Goal: Transaction & Acquisition: Purchase product/service

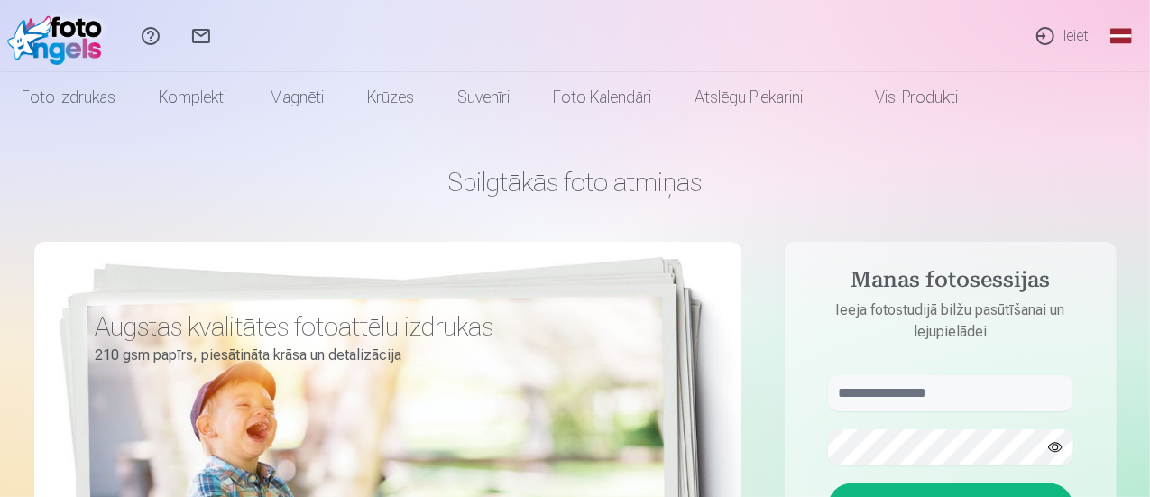
click at [1066, 37] on link "Ieiet" at bounding box center [1061, 36] width 83 height 72
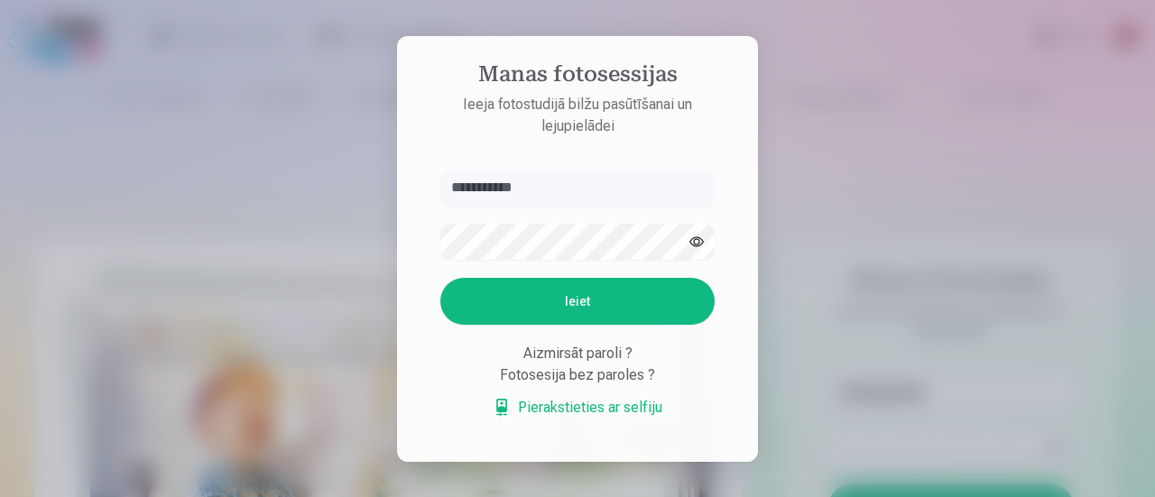
type input "**********"
click at [588, 304] on button "Ieiet" at bounding box center [577, 301] width 274 height 47
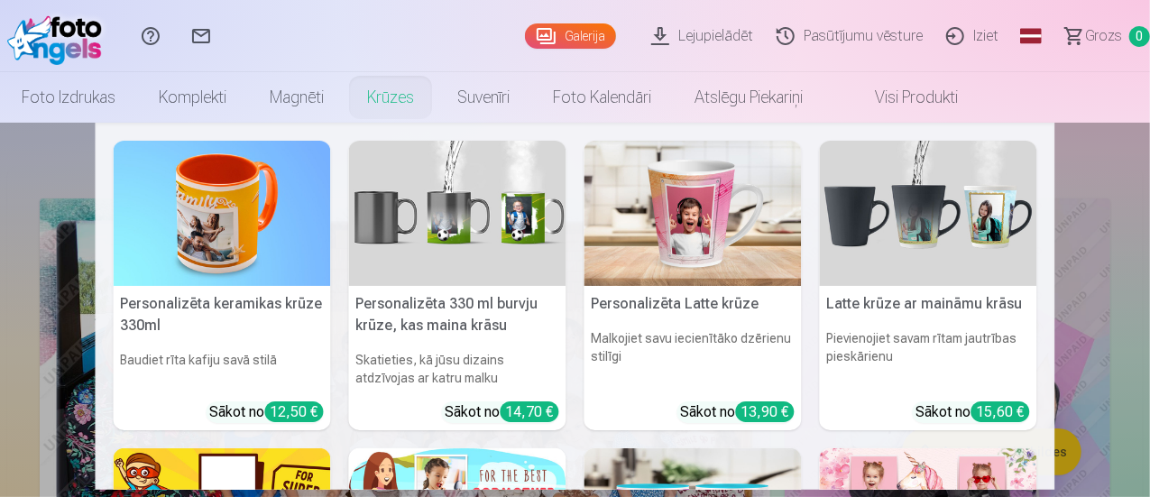
click at [267, 239] on img at bounding box center [222, 213] width 217 height 145
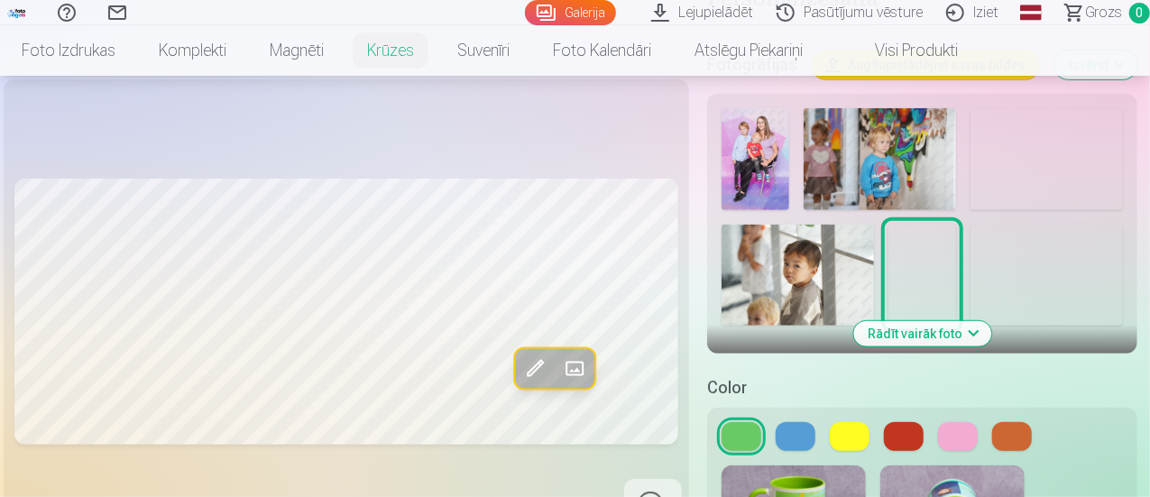
scroll to position [398, 0]
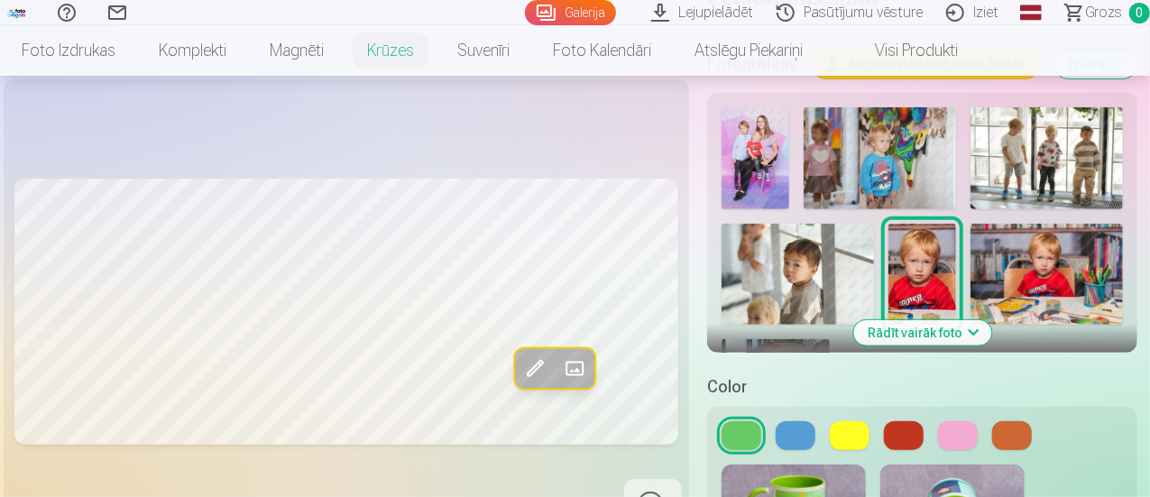
click at [896, 425] on button at bounding box center [904, 435] width 40 height 29
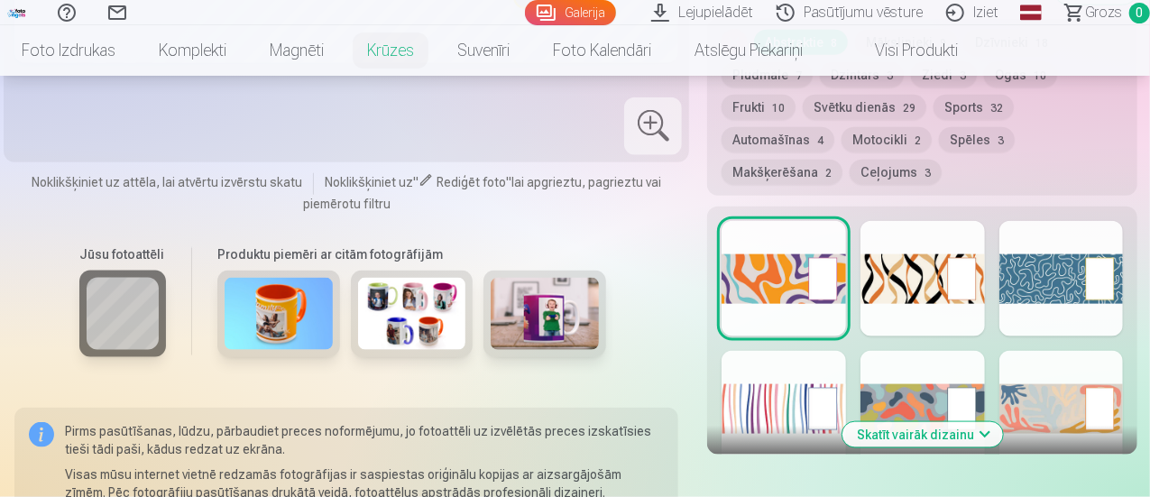
scroll to position [1039, 0]
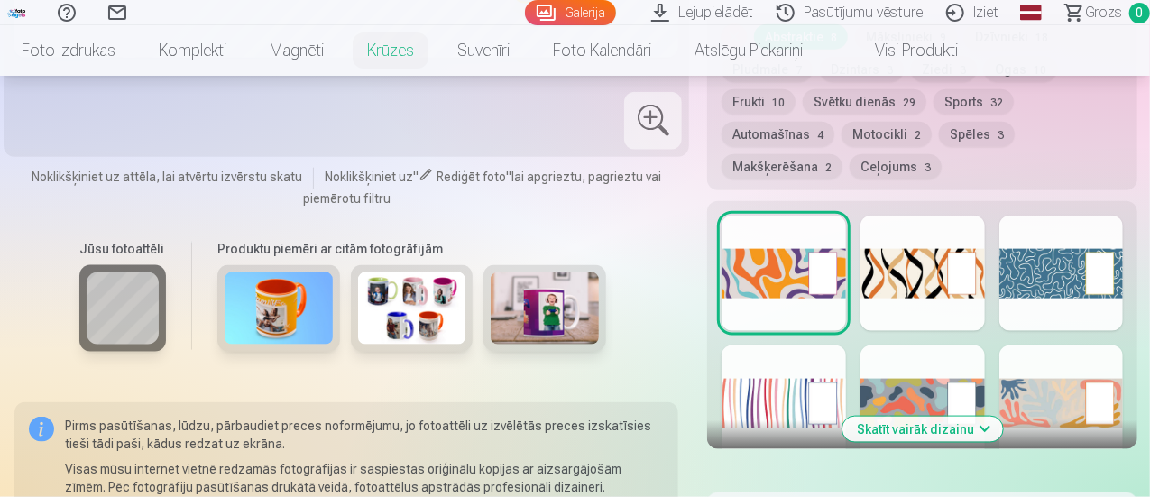
click at [796, 353] on div at bounding box center [784, 402] width 124 height 115
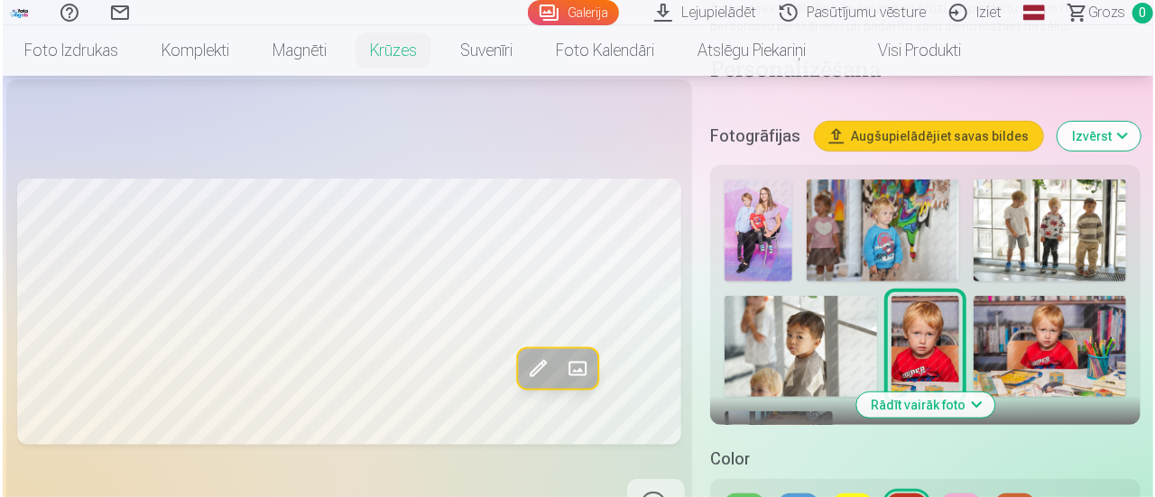
scroll to position [325, 0]
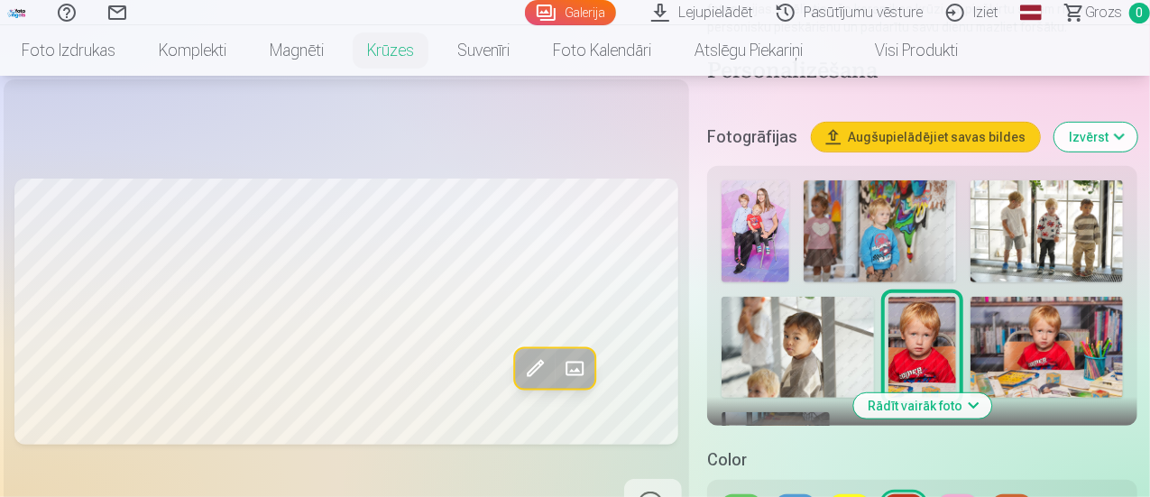
click at [909, 232] on img at bounding box center [880, 231] width 152 height 102
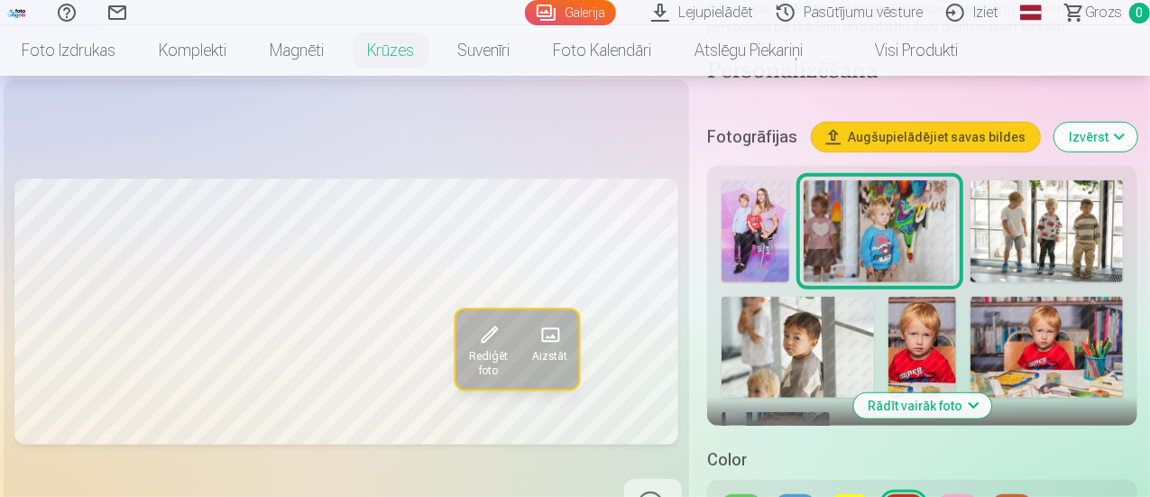
click at [474, 350] on span at bounding box center [488, 335] width 29 height 29
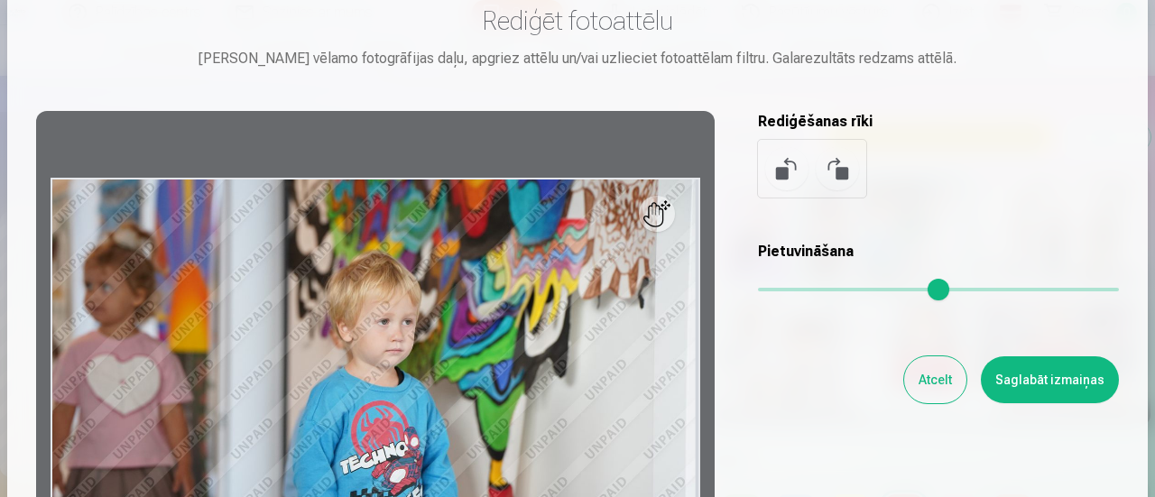
scroll to position [59, 0]
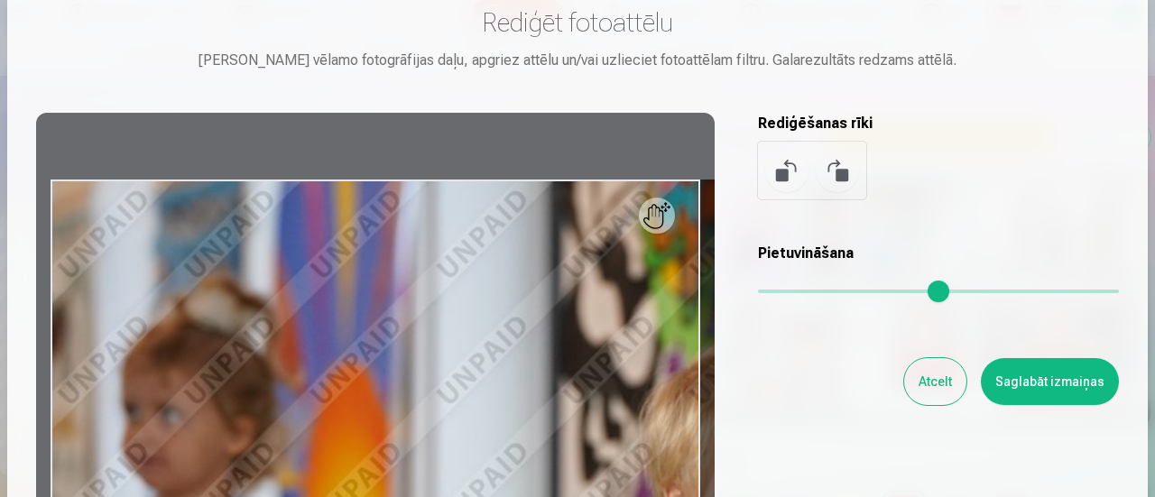
drag, startPoint x: 760, startPoint y: 288, endPoint x: 848, endPoint y: 293, distance: 87.7
type input "****"
click at [848, 293] on input "range" at bounding box center [938, 292] width 361 height 4
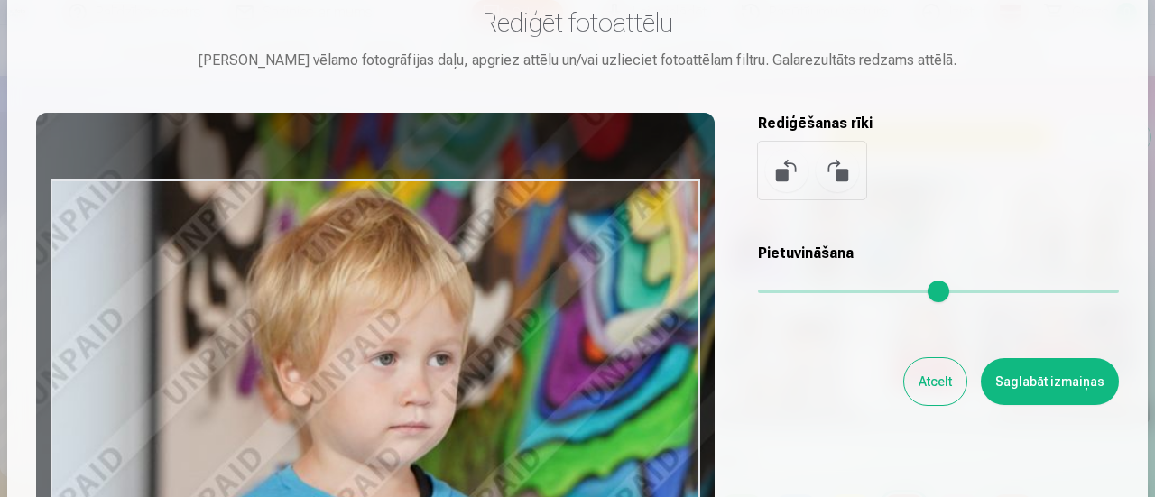
drag, startPoint x: 545, startPoint y: 359, endPoint x: 93, endPoint y: 198, distance: 479.9
click at [93, 198] on div at bounding box center [375, 396] width 678 height 566
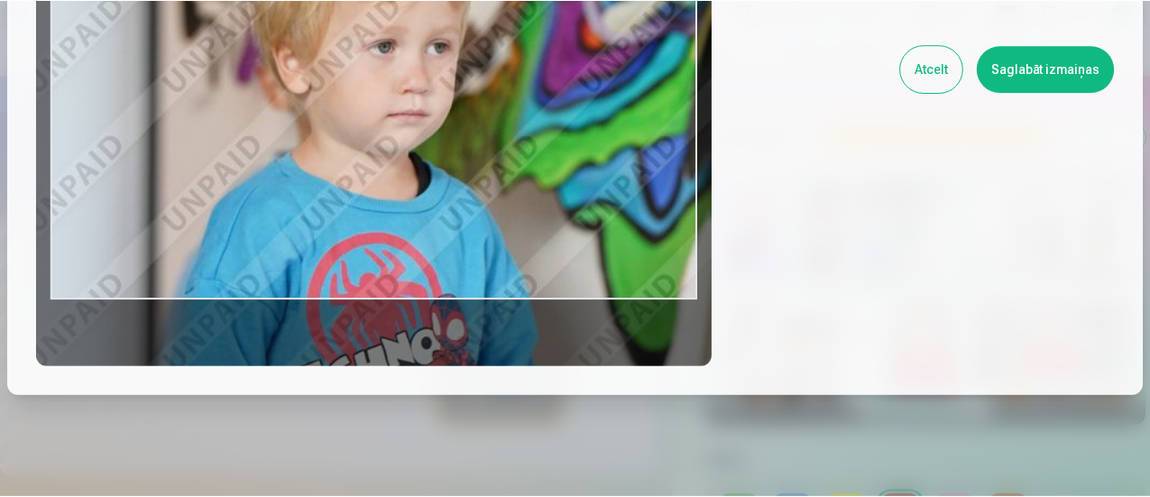
scroll to position [413, 0]
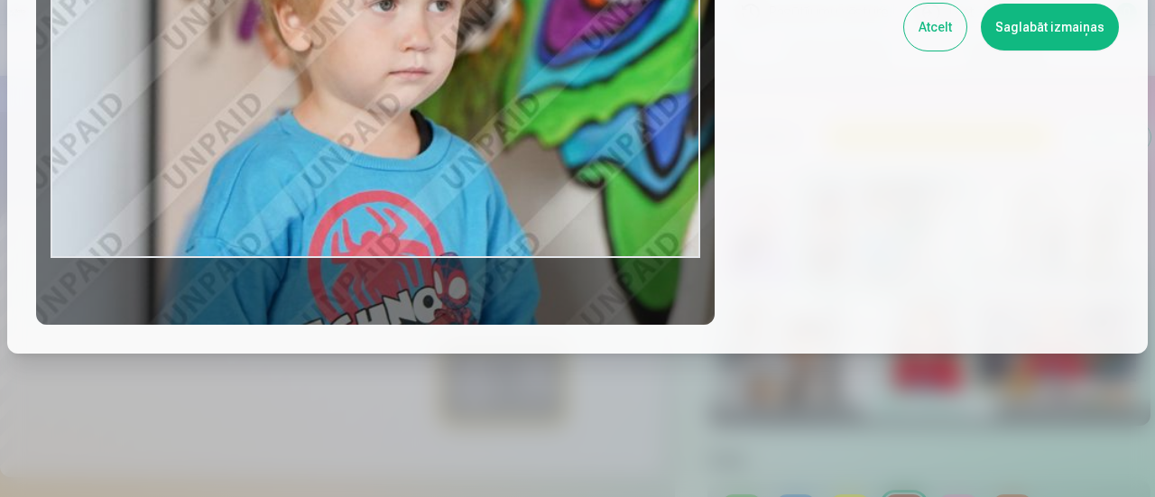
click at [1032, 26] on button "Saglabāt izmaiņas" at bounding box center [1050, 27] width 138 height 47
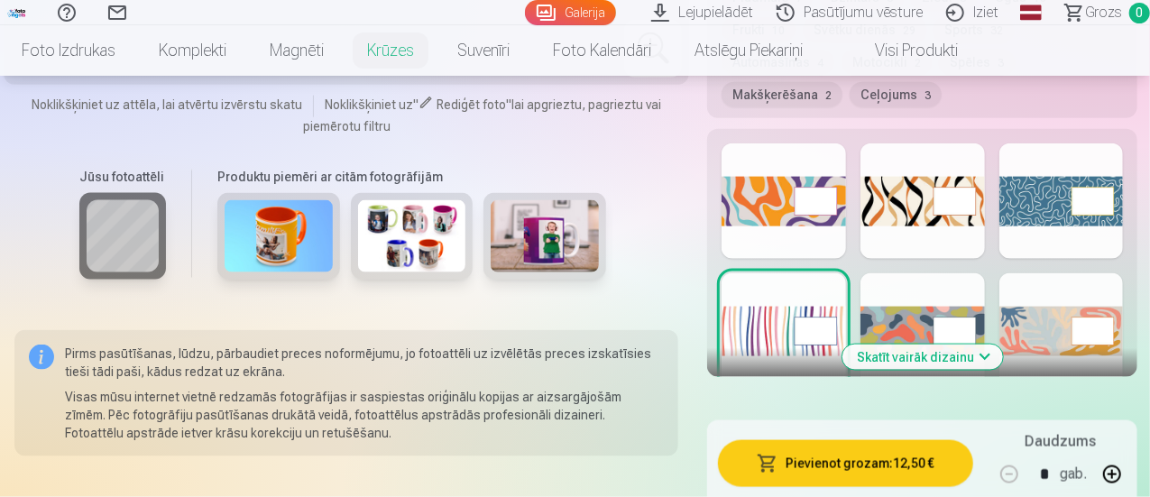
scroll to position [1100, 0]
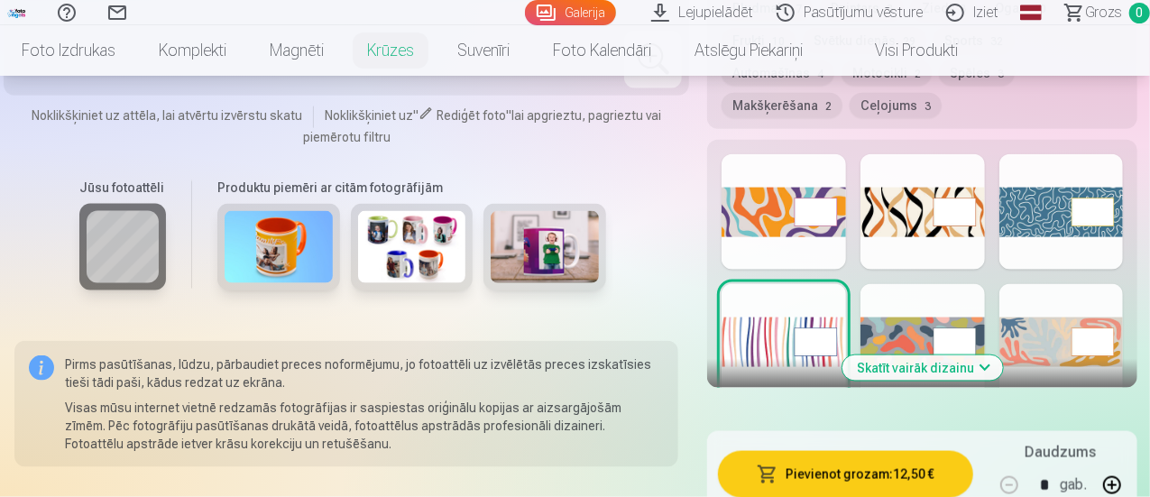
click at [928, 355] on button "Skatīt vairāk dizainu" at bounding box center [923, 367] width 161 height 25
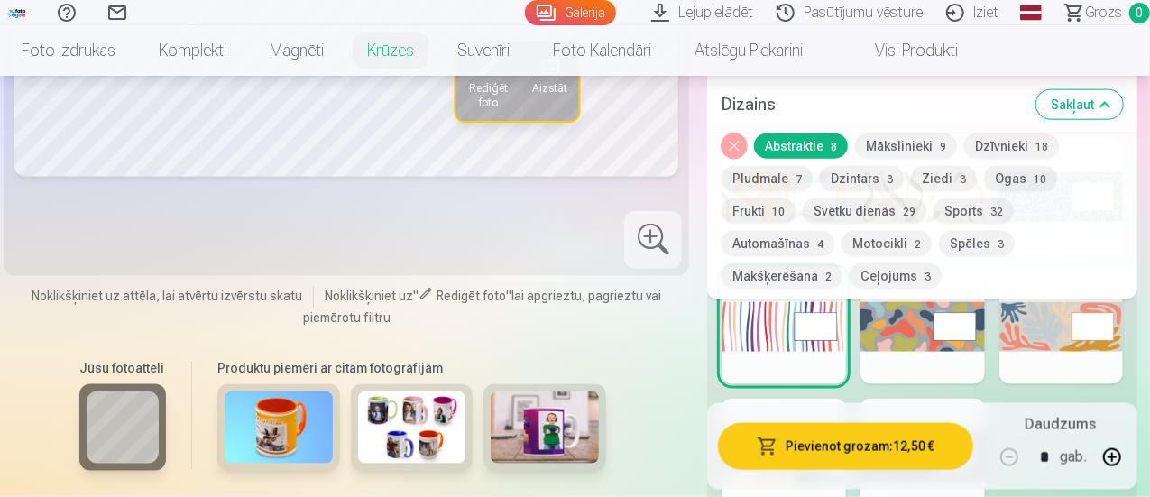
scroll to position [1104, 0]
click at [911, 144] on button "Mākslinieki 9" at bounding box center [906, 146] width 102 height 25
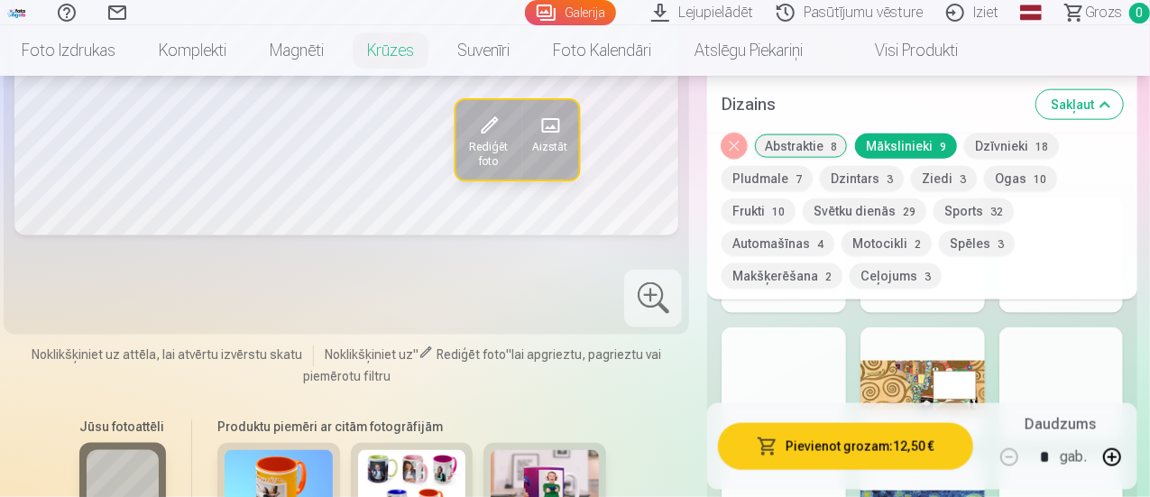
scroll to position [1045, 0]
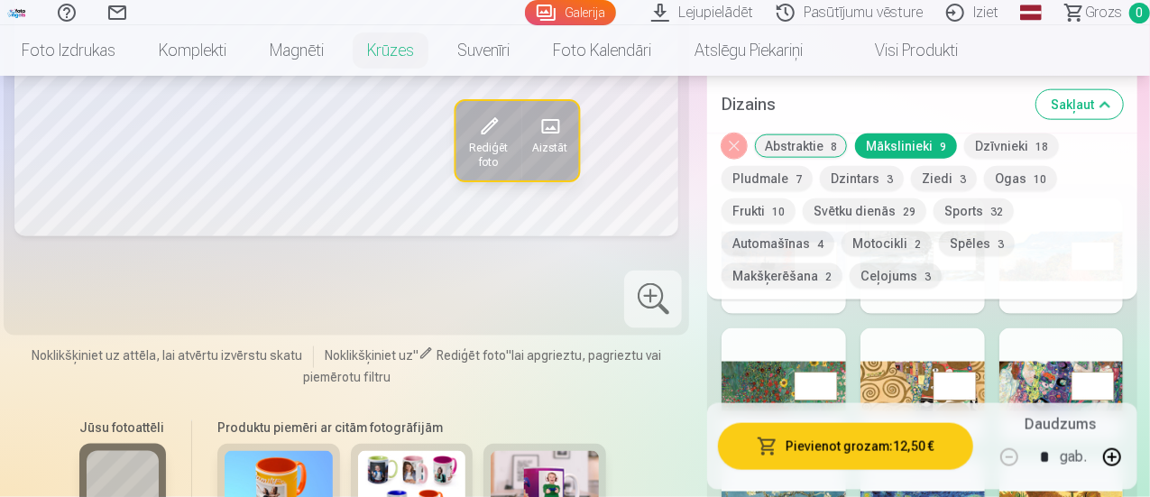
click at [1056, 352] on div at bounding box center [1061, 385] width 124 height 115
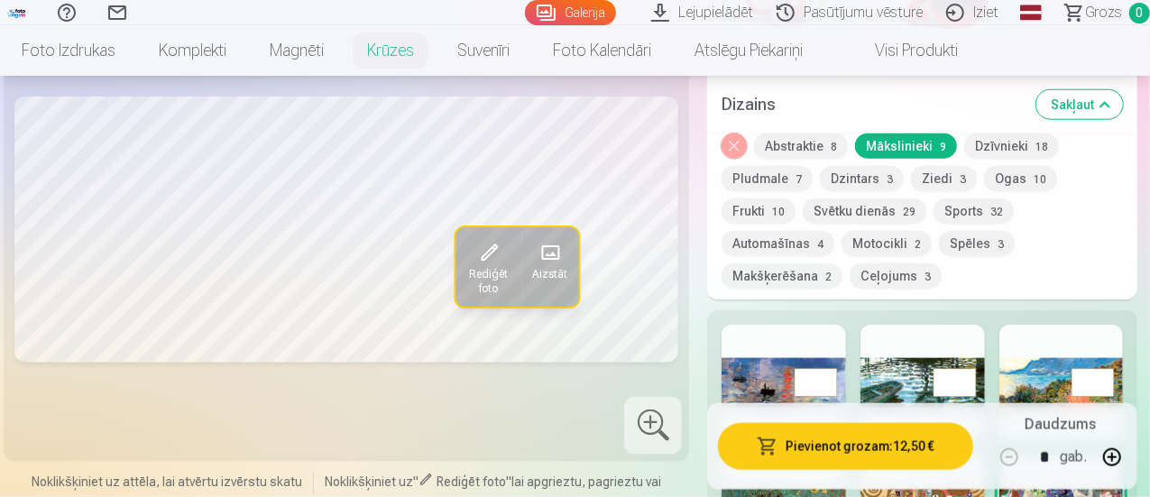
scroll to position [920, 0]
click at [1005, 143] on button "Dzīvnieki 18" at bounding box center [1011, 146] width 95 height 25
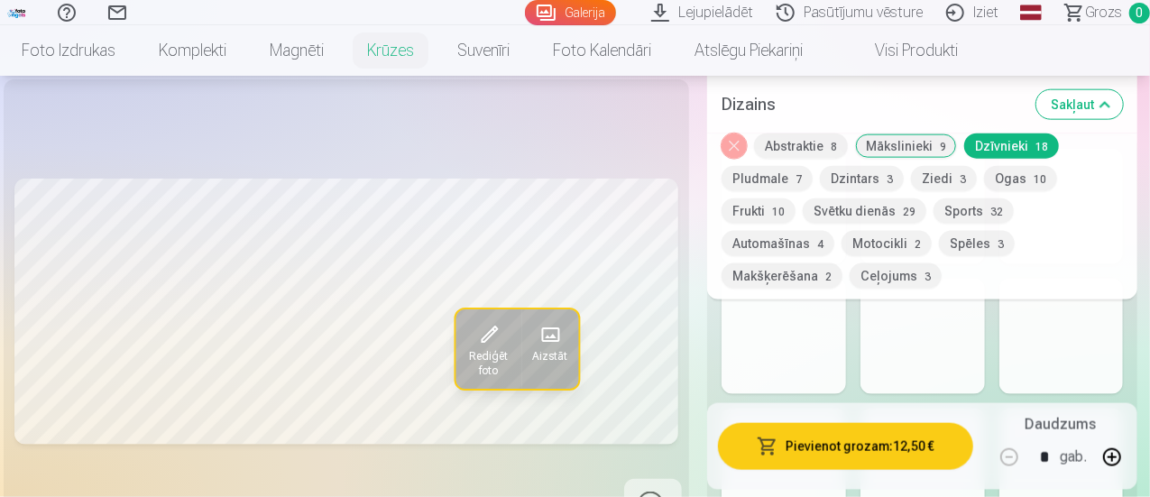
scroll to position [1094, 0]
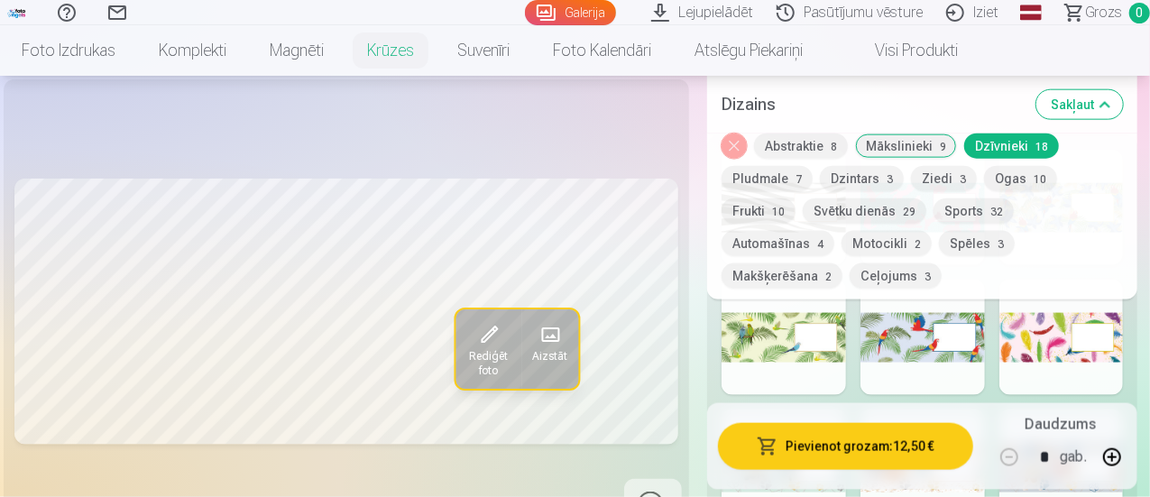
click at [906, 150] on button "Mākslinieki 9" at bounding box center [906, 146] width 102 height 25
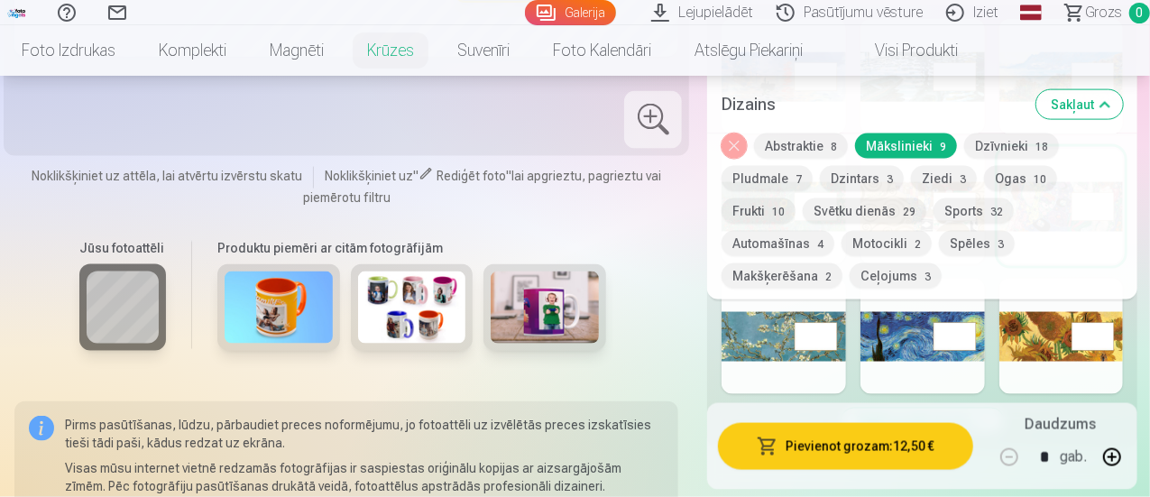
scroll to position [1230, 0]
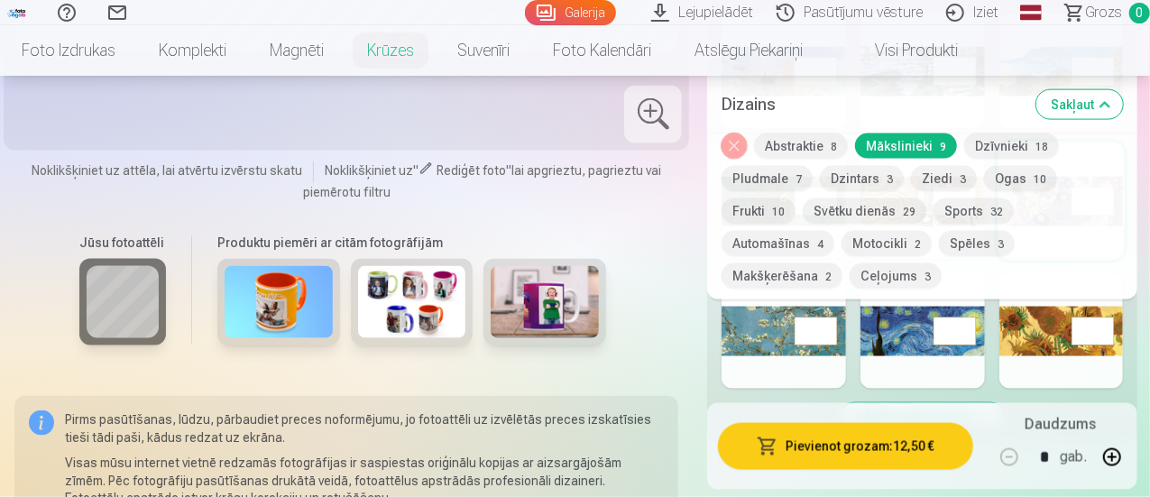
click at [913, 307] on div at bounding box center [923, 330] width 124 height 115
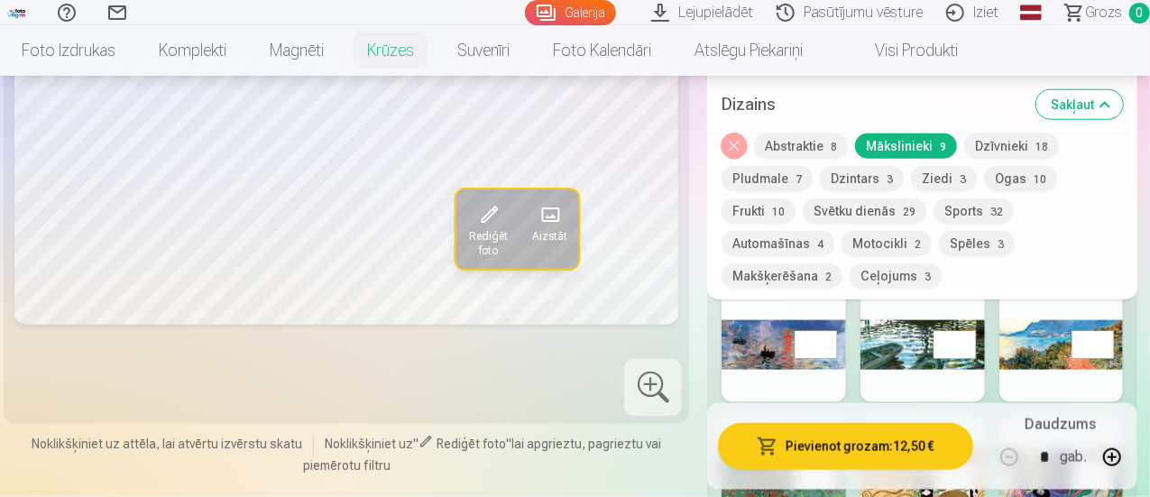
scroll to position [949, 0]
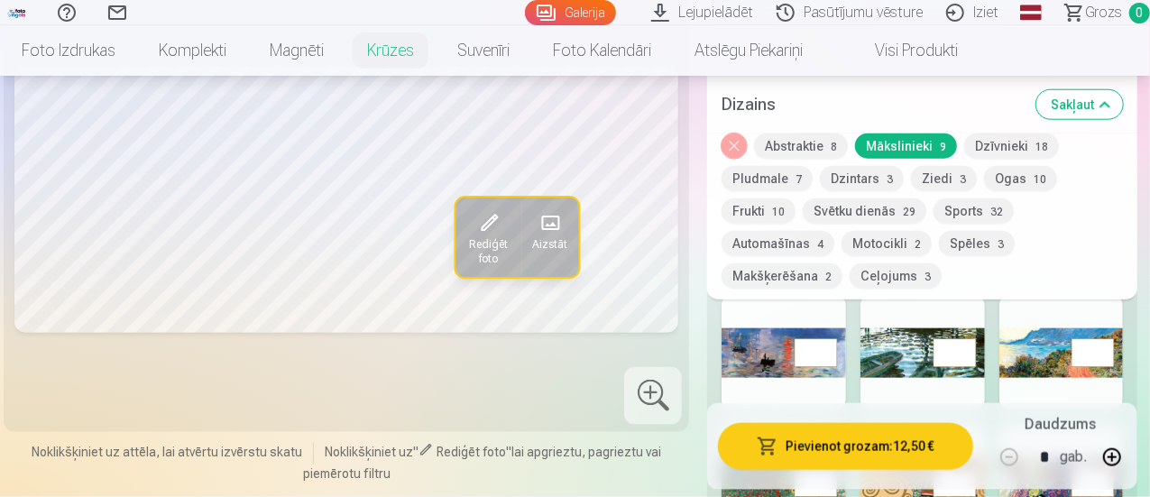
click at [773, 333] on div at bounding box center [784, 352] width 124 height 115
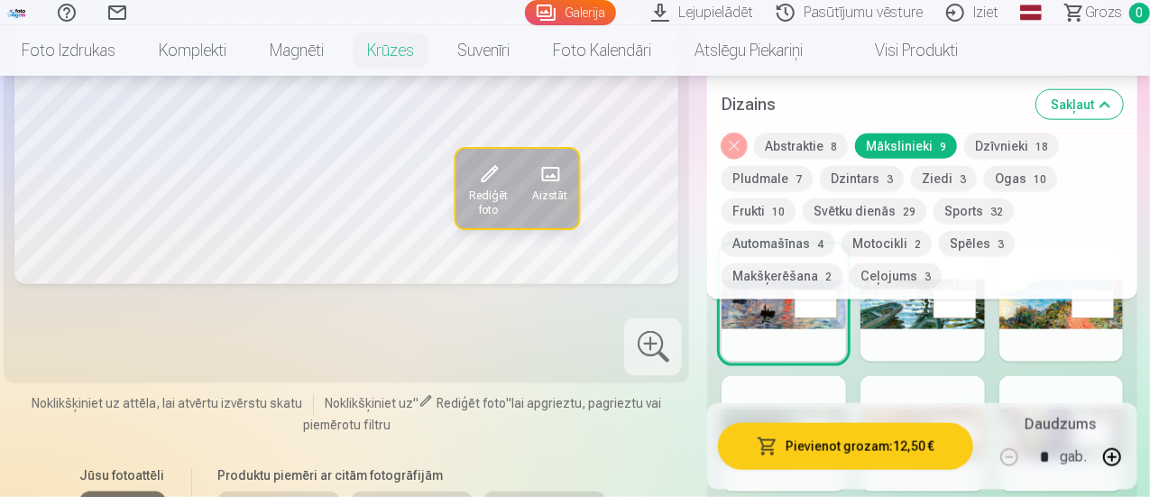
scroll to position [989, 0]
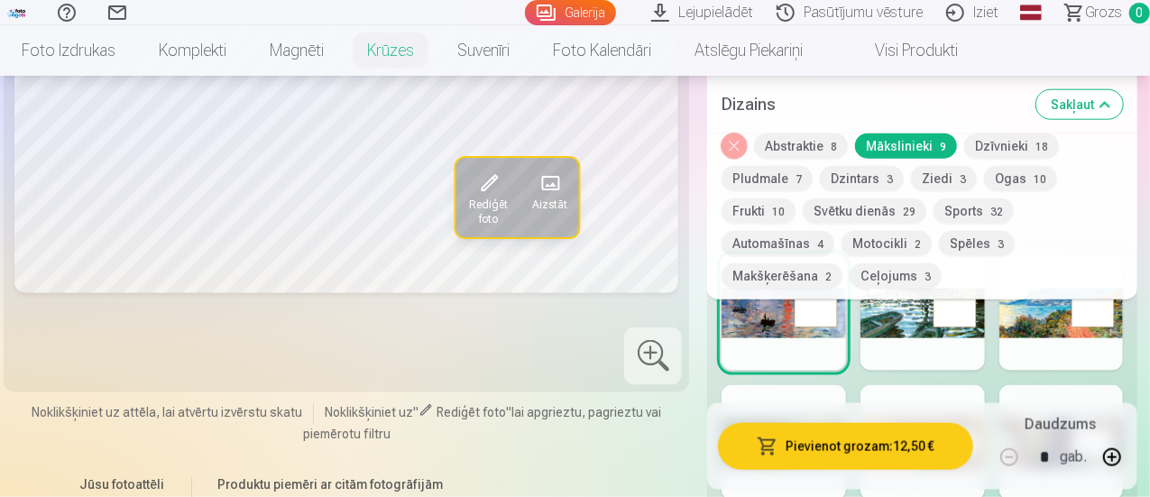
click at [796, 143] on button "Abstraktie 8" at bounding box center [801, 146] width 94 height 25
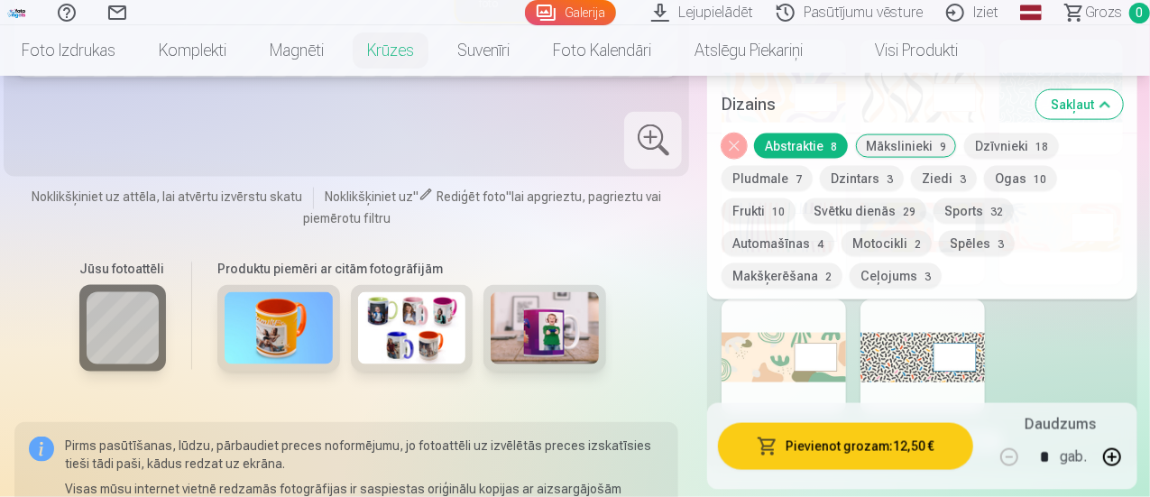
scroll to position [1205, 0]
click at [868, 322] on div at bounding box center [923, 356] width 124 height 115
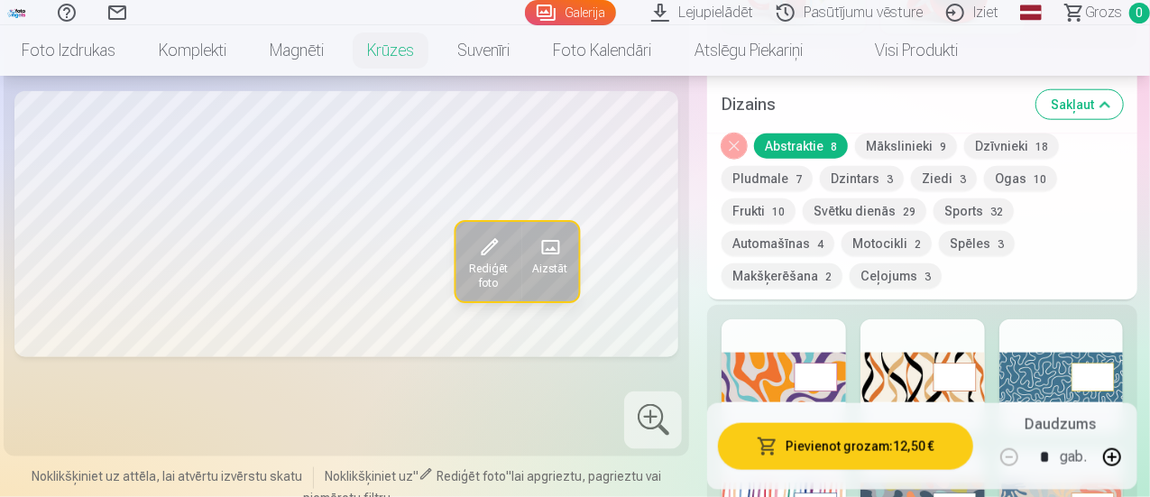
scroll to position [924, 0]
click at [761, 339] on div at bounding box center [784, 377] width 124 height 115
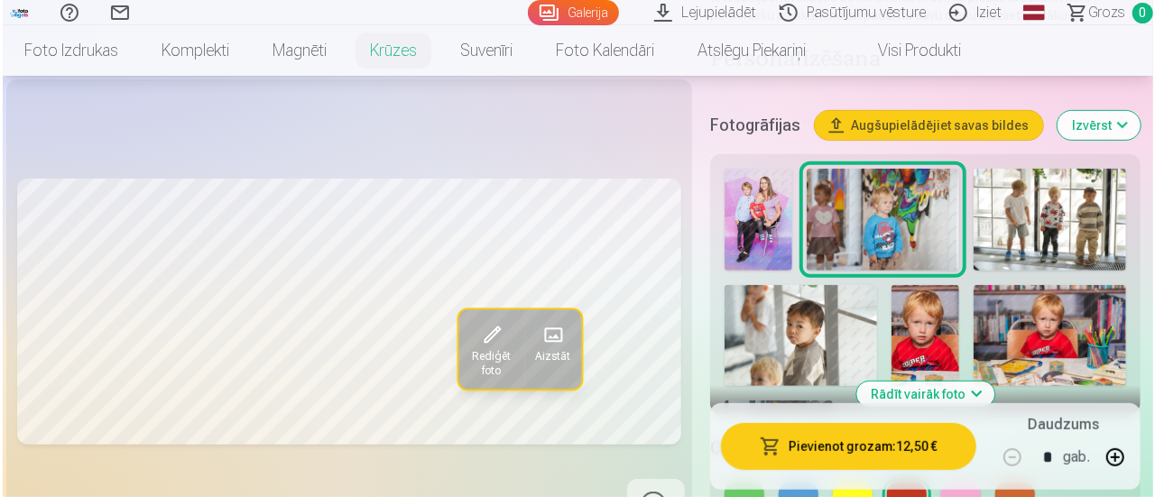
scroll to position [336, 0]
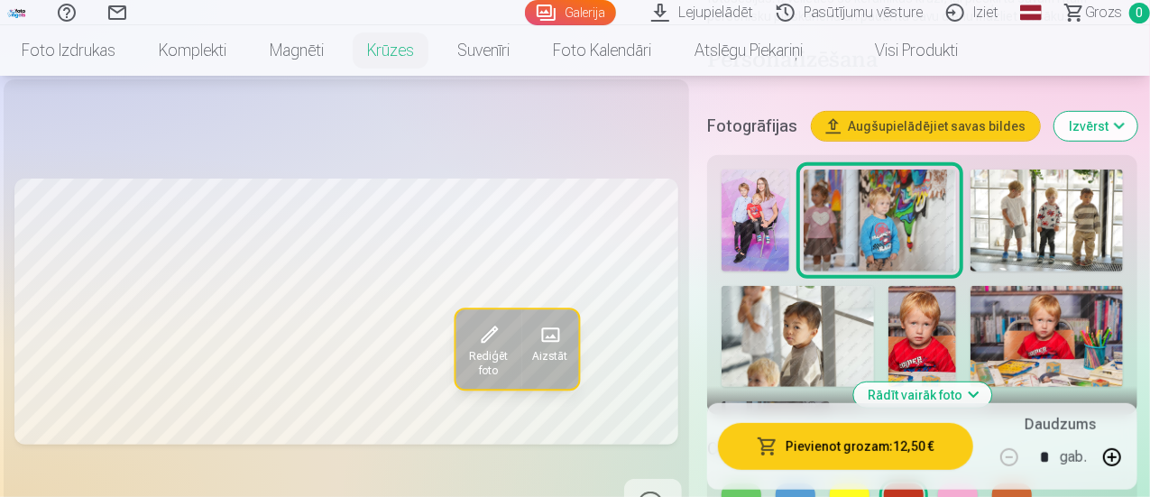
click at [769, 228] on img at bounding box center [756, 221] width 68 height 102
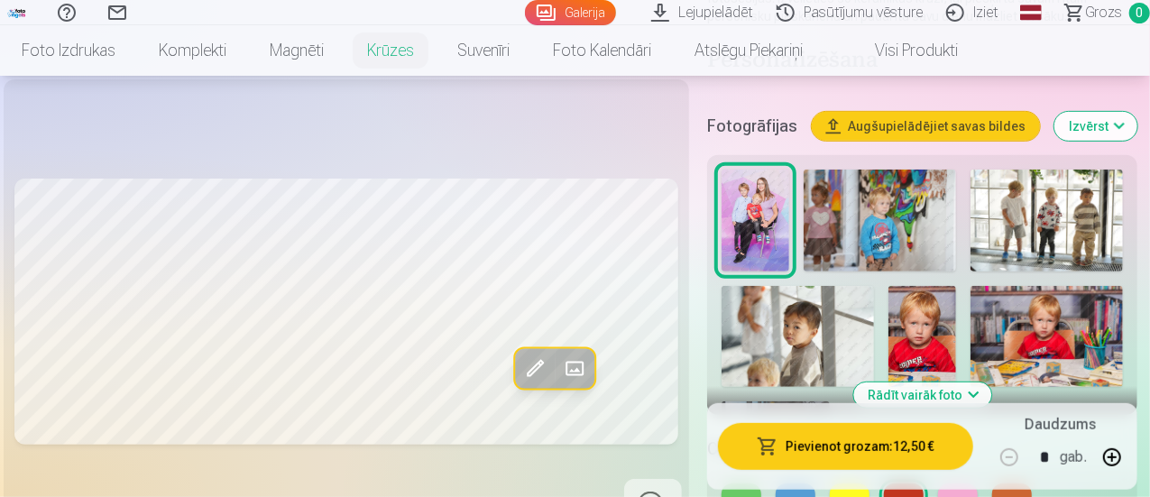
click at [521, 383] on span at bounding box center [535, 368] width 29 height 29
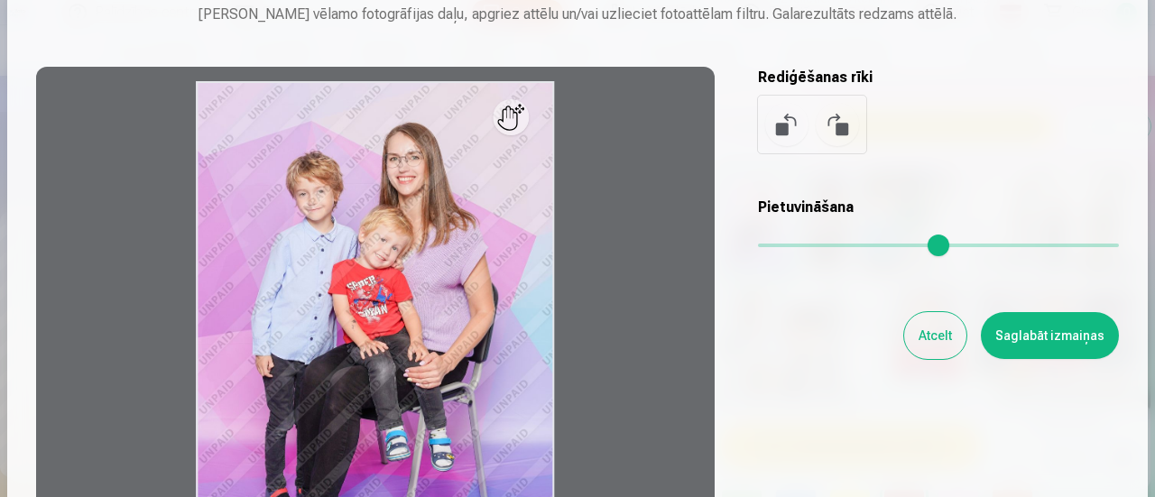
scroll to position [129, 0]
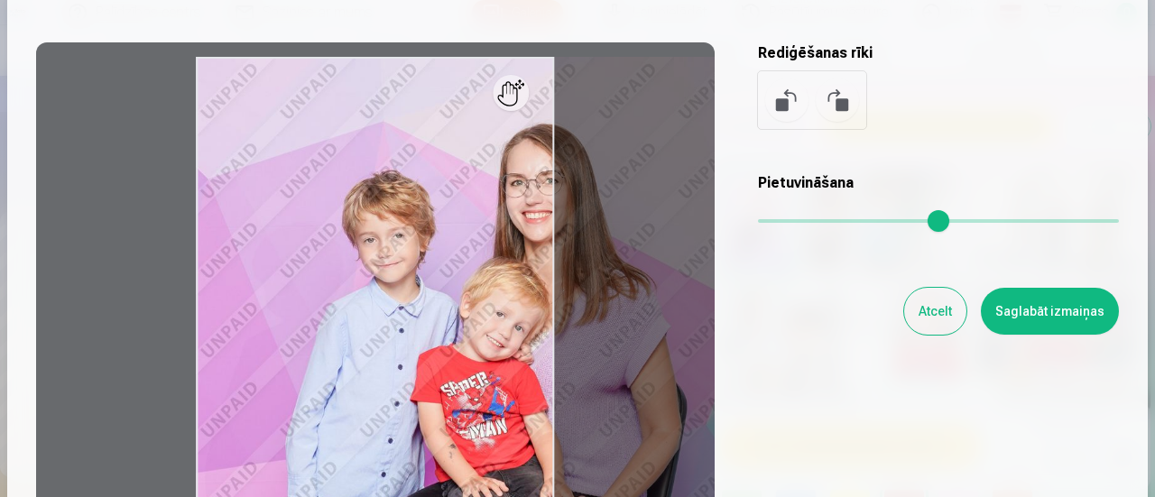
drag, startPoint x: 774, startPoint y: 221, endPoint x: 835, endPoint y: 218, distance: 61.4
type input "****"
click at [835, 219] on input "range" at bounding box center [938, 221] width 361 height 4
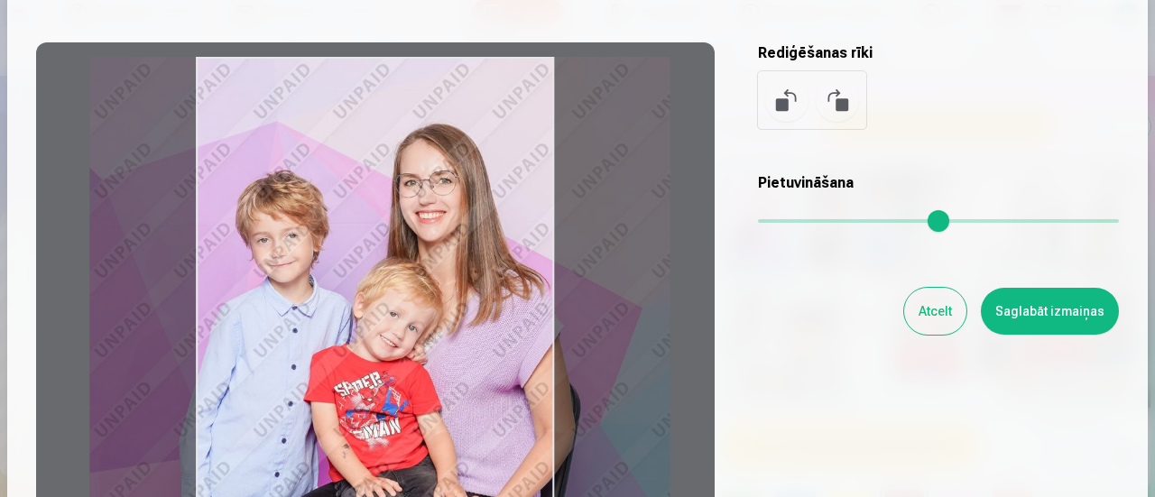
drag, startPoint x: 462, startPoint y: 318, endPoint x: 355, endPoint y: 318, distance: 106.4
click at [355, 318] on div at bounding box center [375, 325] width 678 height 566
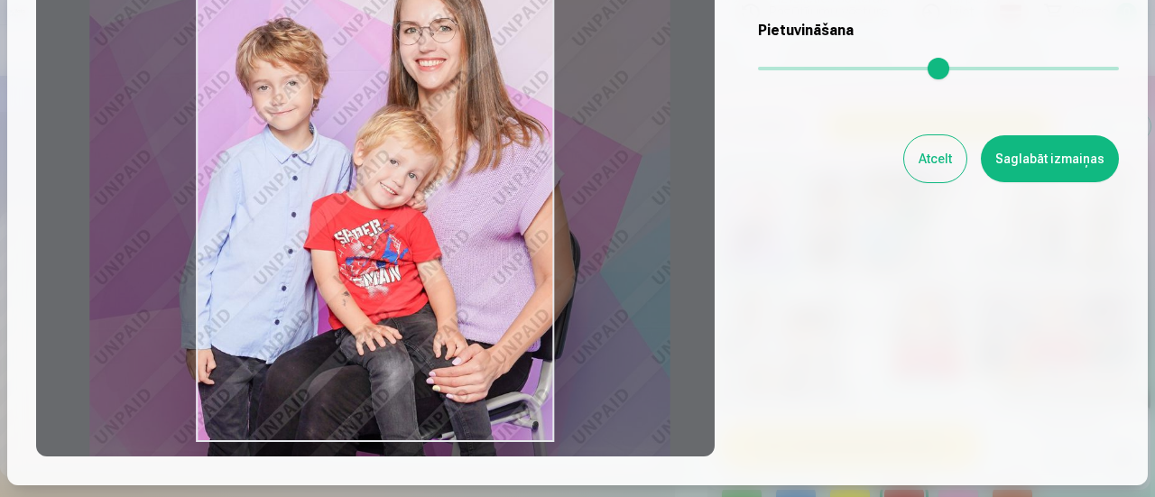
scroll to position [279, 0]
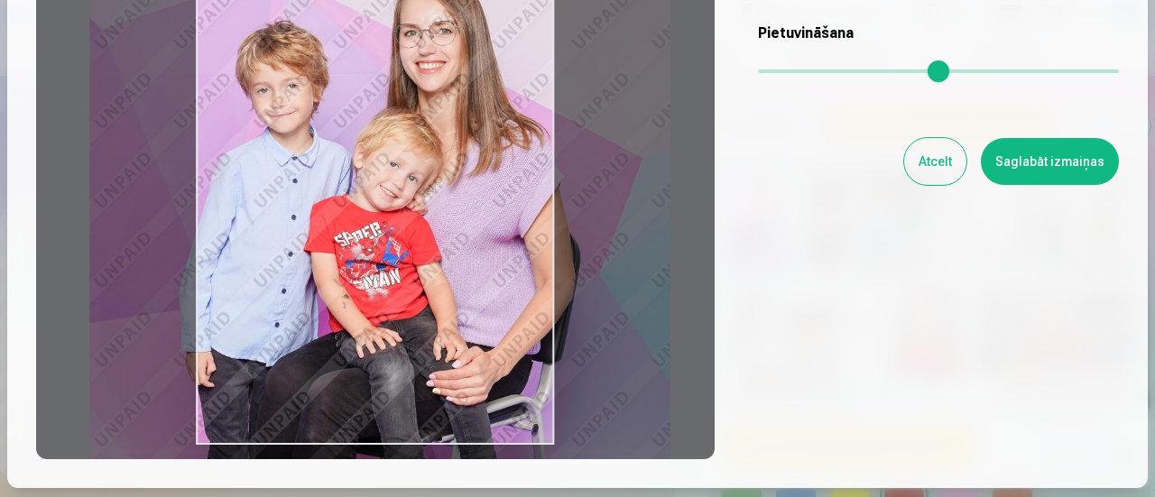
click at [1068, 170] on button "Saglabāt izmaiņas" at bounding box center [1050, 161] width 138 height 47
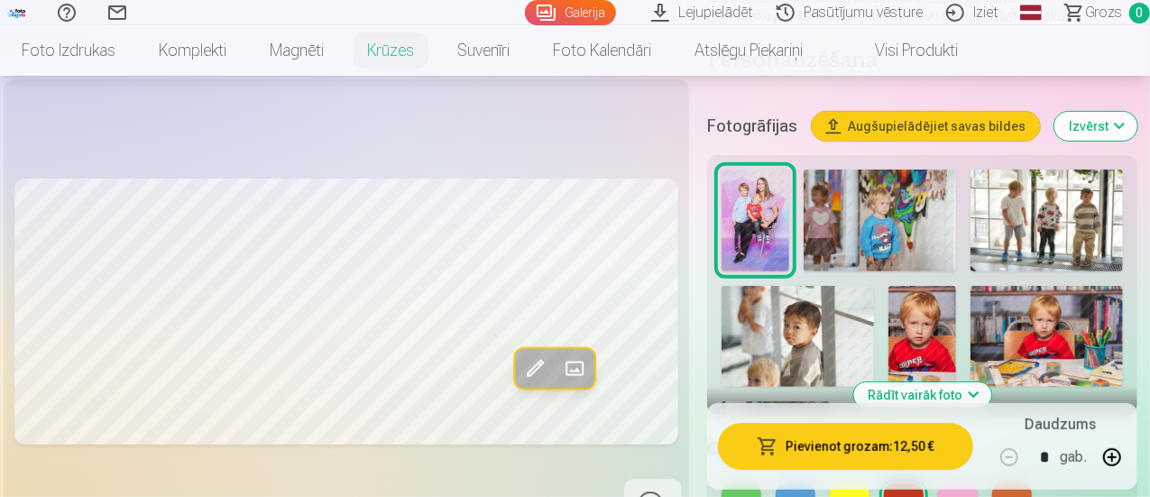
click at [870, 450] on button "Pievienot grozam : 12,50 €" at bounding box center [845, 446] width 254 height 47
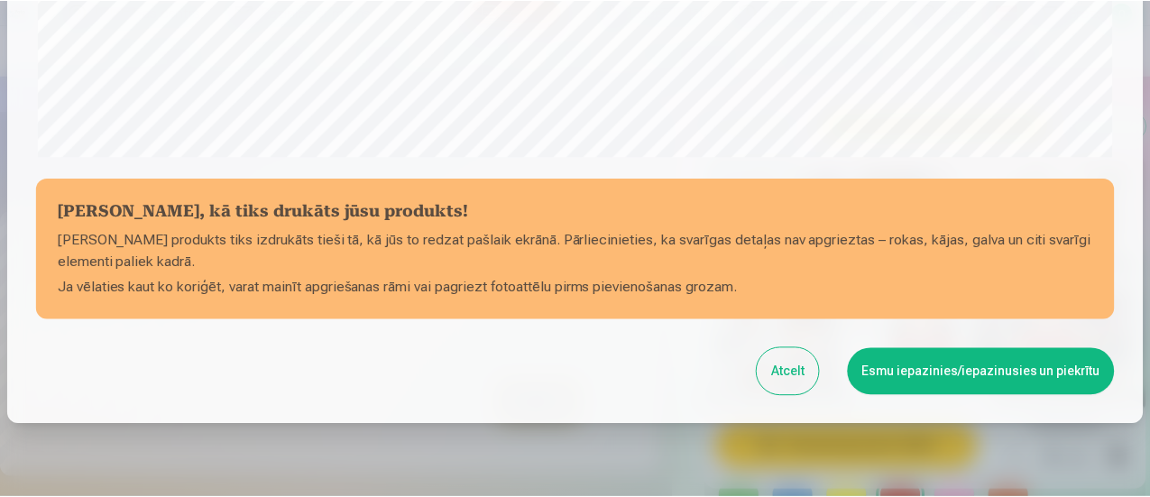
scroll to position [787, 0]
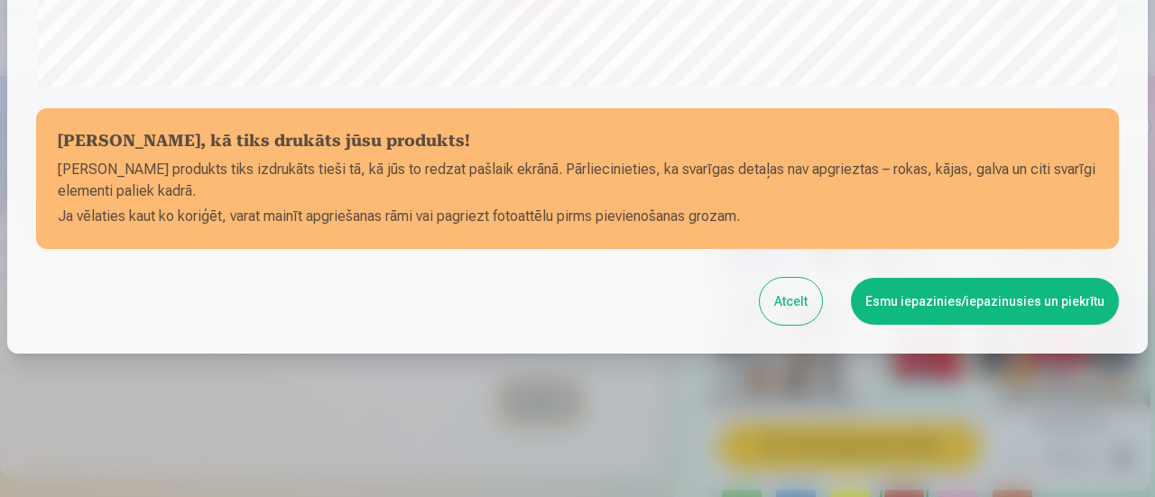
click at [783, 295] on button "Atcelt" at bounding box center [791, 301] width 62 height 47
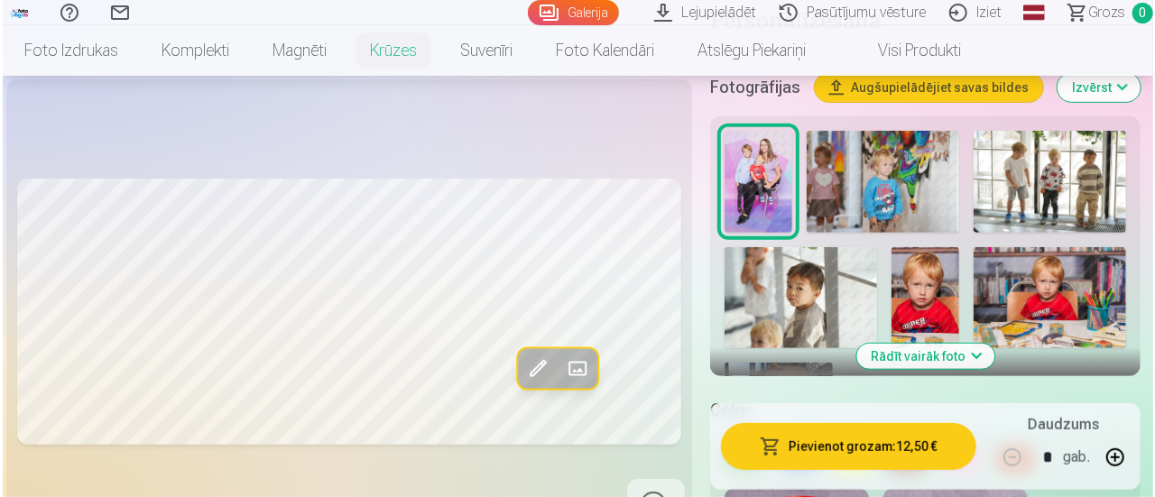
scroll to position [390, 0]
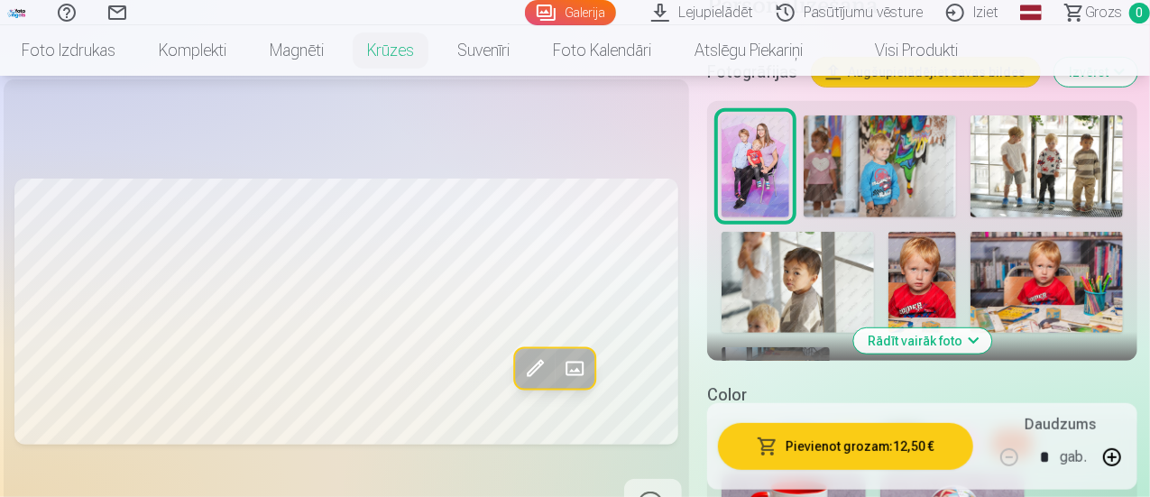
click at [942, 286] on img at bounding box center [923, 283] width 68 height 102
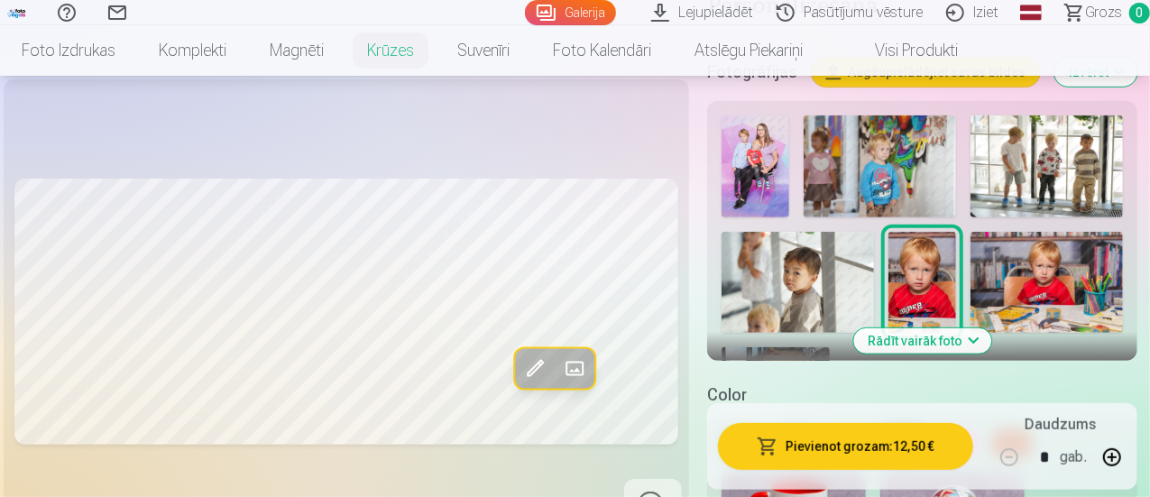
click at [521, 383] on span at bounding box center [535, 368] width 29 height 29
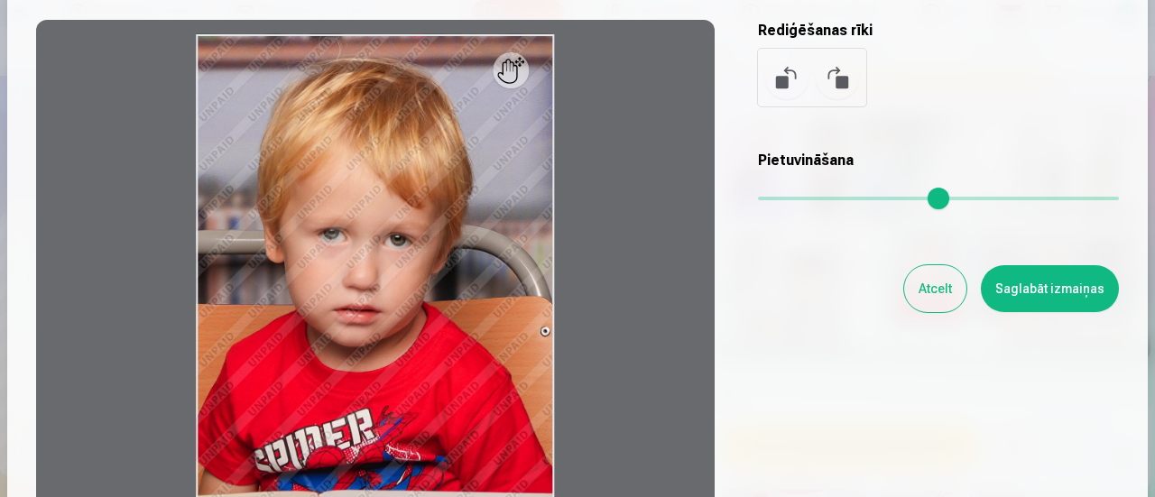
scroll to position [143, 0]
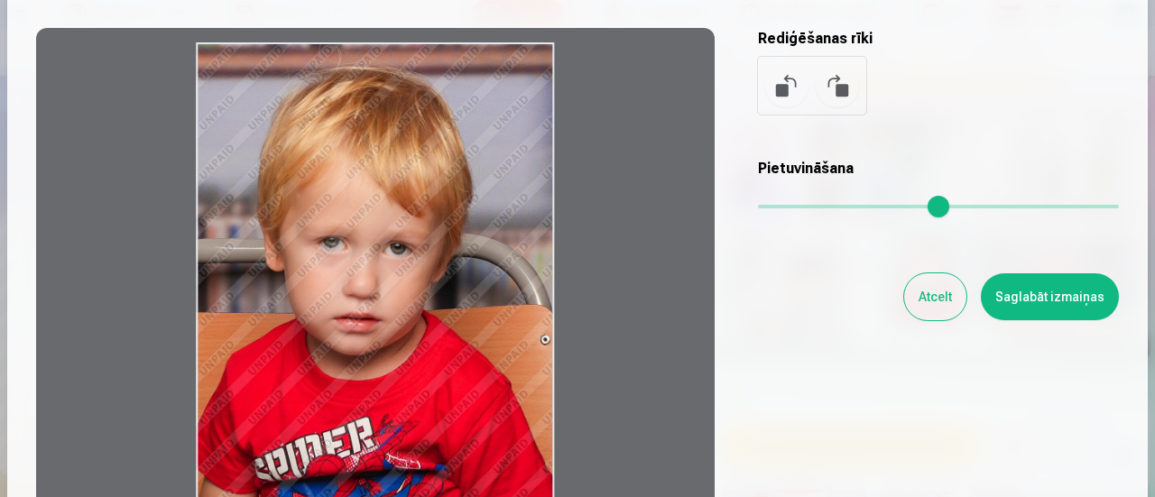
drag, startPoint x: 484, startPoint y: 225, endPoint x: 530, endPoint y: 264, distance: 60.8
click at [530, 264] on div at bounding box center [375, 311] width 678 height 566
click at [770, 207] on input "range" at bounding box center [938, 207] width 361 height 4
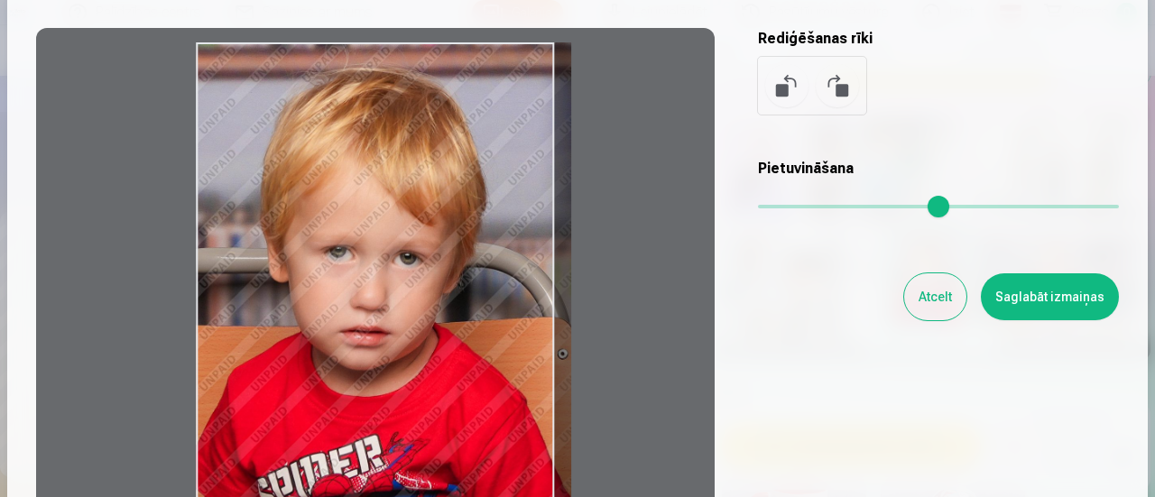
drag, startPoint x: 760, startPoint y: 210, endPoint x: 784, endPoint y: 212, distance: 23.5
click at [784, 208] on input "range" at bounding box center [938, 207] width 361 height 4
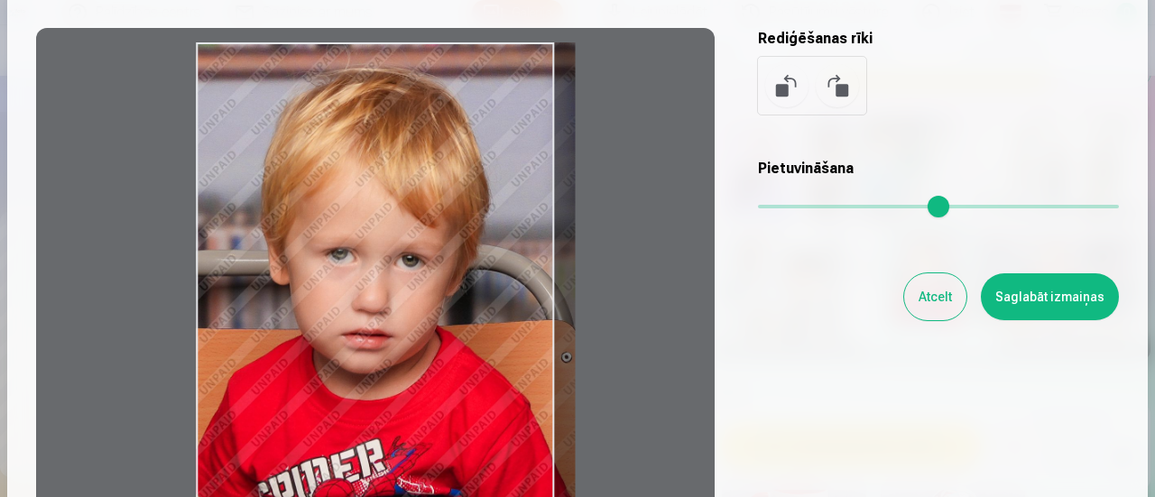
type input "****"
drag, startPoint x: 406, startPoint y: 246, endPoint x: 417, endPoint y: 281, distance: 35.9
click at [417, 281] on div at bounding box center [375, 311] width 678 height 566
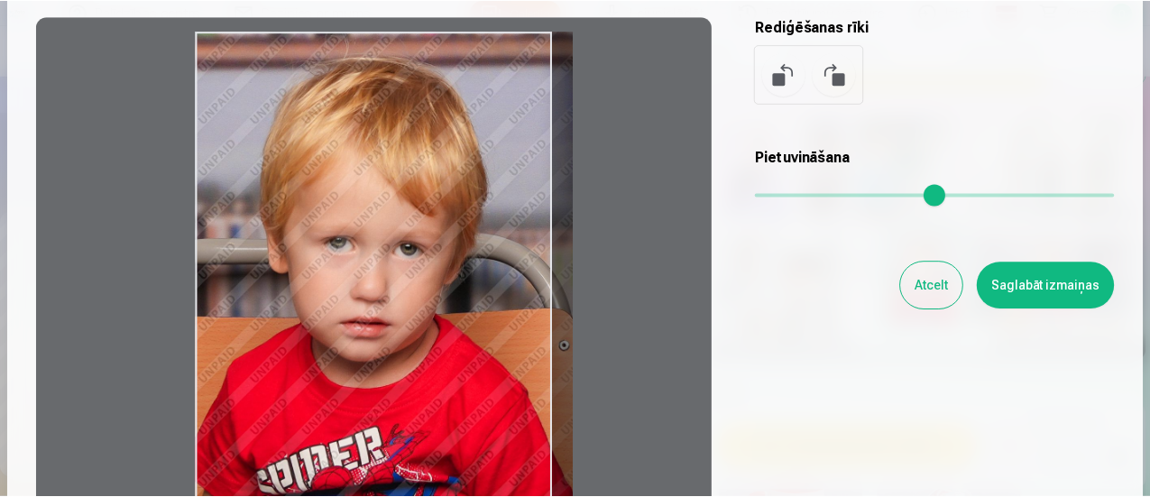
scroll to position [158, 0]
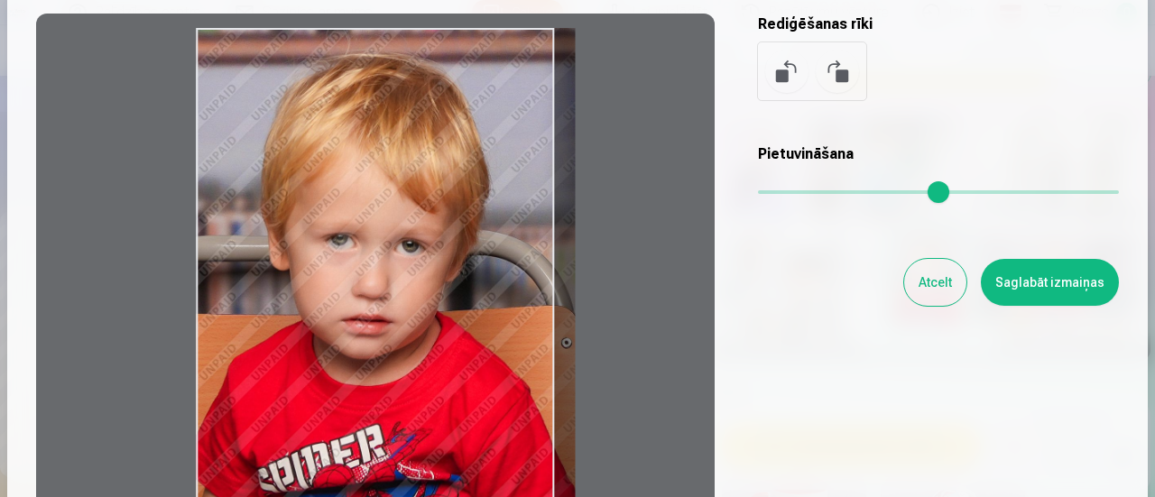
click at [1063, 291] on button "Saglabāt izmaiņas" at bounding box center [1050, 282] width 138 height 47
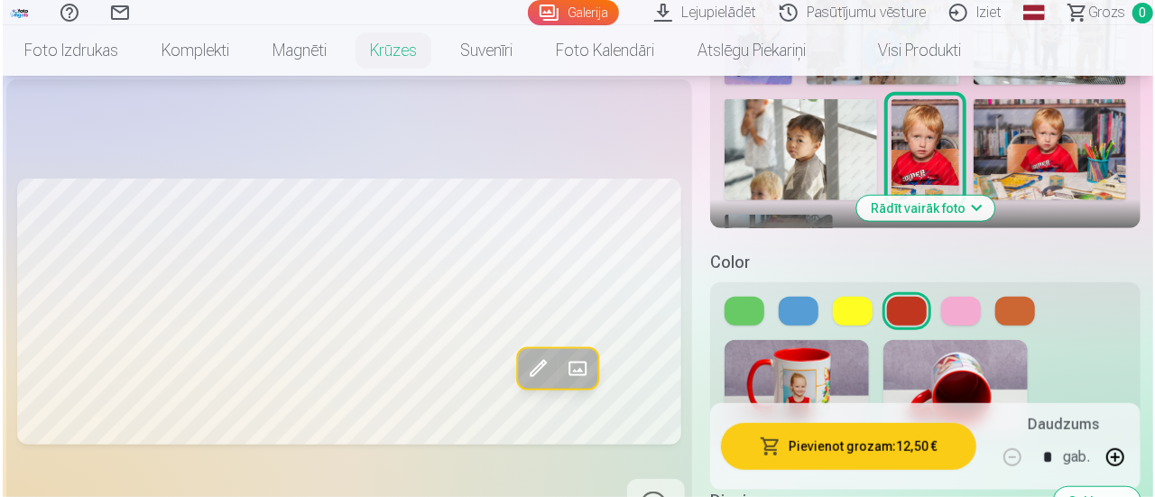
scroll to position [524, 0]
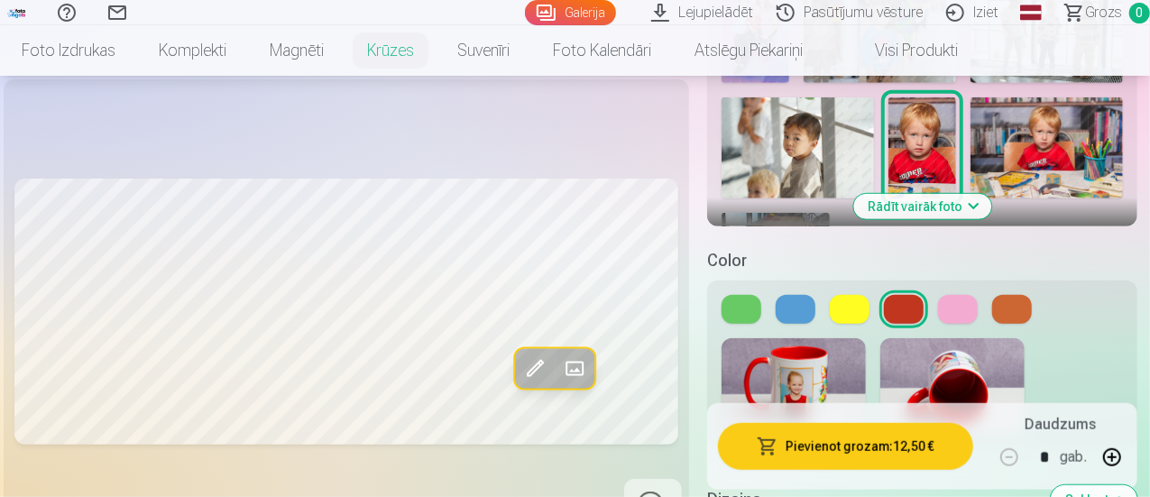
click at [866, 446] on button "Pievienot grozam : 12,50 €" at bounding box center [845, 446] width 254 height 47
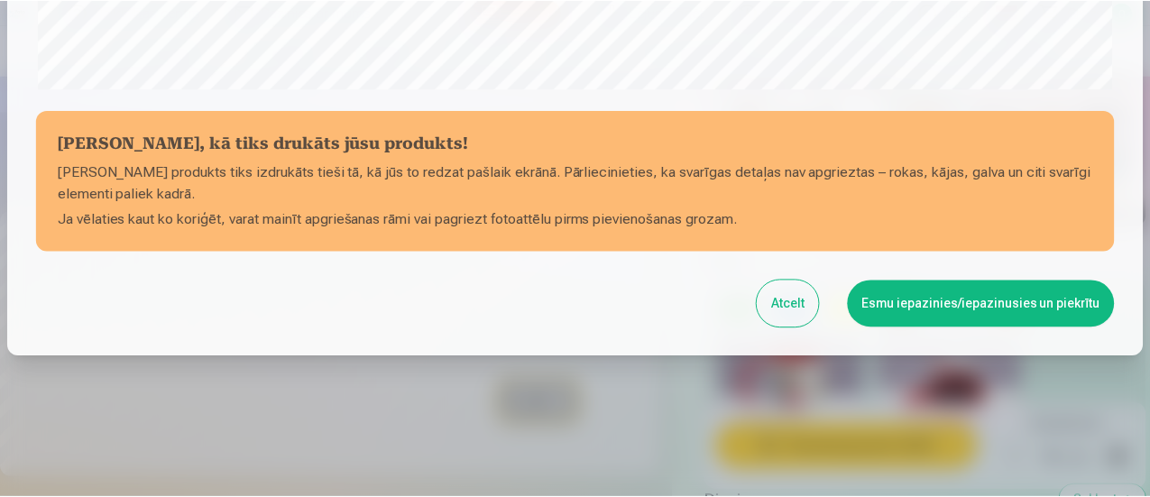
scroll to position [787, 0]
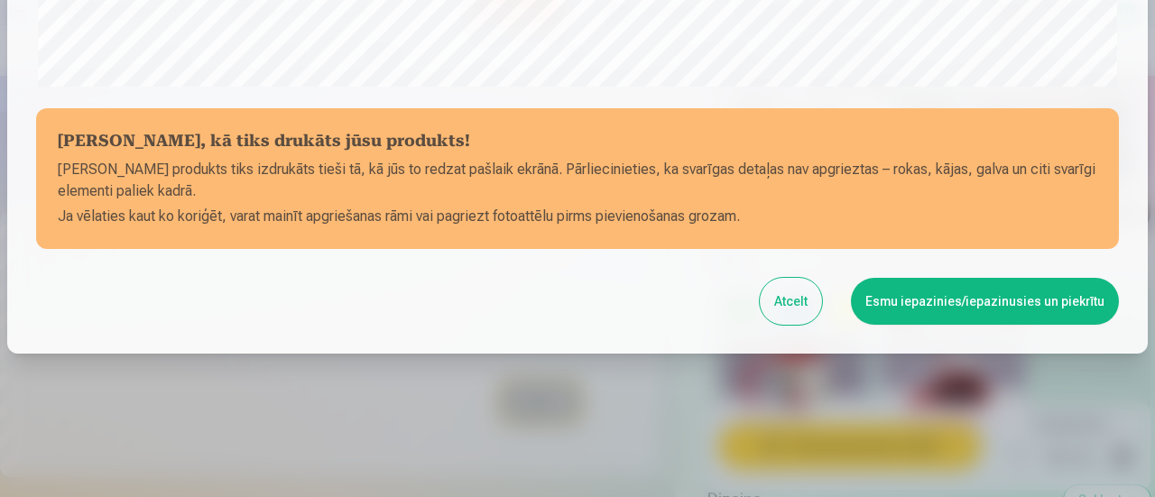
click at [971, 311] on button "Esmu iepazinies/iepazinusies un piekrītu" at bounding box center [985, 301] width 268 height 47
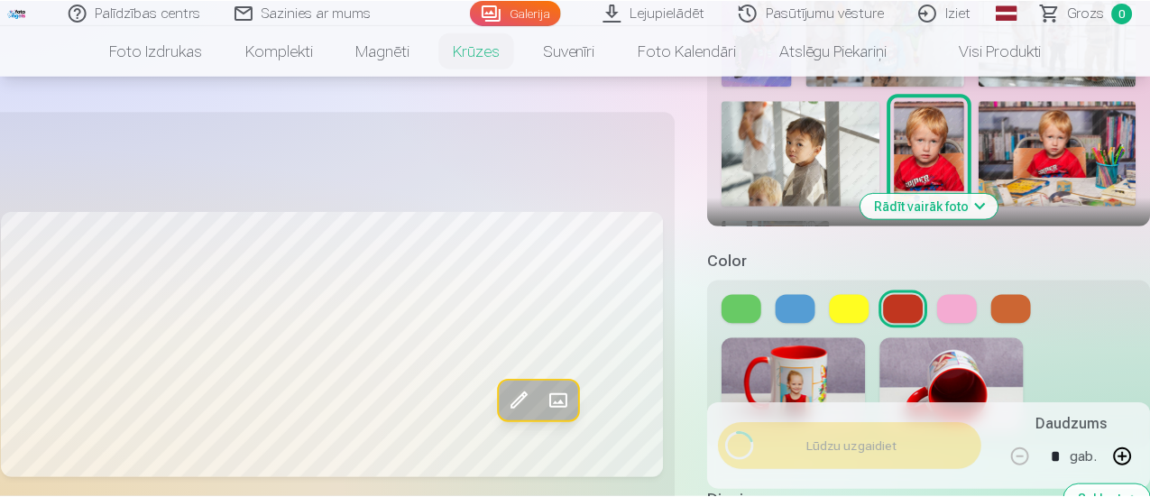
scroll to position [785, 0]
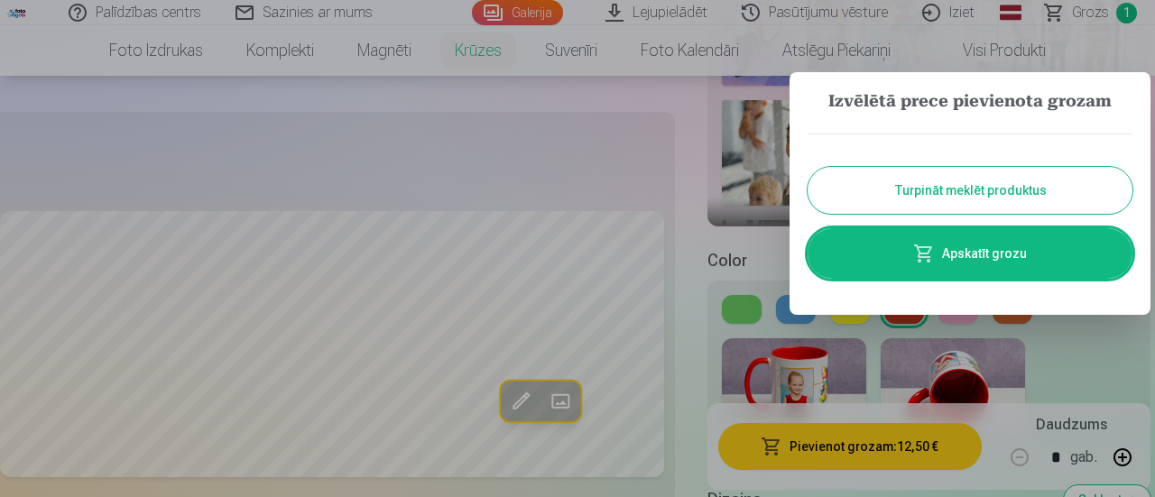
click at [965, 194] on button "Turpināt meklēt produktus" at bounding box center [969, 190] width 325 height 47
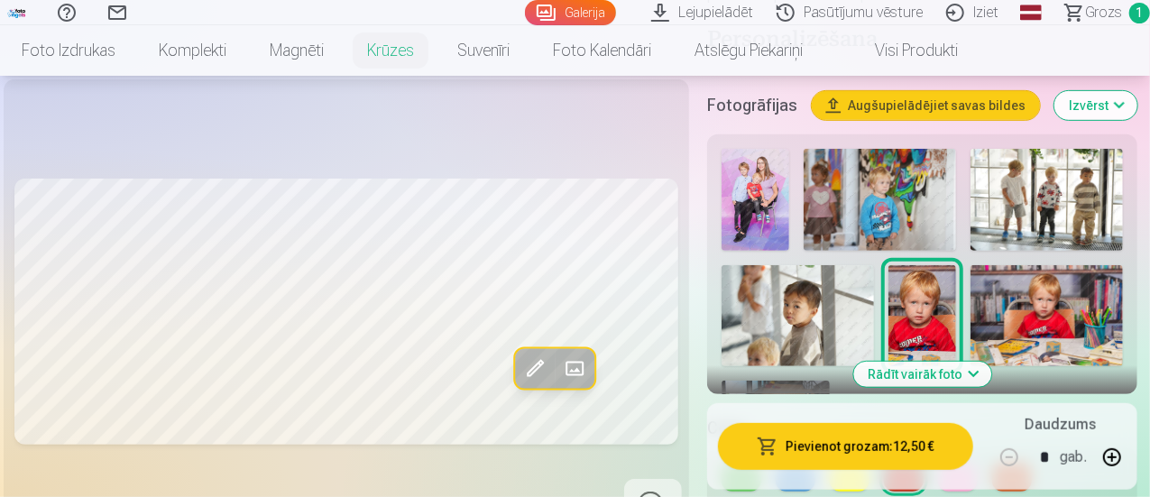
scroll to position [355, 0]
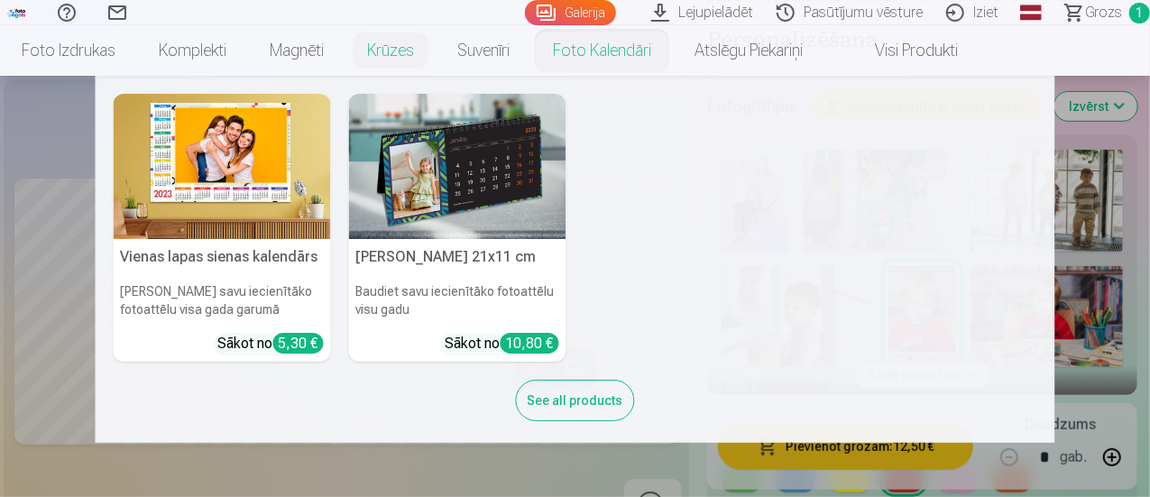
click at [651, 60] on link "Foto kalendāri" at bounding box center [602, 50] width 142 height 51
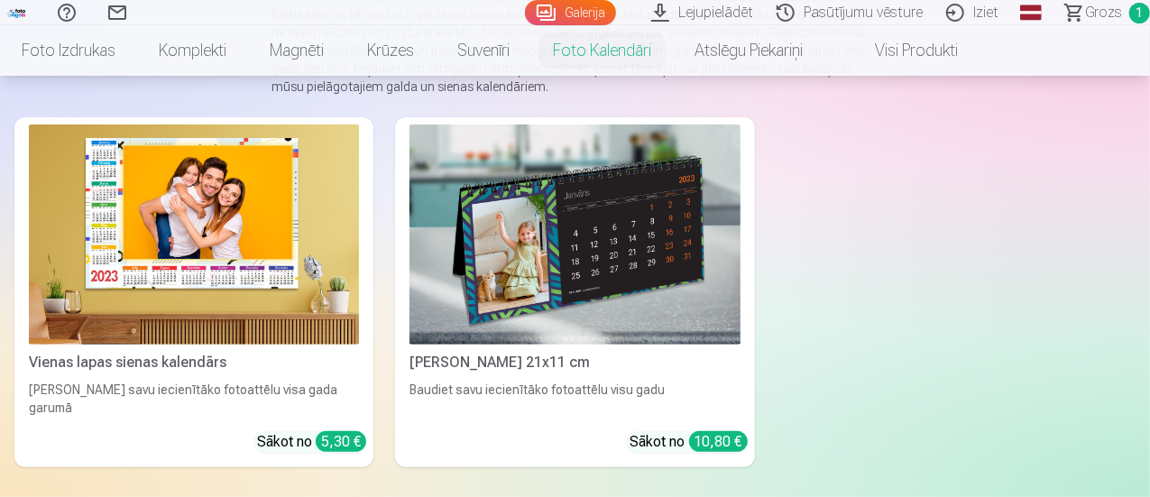
scroll to position [242, 0]
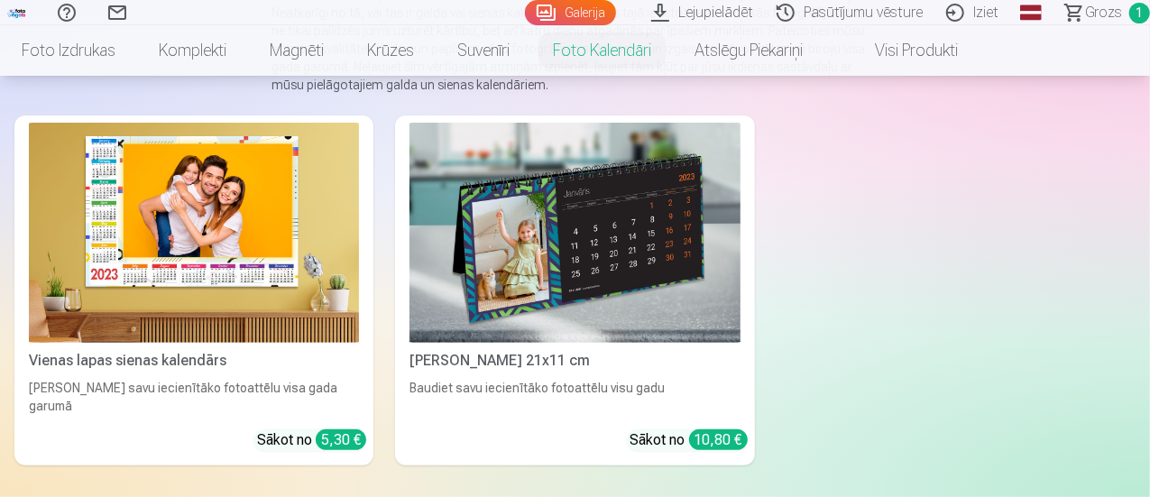
click at [65, 185] on img at bounding box center [194, 233] width 330 height 220
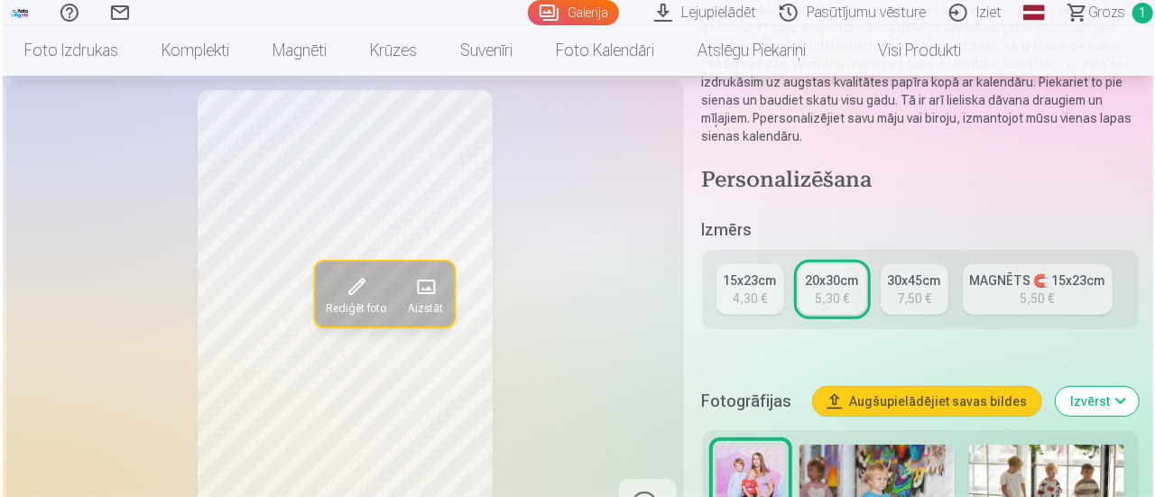
scroll to position [216, 0]
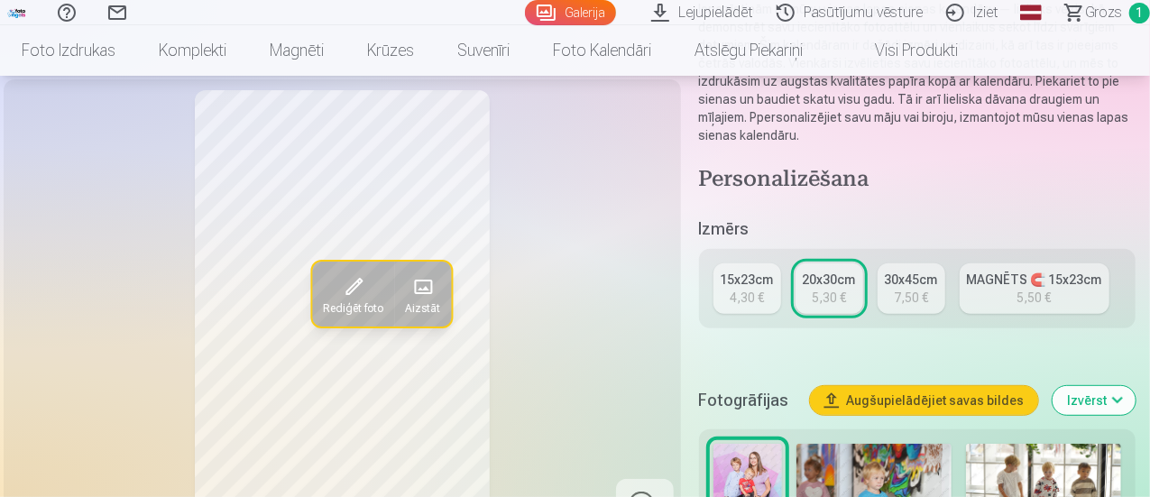
click at [339, 301] on span at bounding box center [353, 286] width 29 height 29
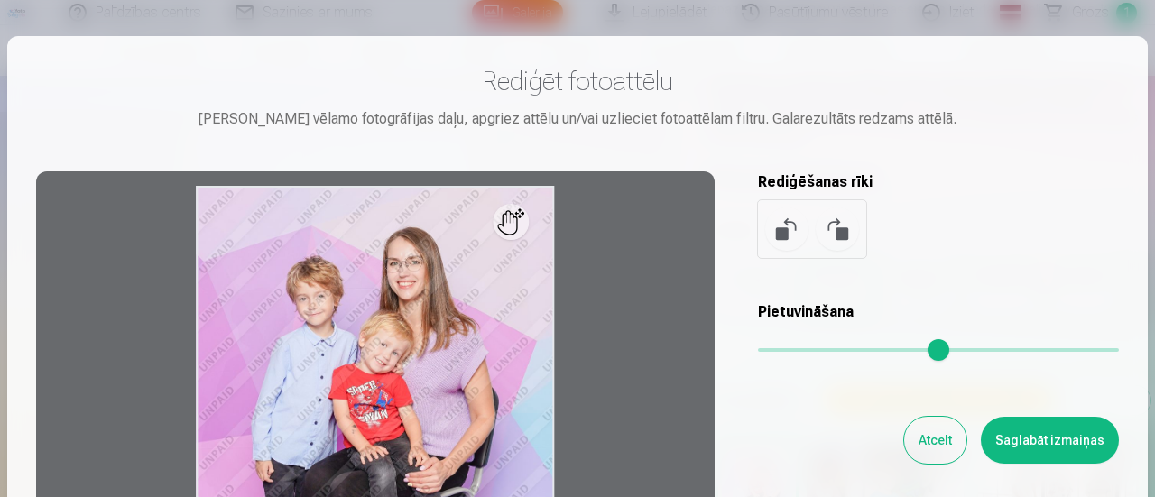
scroll to position [159, 0]
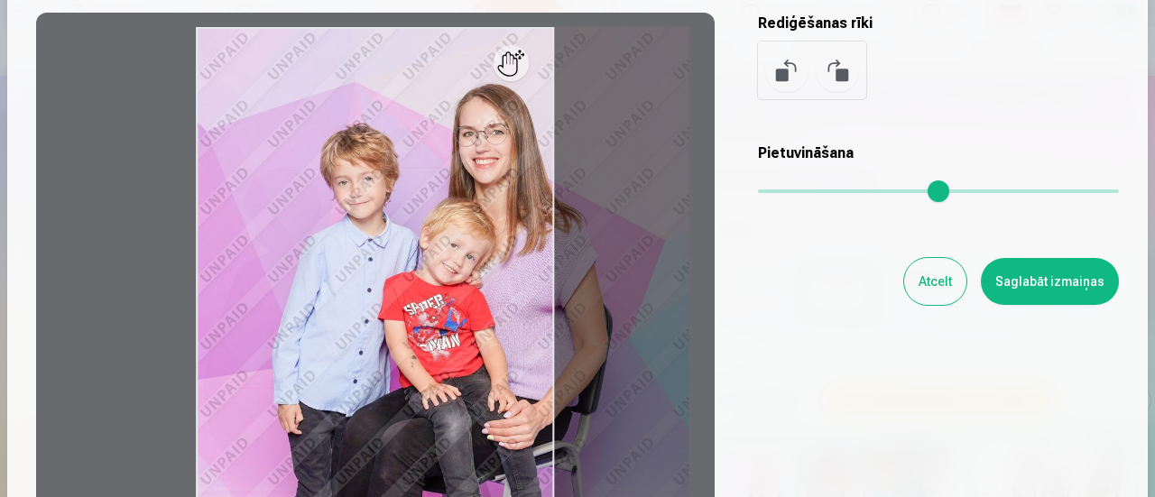
drag, startPoint x: 769, startPoint y: 194, endPoint x: 962, endPoint y: 202, distance: 192.3
click at [962, 193] on input "range" at bounding box center [938, 191] width 361 height 4
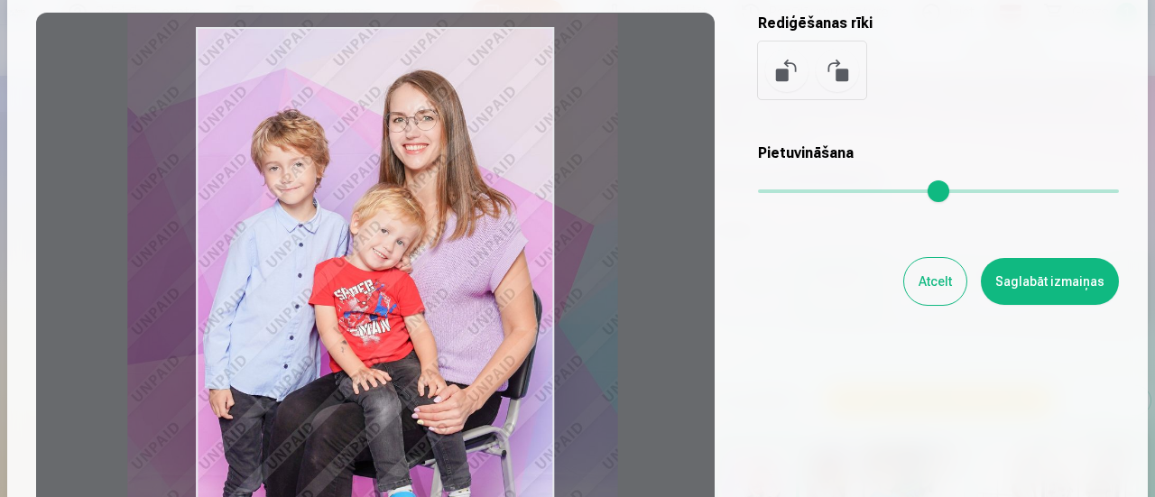
drag, startPoint x: 427, startPoint y: 257, endPoint x: 405, endPoint y: 246, distance: 24.2
click at [405, 246] on div at bounding box center [375, 296] width 678 height 566
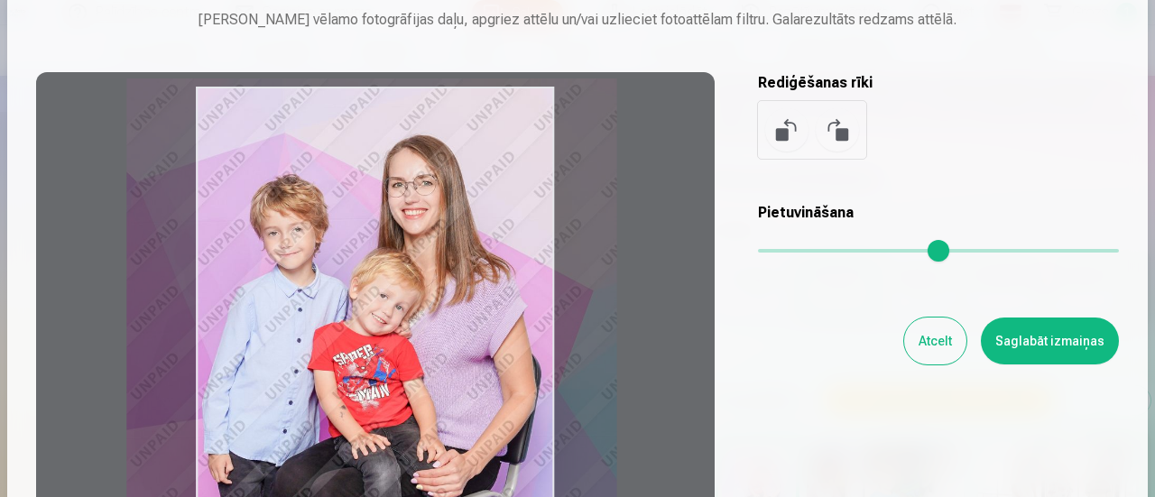
scroll to position [97, 0]
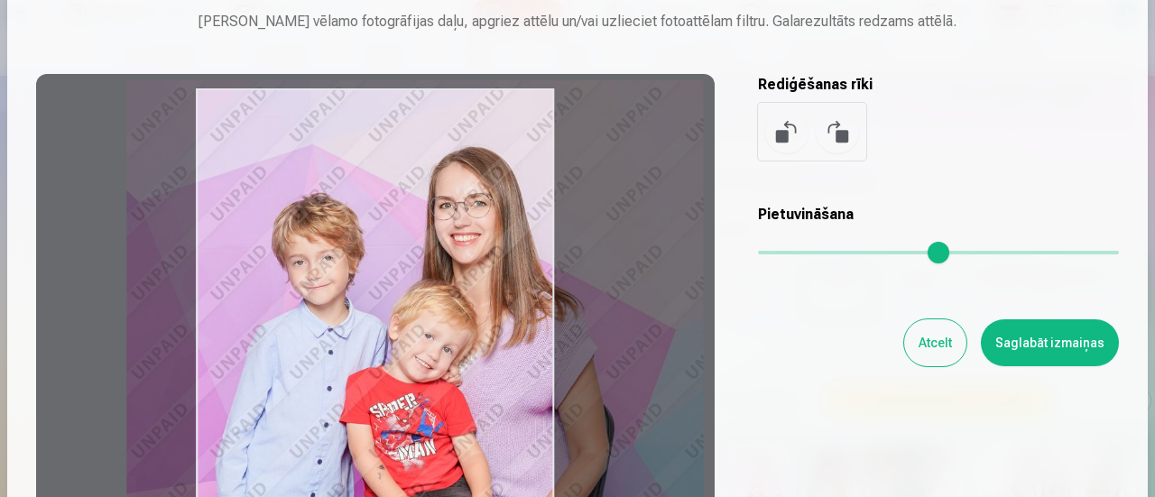
drag, startPoint x: 963, startPoint y: 256, endPoint x: 1089, endPoint y: 289, distance: 129.5
type input "****"
click at [1089, 254] on input "range" at bounding box center [938, 253] width 361 height 4
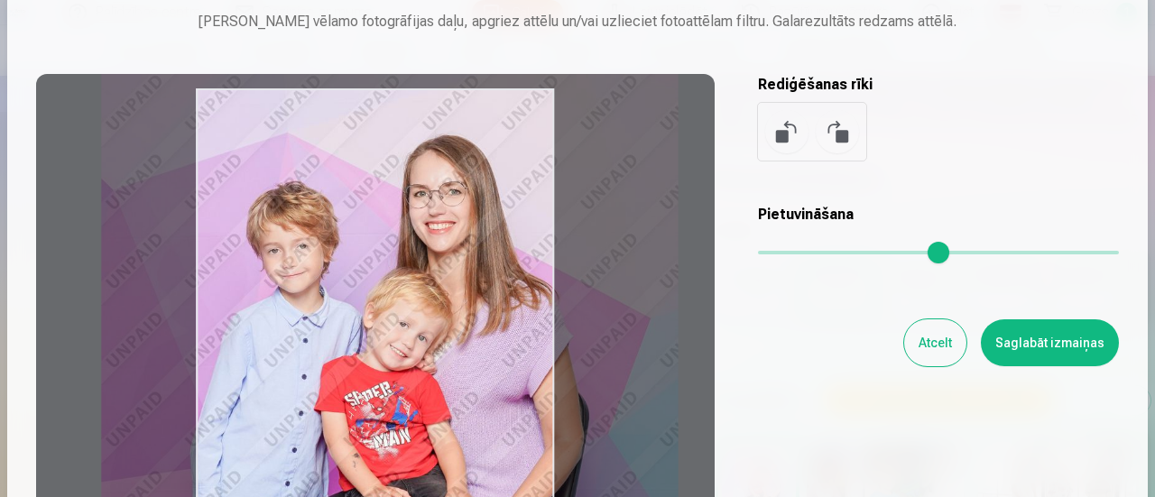
drag, startPoint x: 493, startPoint y: 392, endPoint x: 467, endPoint y: 381, distance: 27.8
click at [467, 381] on div at bounding box center [375, 357] width 678 height 566
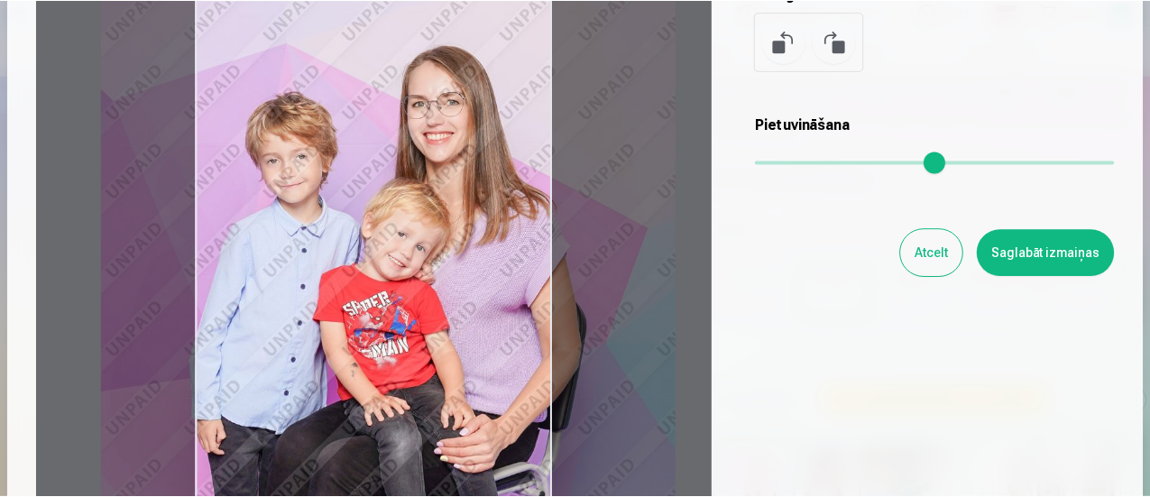
scroll to position [182, 0]
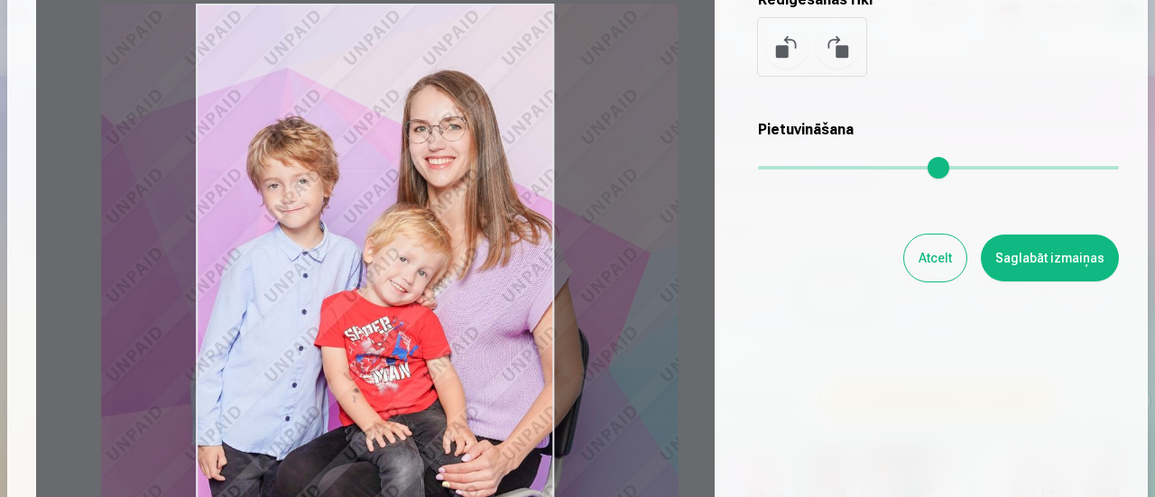
drag, startPoint x: 460, startPoint y: 327, endPoint x: 460, endPoint y: 377, distance: 49.6
click at [460, 377] on div at bounding box center [375, 272] width 678 height 566
click at [1041, 261] on button "Saglabāt izmaiņas" at bounding box center [1050, 258] width 138 height 47
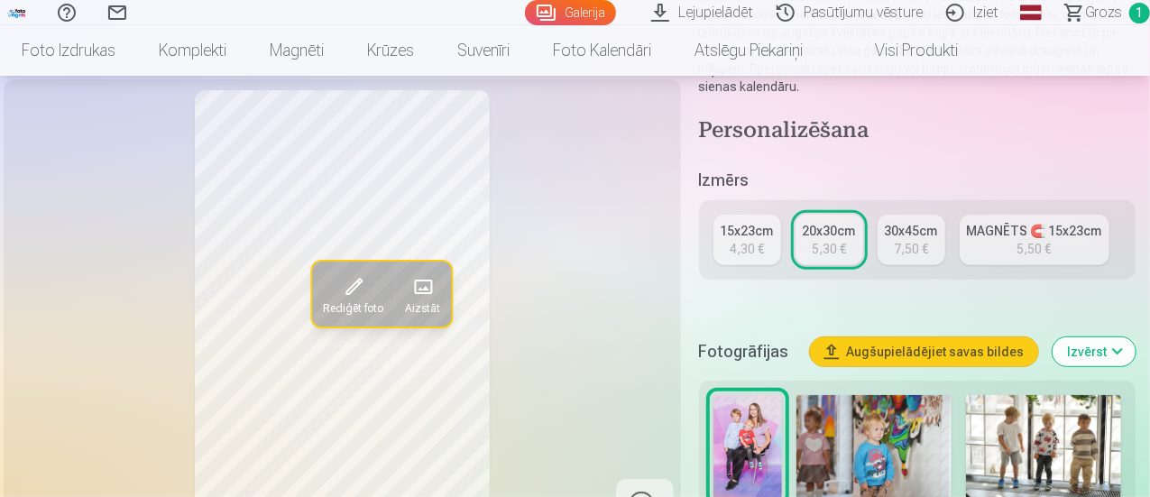
scroll to position [266, 0]
click at [755, 249] on div "4,30 €" at bounding box center [747, 248] width 34 height 18
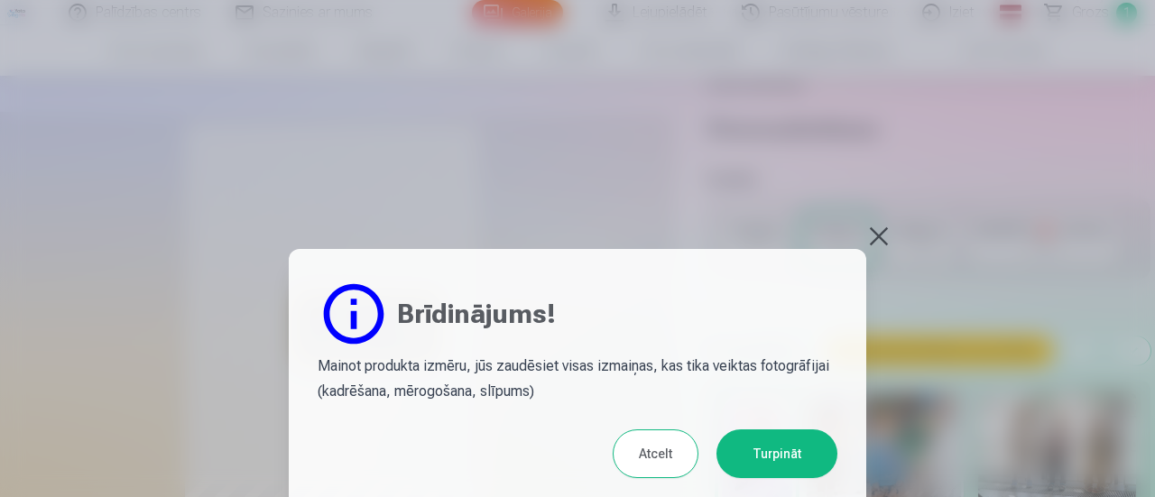
click at [654, 457] on button "Atcelt" at bounding box center [655, 453] width 86 height 49
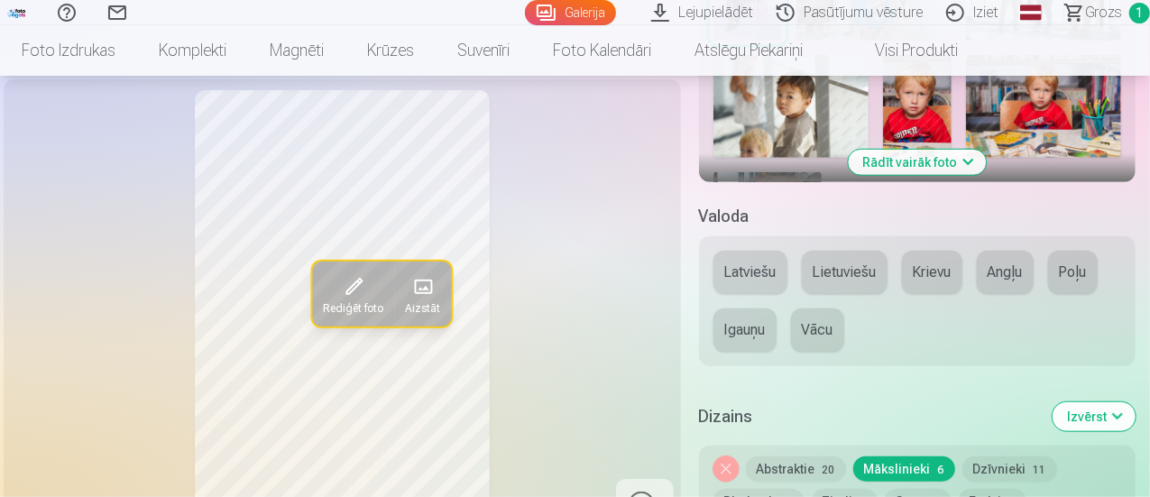
scroll to position [725, 0]
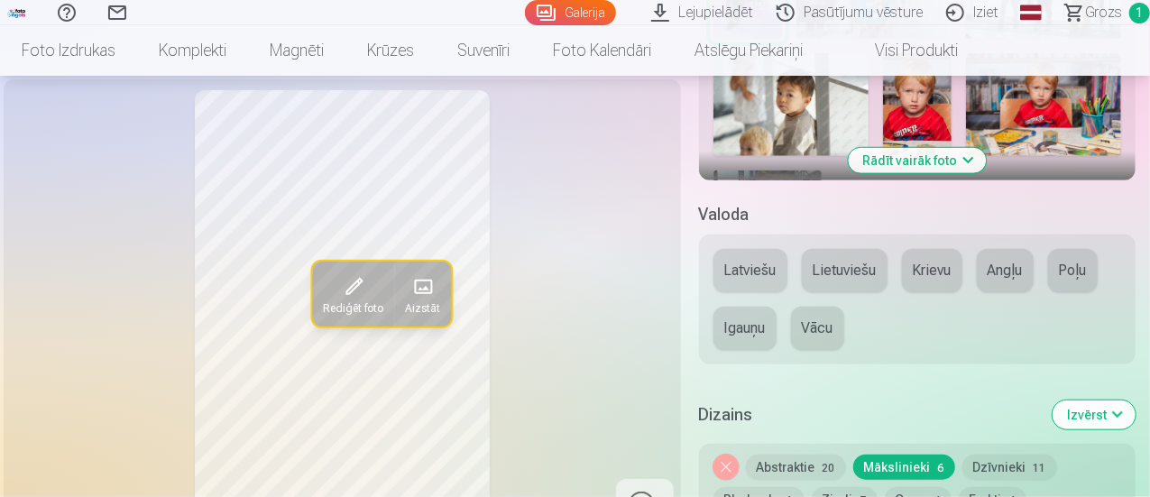
click at [747, 266] on button "Latviešu" at bounding box center [751, 270] width 74 height 43
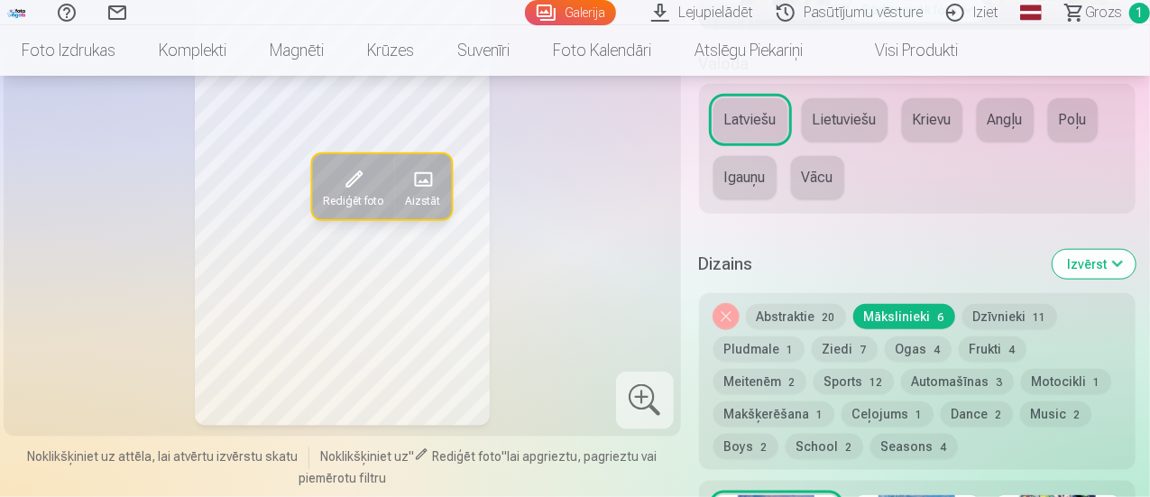
scroll to position [878, 0]
click at [797, 316] on button "Abstraktie 20" at bounding box center [796, 314] width 100 height 25
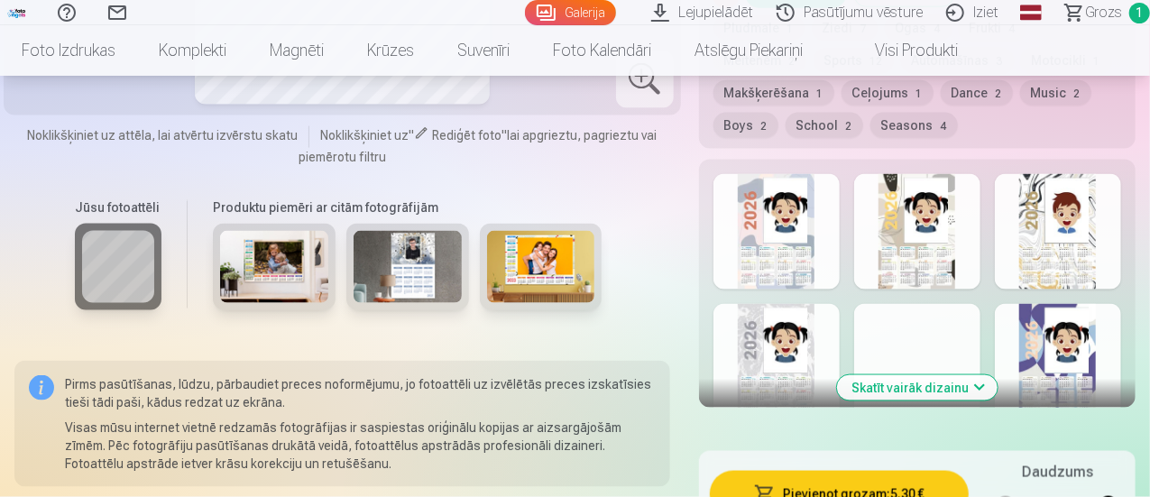
scroll to position [1202, 0]
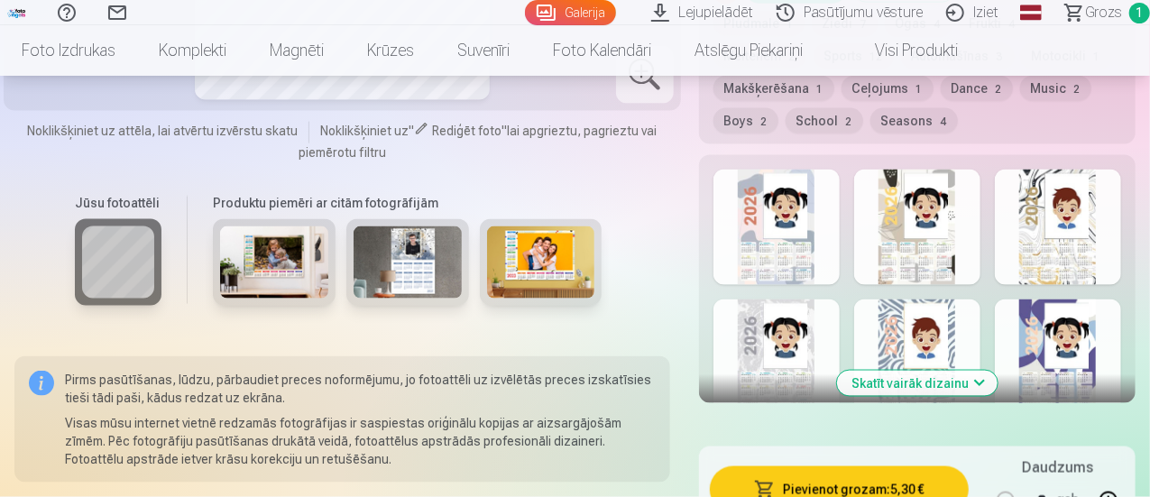
click at [939, 376] on button "Skatīt vairāk dizainu" at bounding box center [917, 383] width 161 height 25
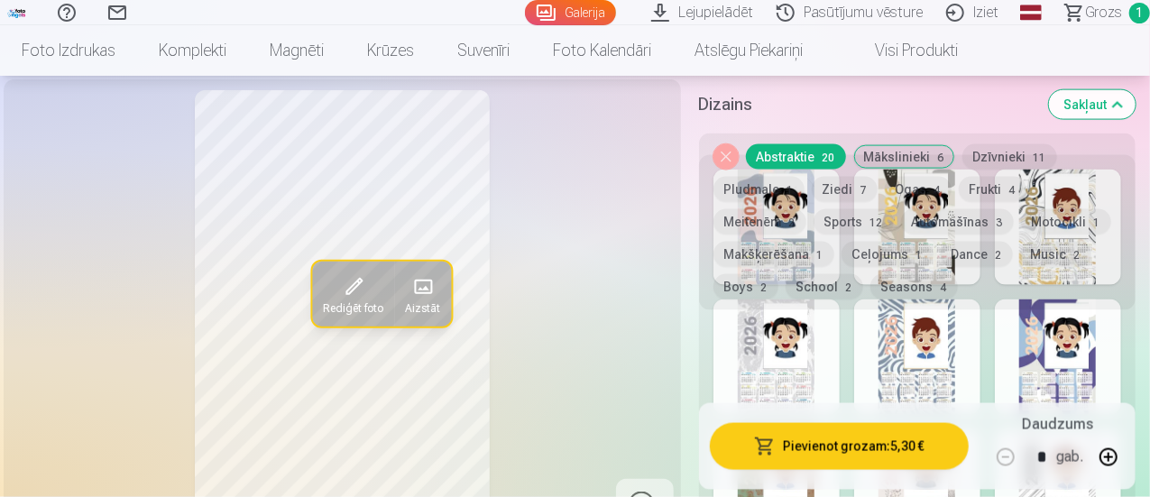
click at [1044, 354] on div at bounding box center [1058, 356] width 126 height 115
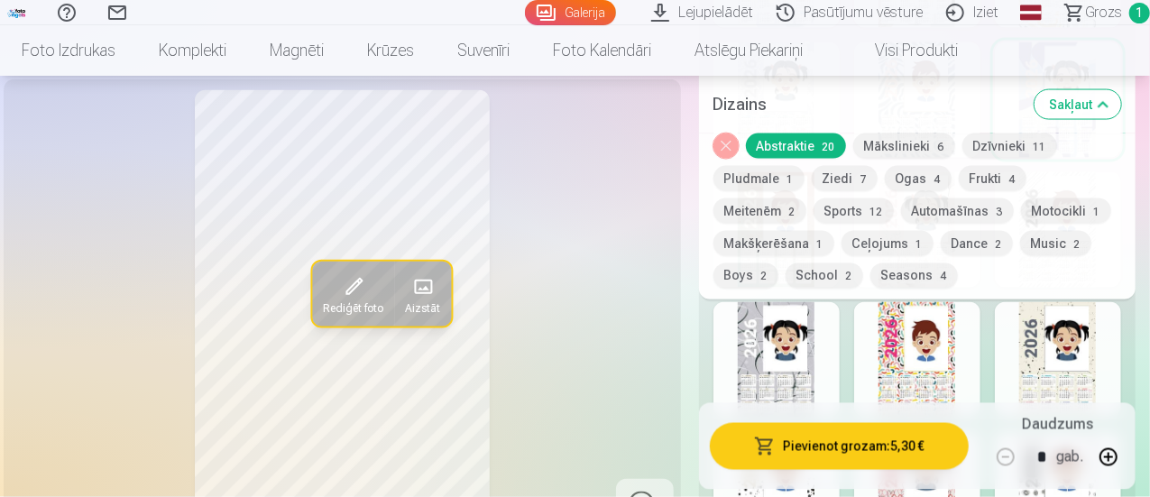
scroll to position [1441, 0]
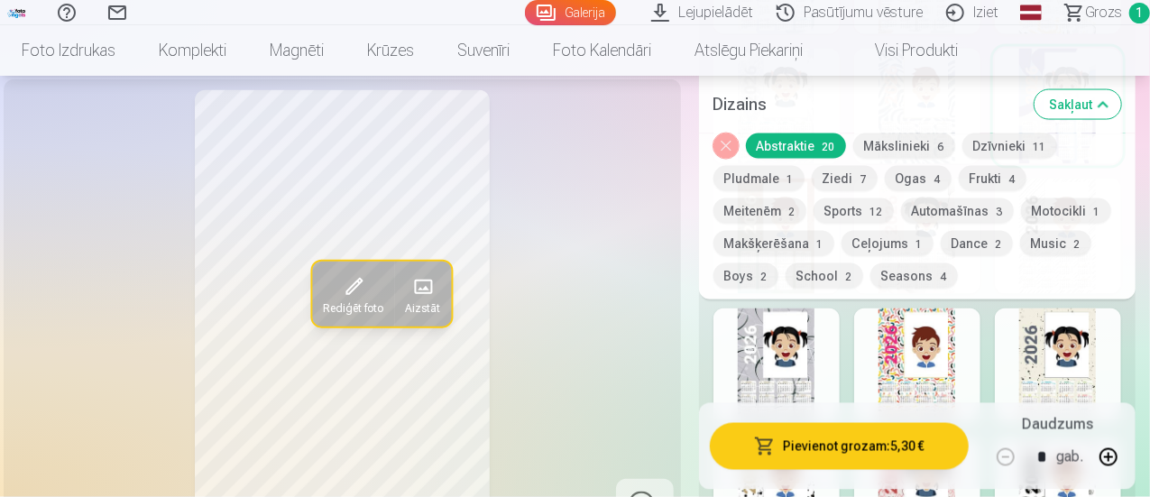
click at [917, 360] on div at bounding box center [917, 365] width 126 height 115
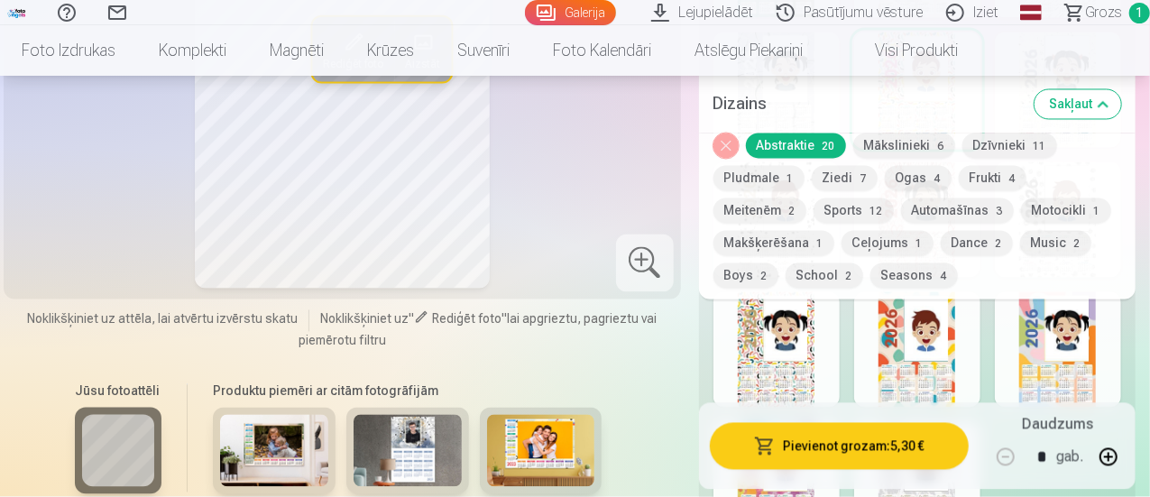
scroll to position [1717, 0]
click at [1056, 341] on div at bounding box center [1058, 350] width 126 height 115
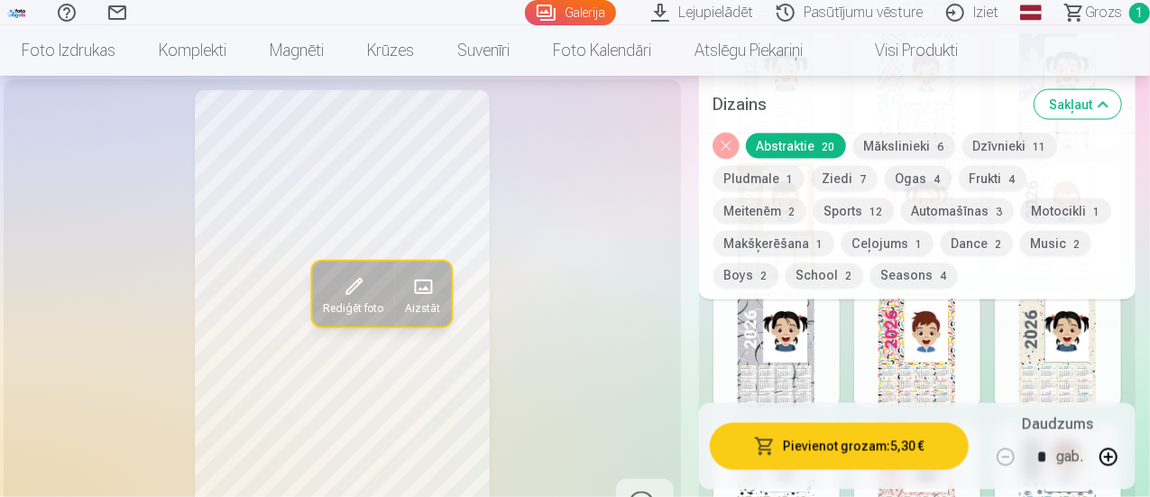
scroll to position [1450, 0]
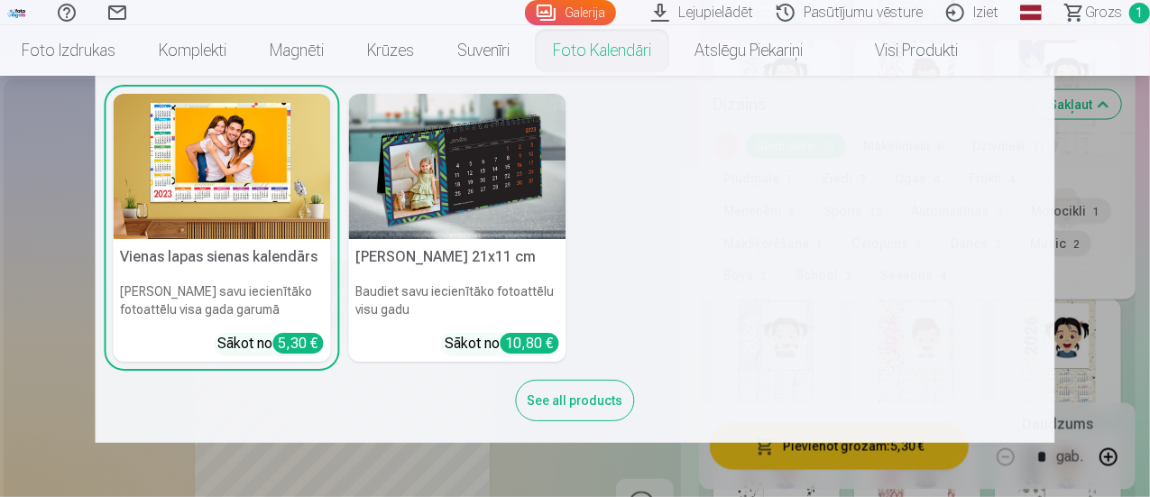
click at [449, 197] on img at bounding box center [457, 166] width 217 height 145
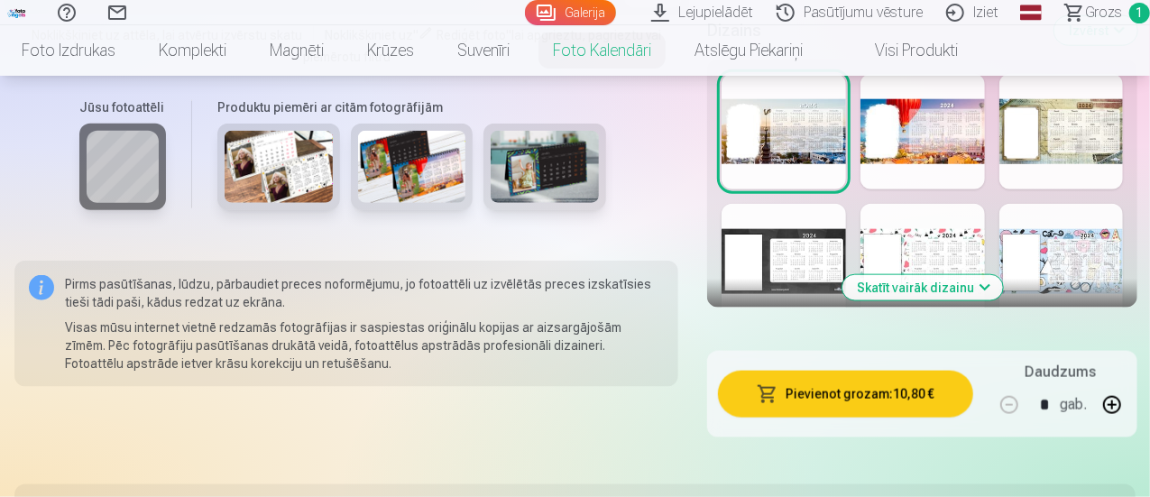
scroll to position [988, 0]
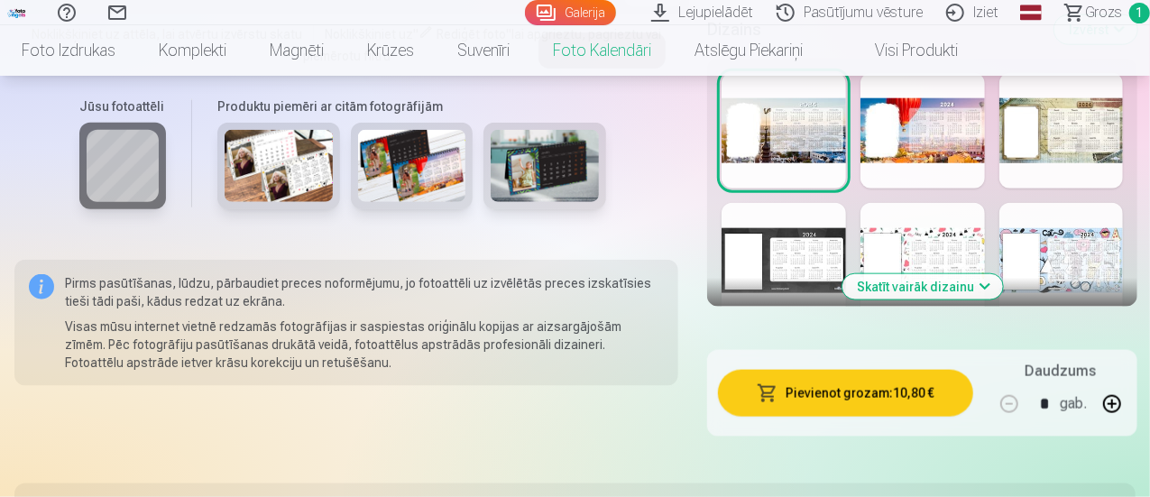
click at [966, 299] on button "Skatīt vairāk dizainu" at bounding box center [923, 286] width 161 height 25
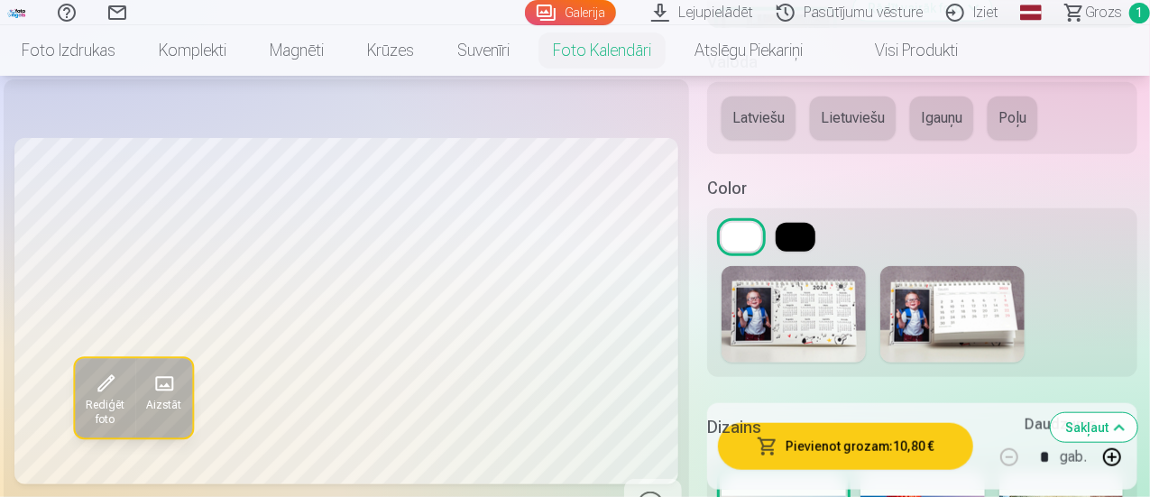
scroll to position [686, 0]
click at [968, 327] on img at bounding box center [952, 315] width 144 height 97
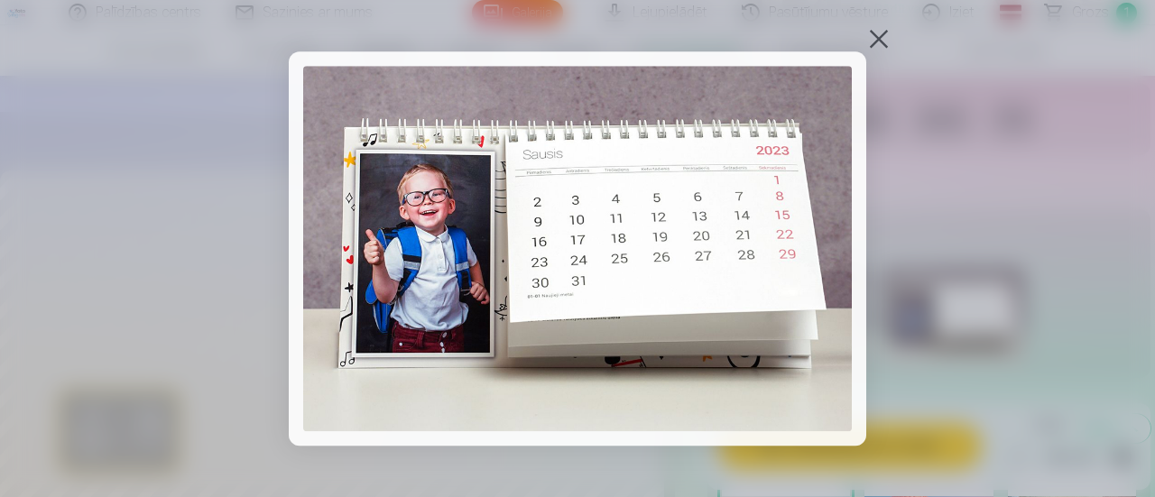
click at [936, 161] on div at bounding box center [577, 248] width 1155 height 497
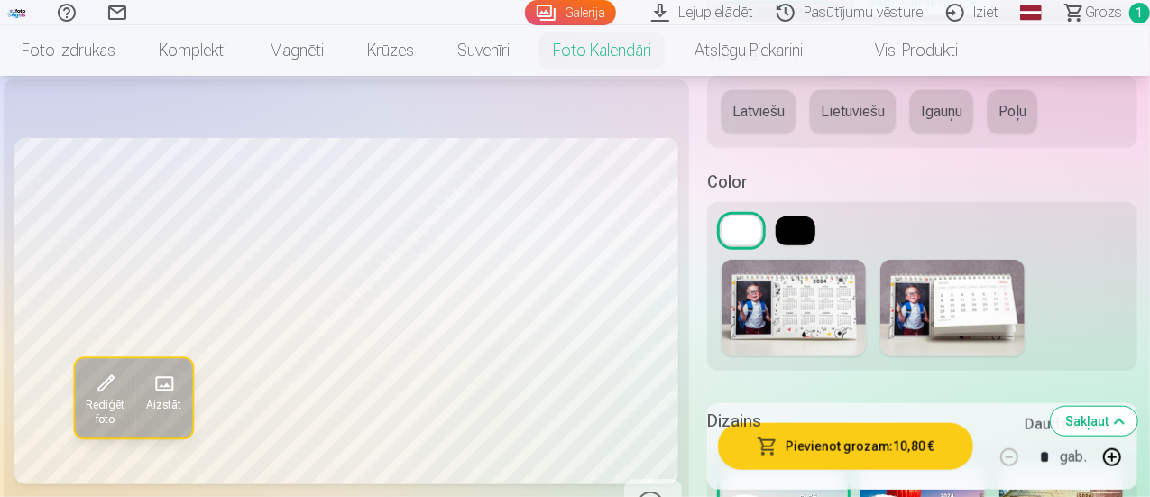
scroll to position [692, 0]
click at [742, 102] on button "Latviešu" at bounding box center [759, 112] width 74 height 43
click at [961, 299] on img at bounding box center [952, 309] width 144 height 97
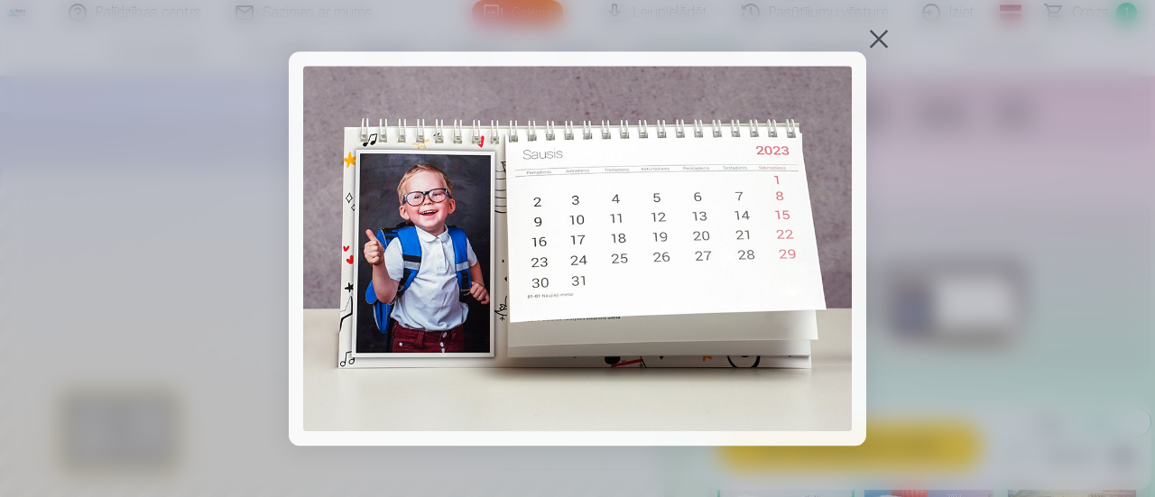
drag, startPoint x: 525, startPoint y: 134, endPoint x: 882, endPoint y: 42, distance: 368.9
click at [882, 42] on div at bounding box center [878, 38] width 25 height 25
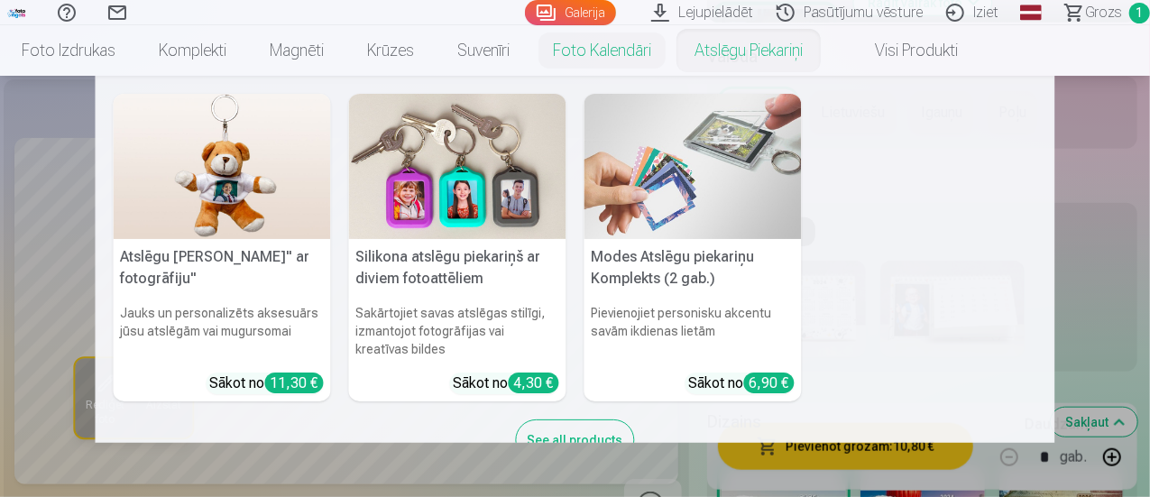
click at [1100, 189] on nav "Atslēgu piekariņš Lācītis" ar fotogrāfiju" Jauks un personalizēts aksesuārs jūs…" at bounding box center [575, 259] width 1150 height 367
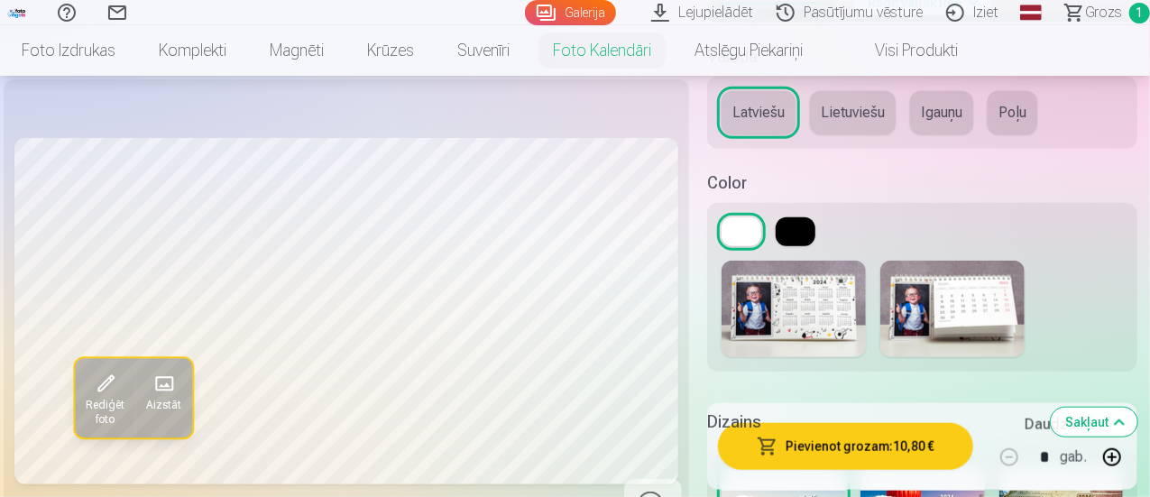
scroll to position [415, 0]
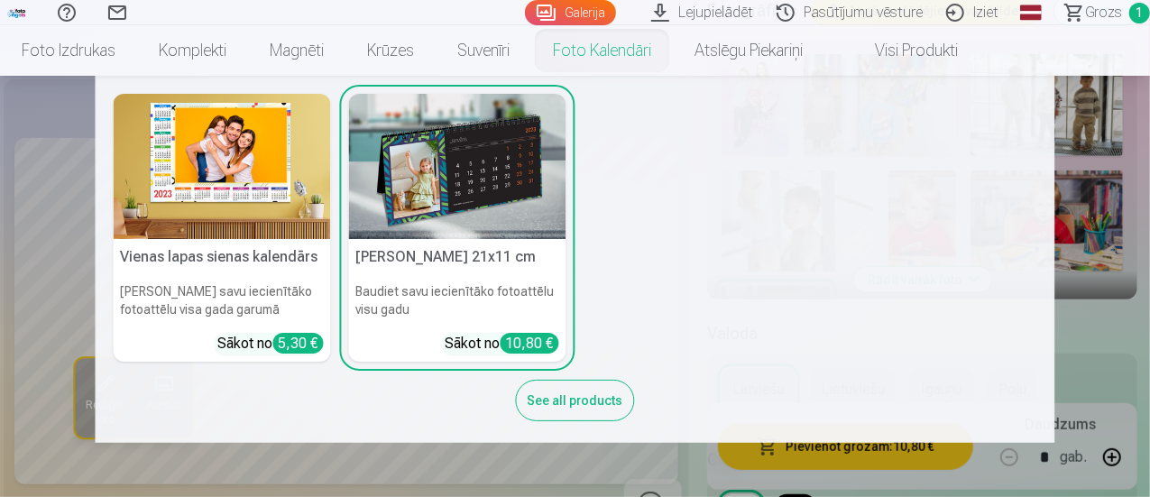
click at [297, 172] on img at bounding box center [222, 166] width 217 height 145
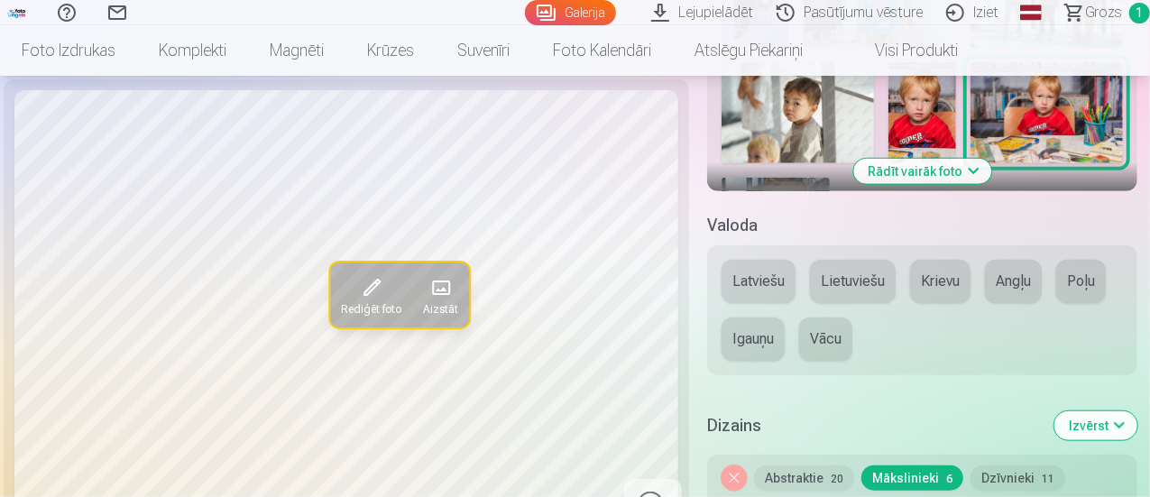
scroll to position [728, 0]
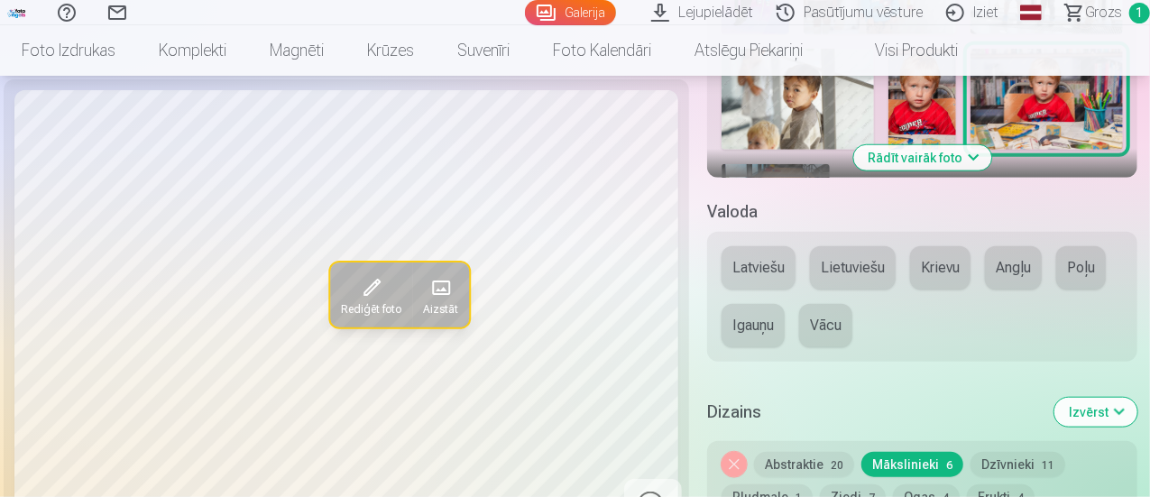
click at [749, 261] on button "Latviešu" at bounding box center [759, 267] width 74 height 43
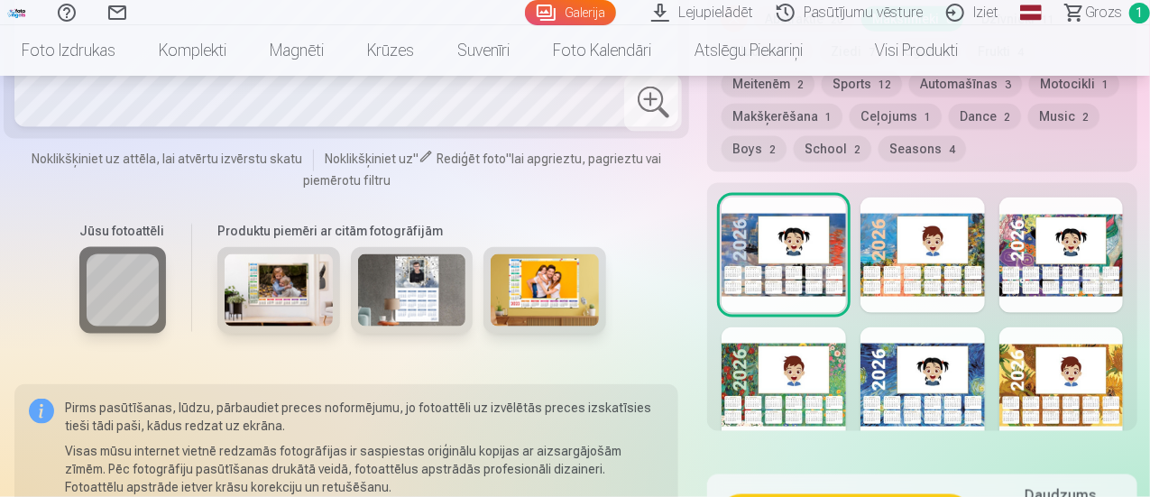
scroll to position [1183, 0]
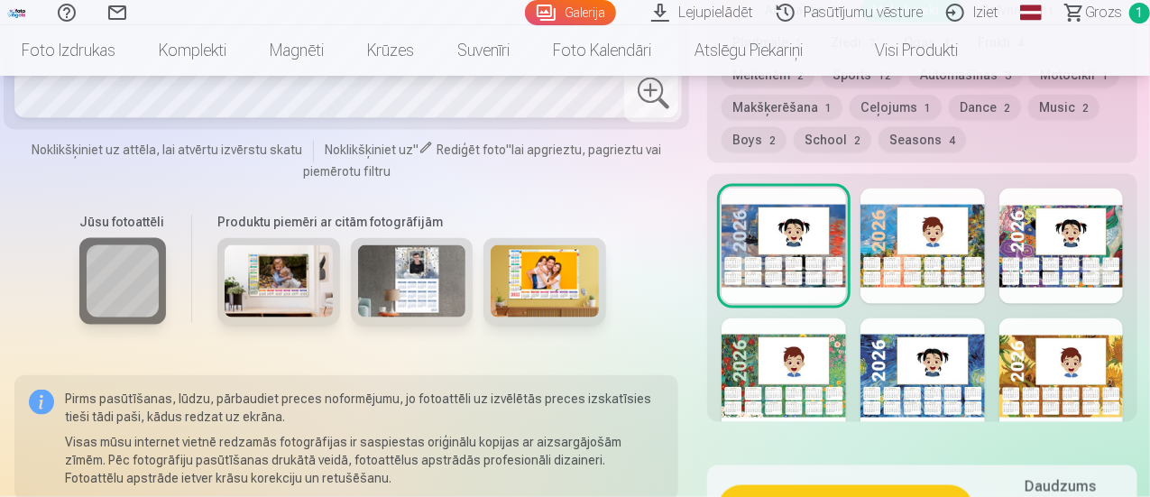
click at [1030, 351] on div at bounding box center [1061, 375] width 124 height 115
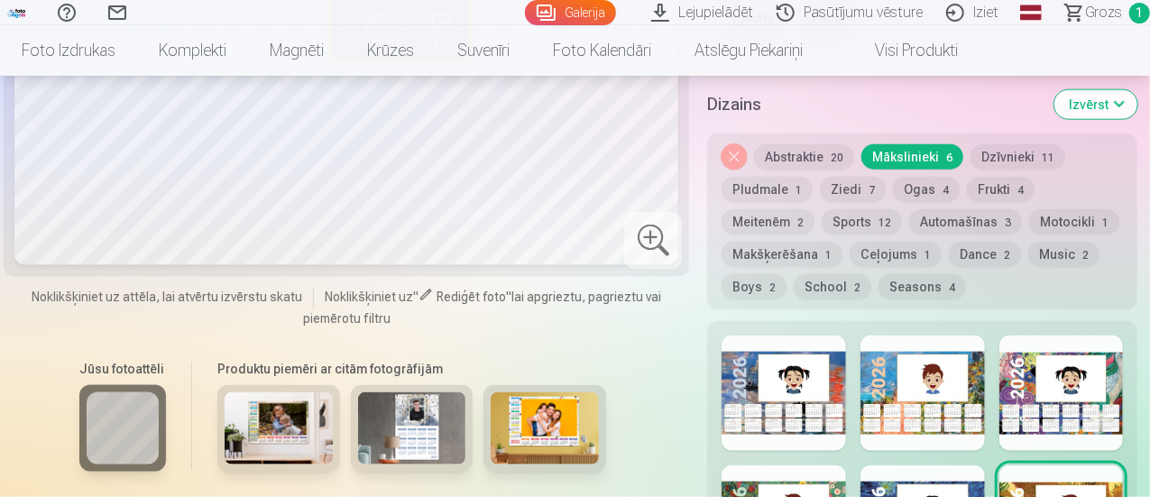
scroll to position [1045, 0]
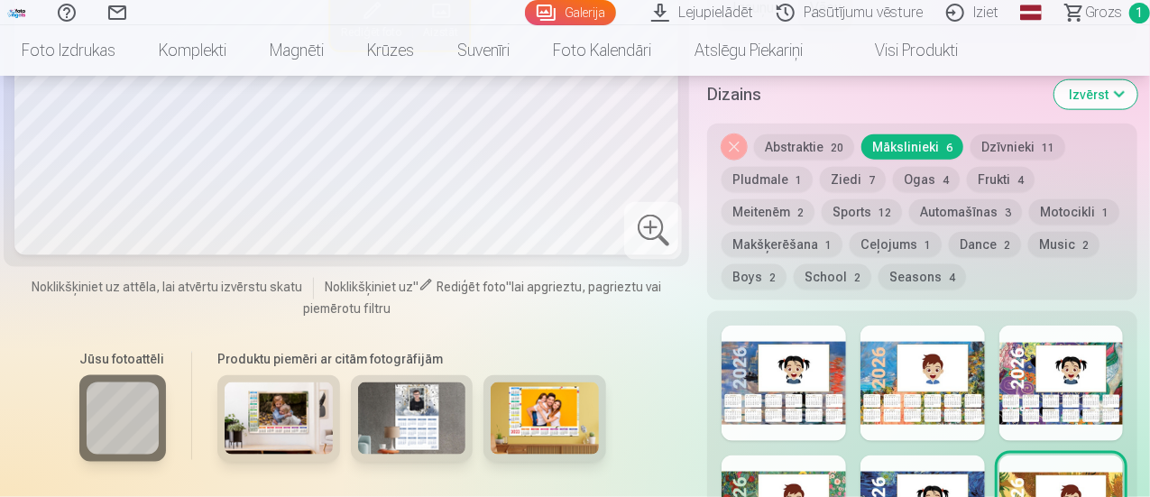
click at [1027, 362] on div at bounding box center [1061, 383] width 124 height 115
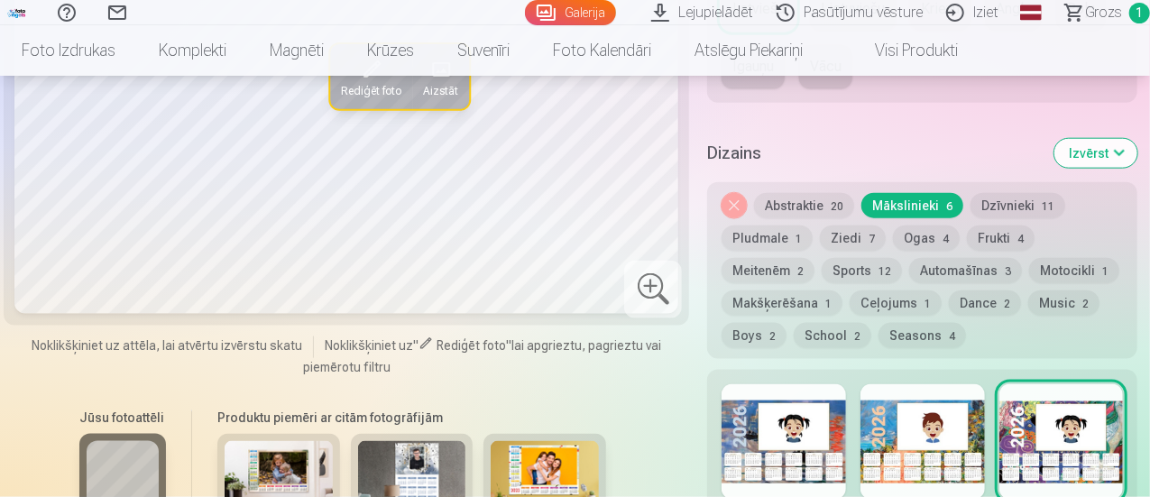
scroll to position [988, 0]
click at [814, 201] on button "Abstraktie 20" at bounding box center [804, 204] width 100 height 25
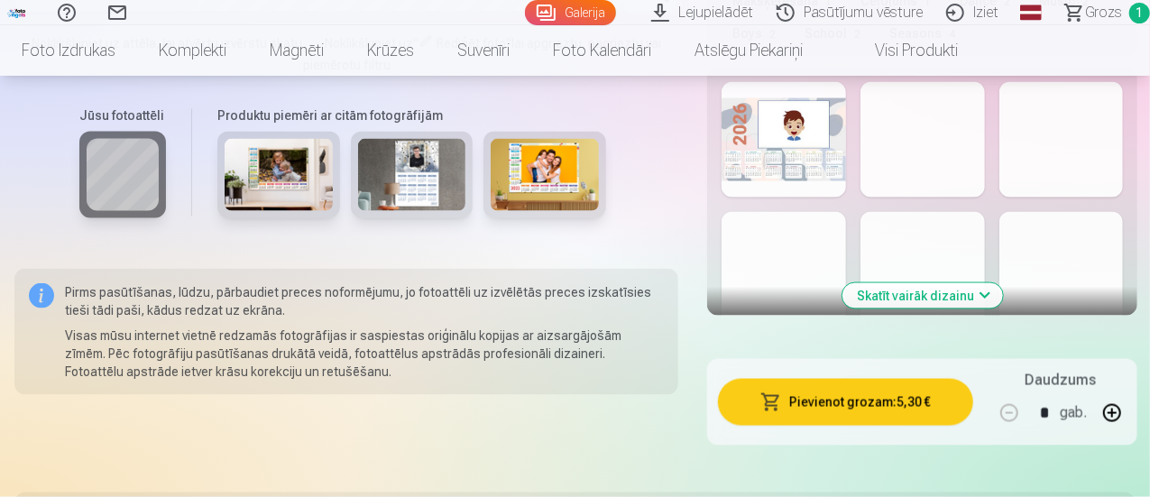
scroll to position [1295, 0]
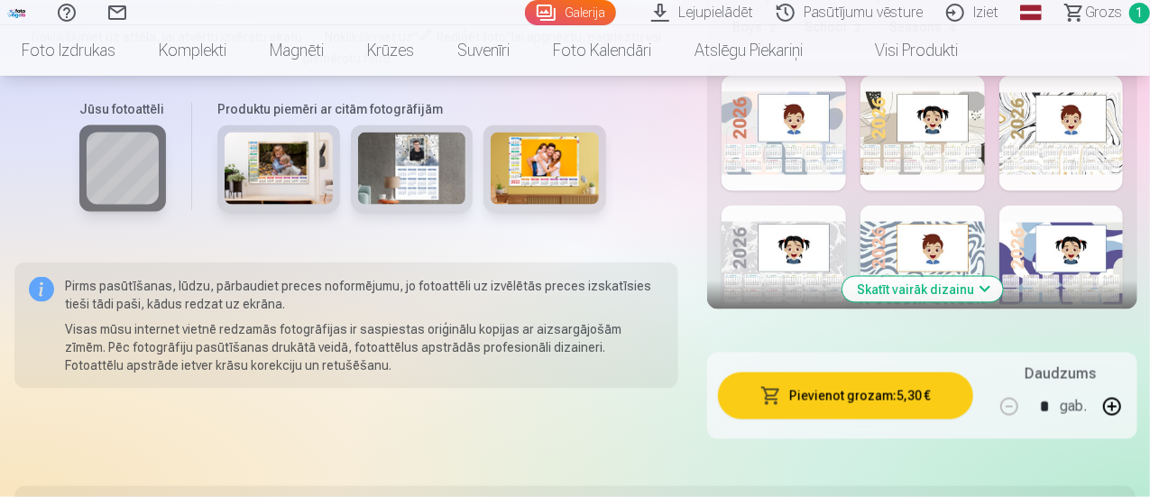
click at [1044, 243] on div at bounding box center [1061, 263] width 124 height 115
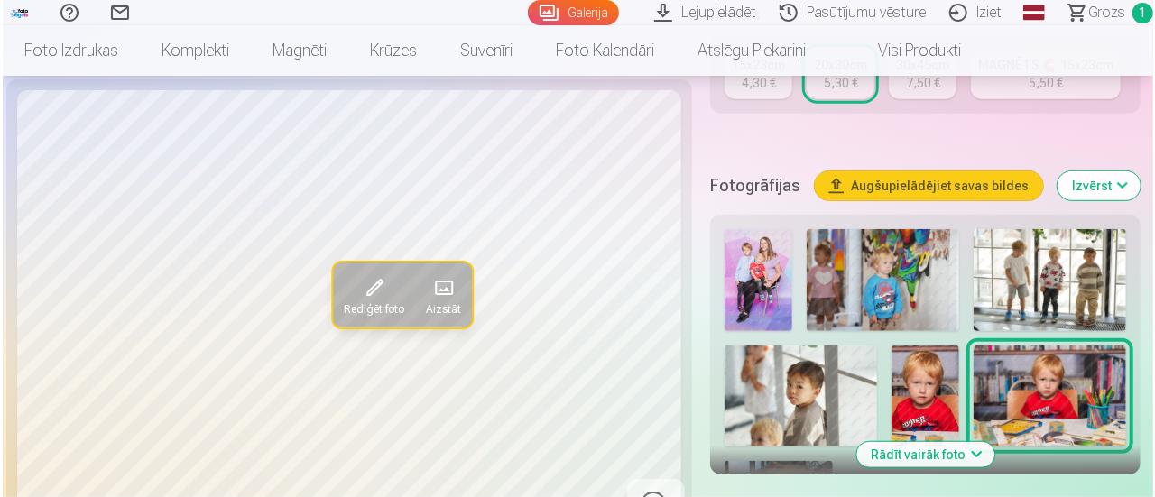
scroll to position [417, 0]
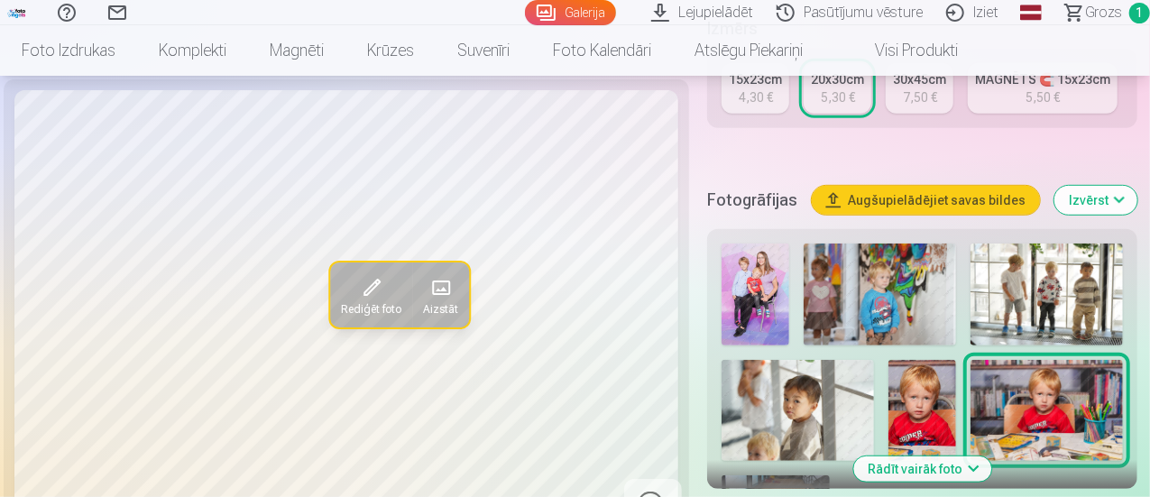
click at [763, 257] on img at bounding box center [756, 295] width 68 height 102
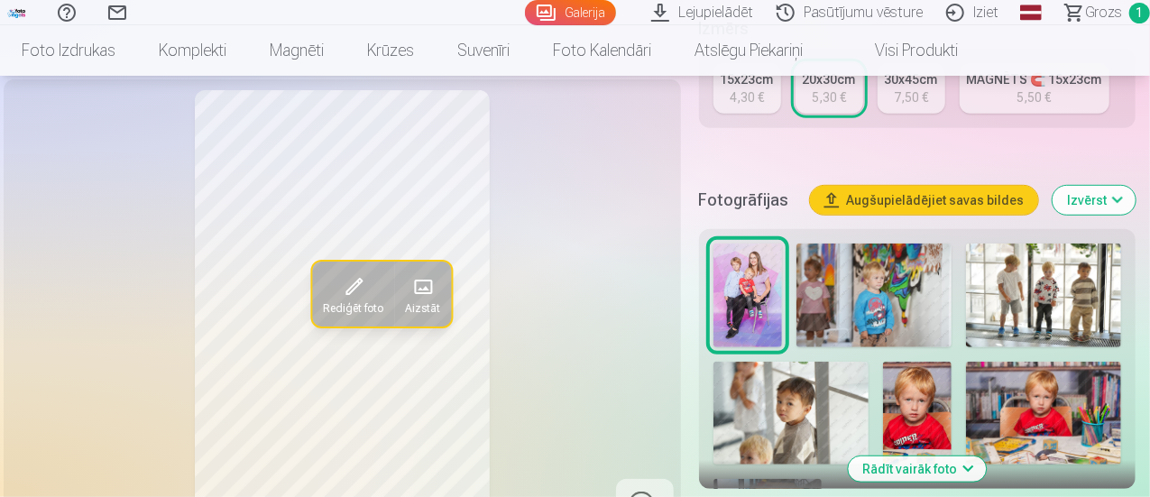
click at [347, 301] on span at bounding box center [353, 286] width 29 height 29
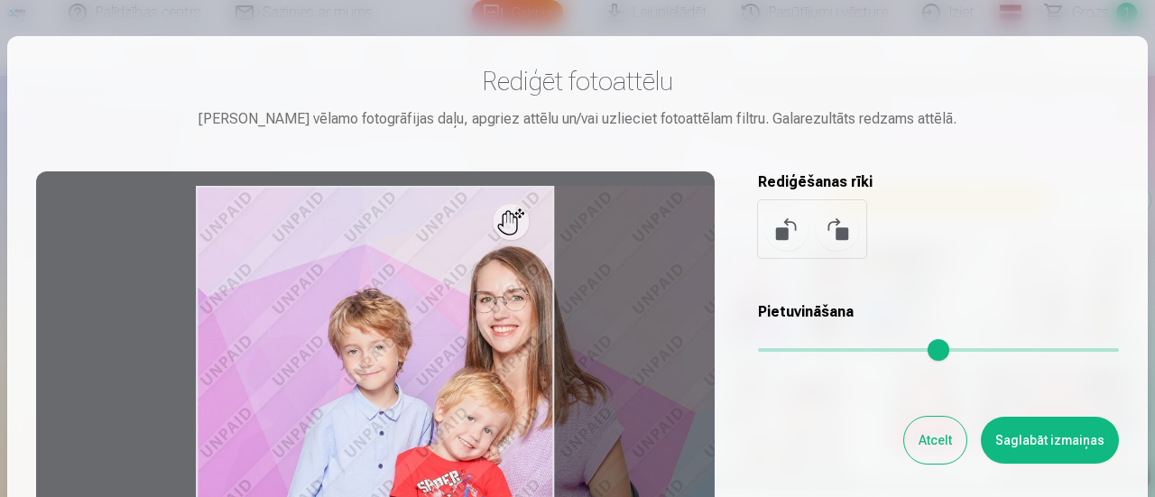
drag, startPoint x: 769, startPoint y: 353, endPoint x: 1010, endPoint y: 373, distance: 241.7
click at [1010, 352] on input "range" at bounding box center [938, 350] width 361 height 4
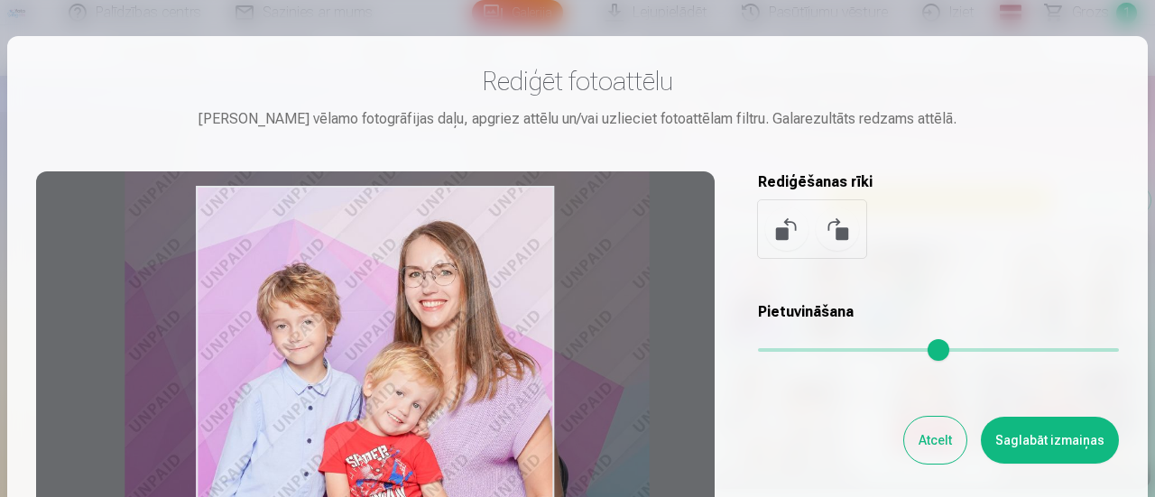
drag, startPoint x: 425, startPoint y: 423, endPoint x: 354, endPoint y: 398, distance: 75.6
click at [354, 398] on div at bounding box center [375, 454] width 678 height 566
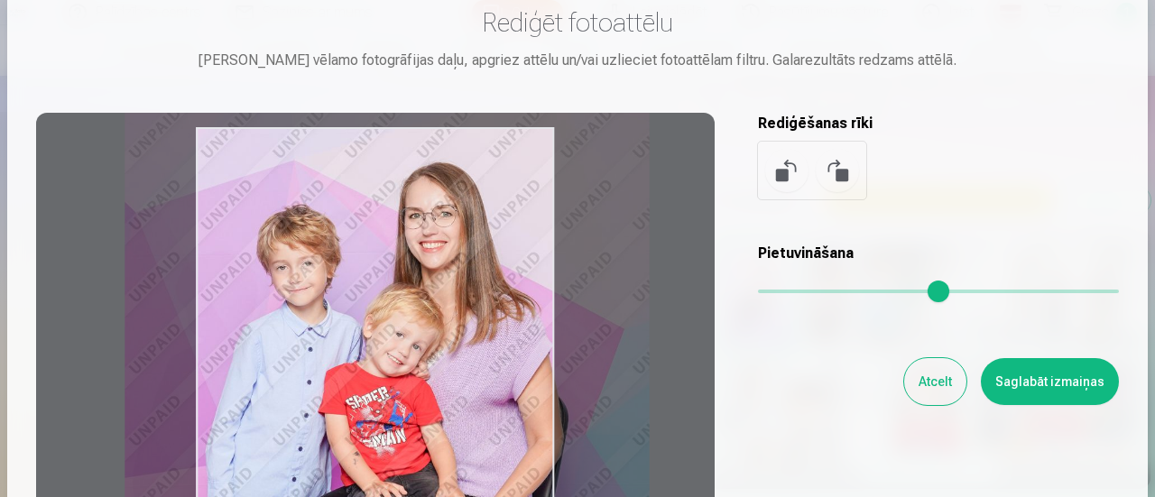
scroll to position [0, 0]
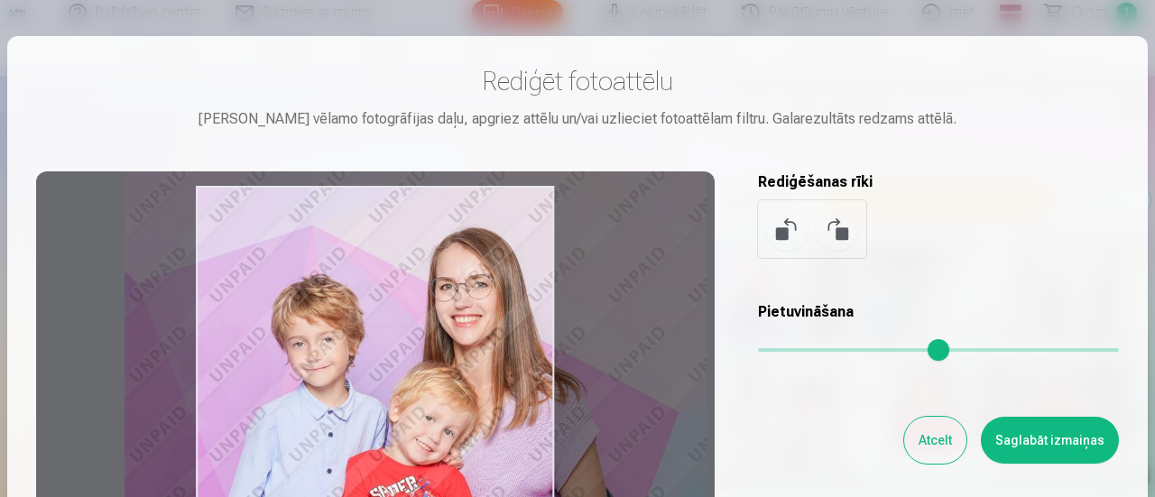
drag, startPoint x: 1017, startPoint y: 347, endPoint x: 1099, endPoint y: 367, distance: 83.6
click at [1099, 352] on input "range" at bounding box center [938, 350] width 361 height 4
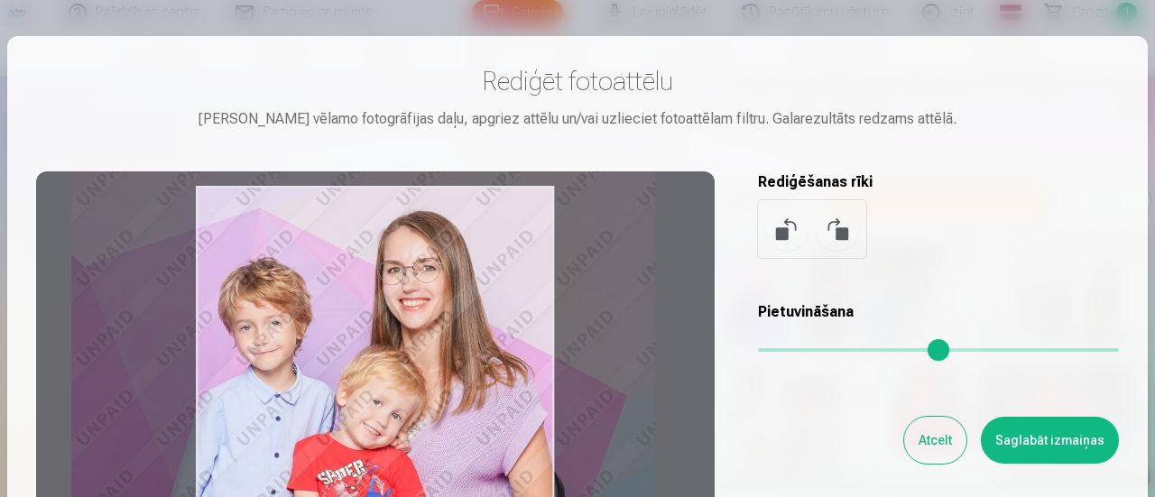
drag, startPoint x: 516, startPoint y: 386, endPoint x: 463, endPoint y: 369, distance: 55.9
click at [463, 369] on div at bounding box center [375, 454] width 678 height 566
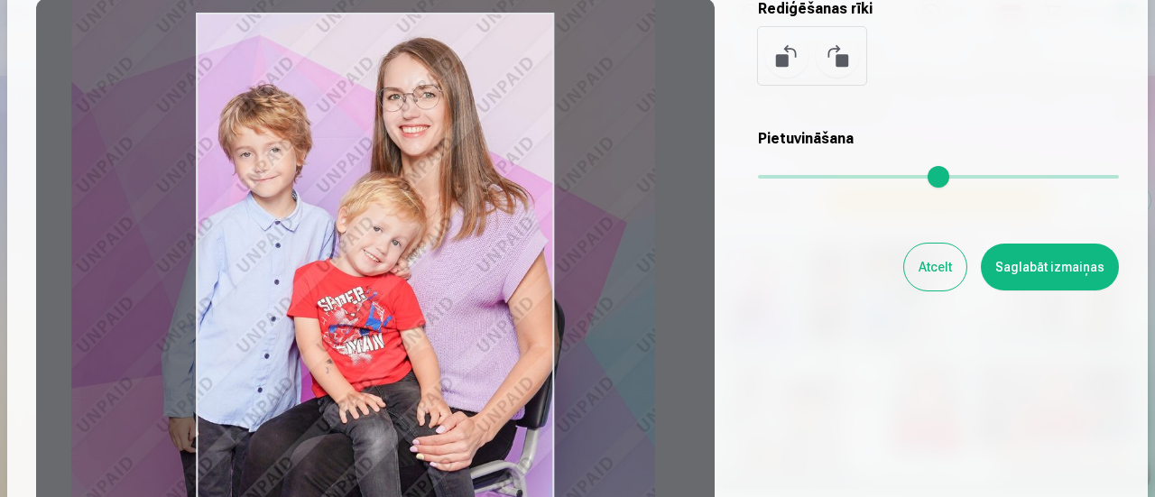
scroll to position [143, 0]
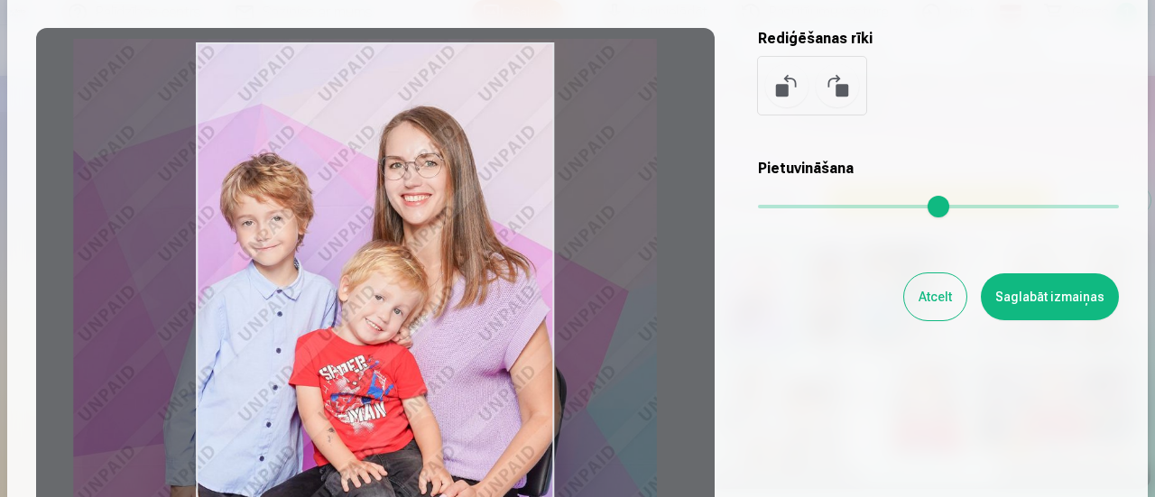
drag, startPoint x: 428, startPoint y: 263, endPoint x: 429, endPoint y: 301, distance: 37.9
click at [429, 301] on div at bounding box center [375, 311] width 678 height 566
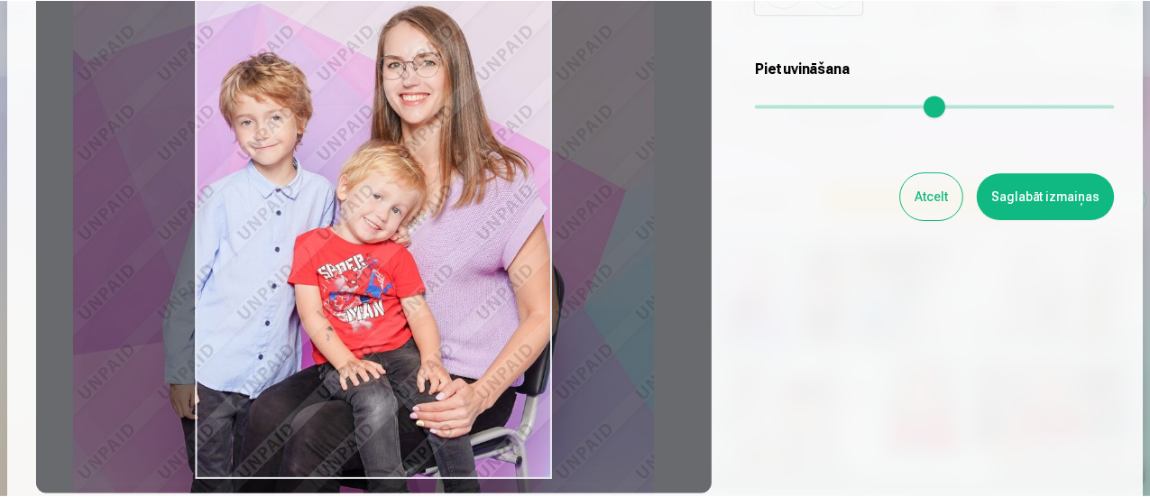
scroll to position [242, 0]
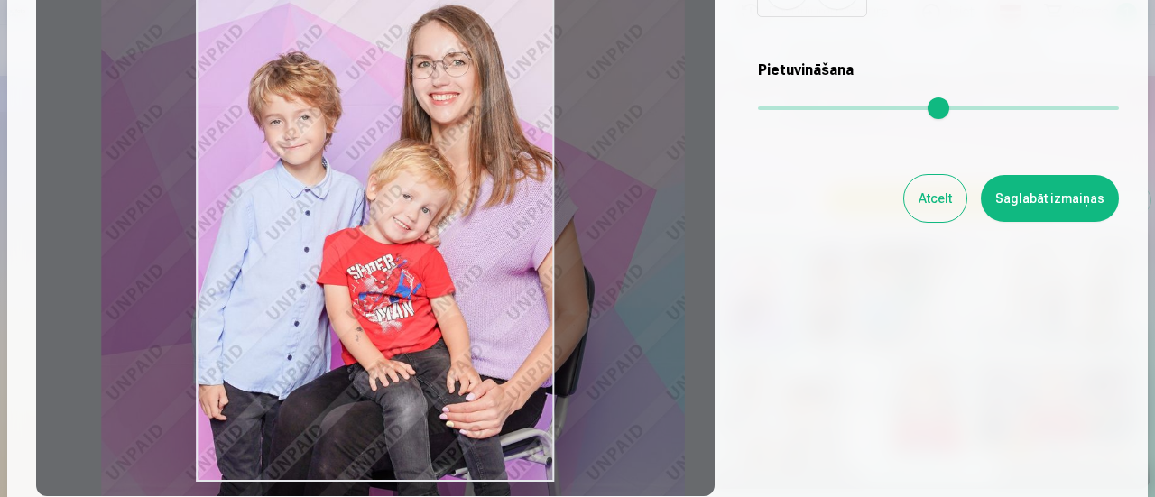
drag, startPoint x: 393, startPoint y: 234, endPoint x: 421, endPoint y: 232, distance: 28.0
click at [421, 232] on div at bounding box center [375, 213] width 678 height 566
type input "****"
click at [1046, 196] on button "Saglabāt izmaiņas" at bounding box center [1050, 198] width 138 height 47
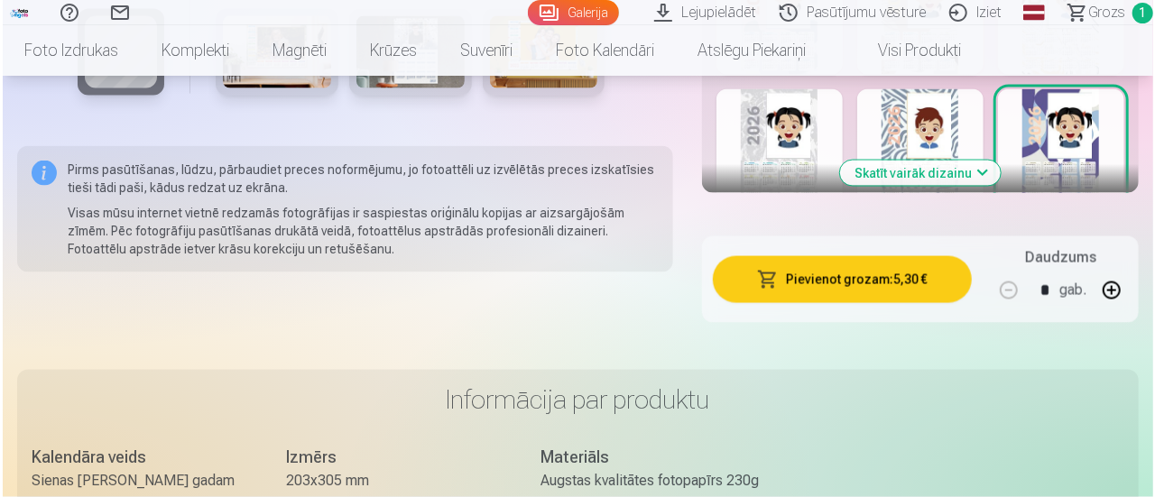
scroll to position [1413, 0]
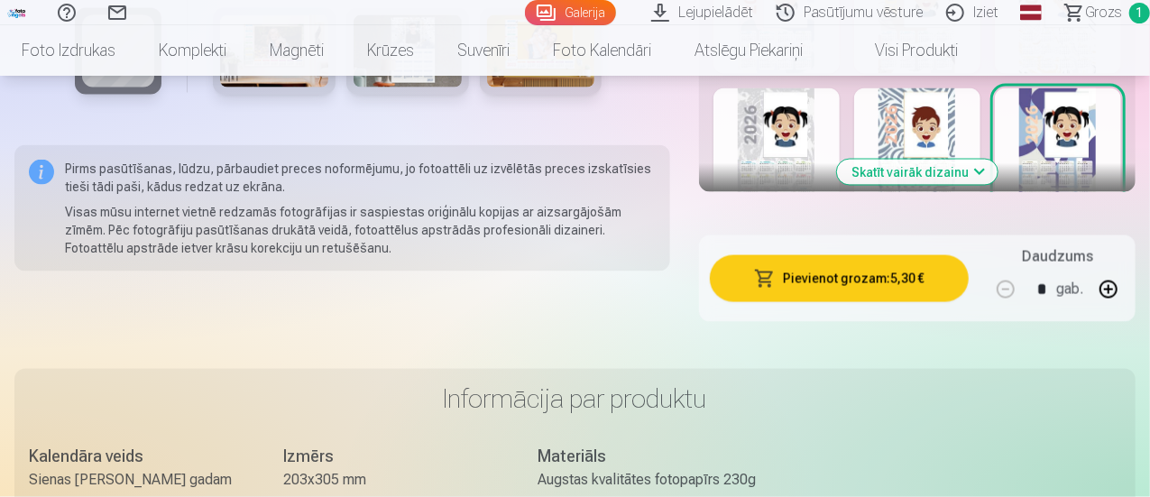
click at [870, 290] on button "Pievienot grozam : 5,30 €" at bounding box center [839, 278] width 259 height 47
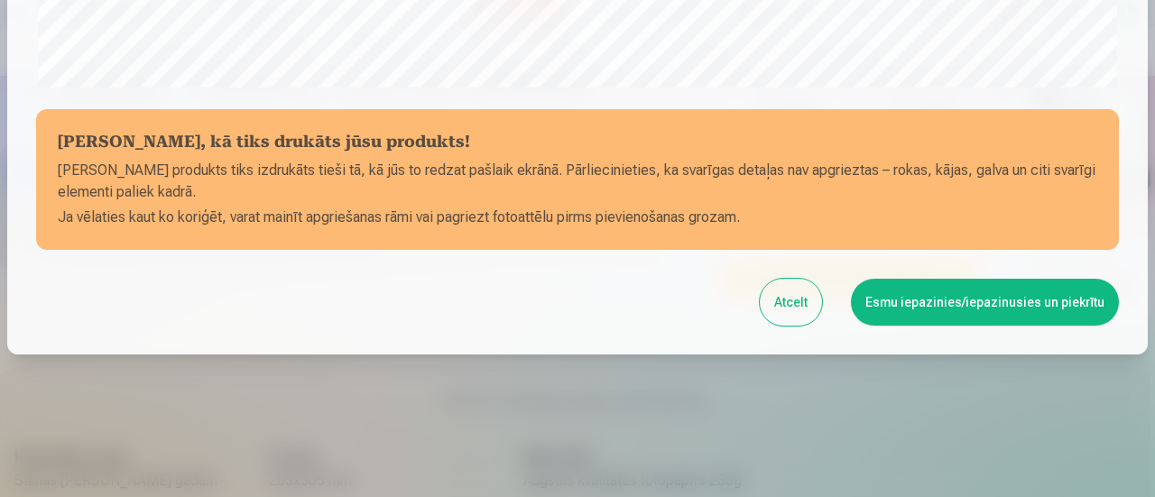
scroll to position [787, 0]
click at [922, 309] on button "Esmu iepazinies/iepazinusies un piekrītu" at bounding box center [985, 301] width 268 height 47
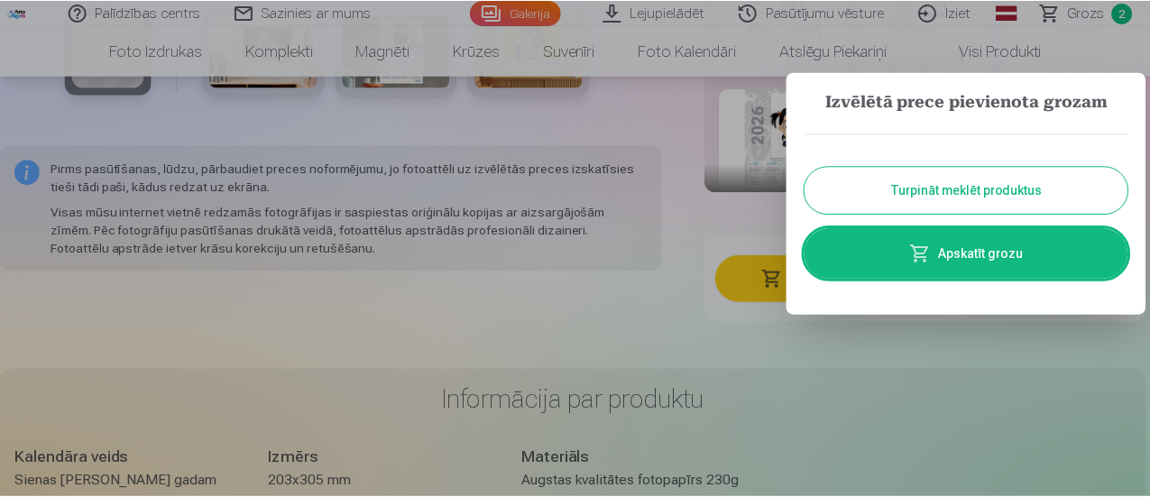
scroll to position [785, 0]
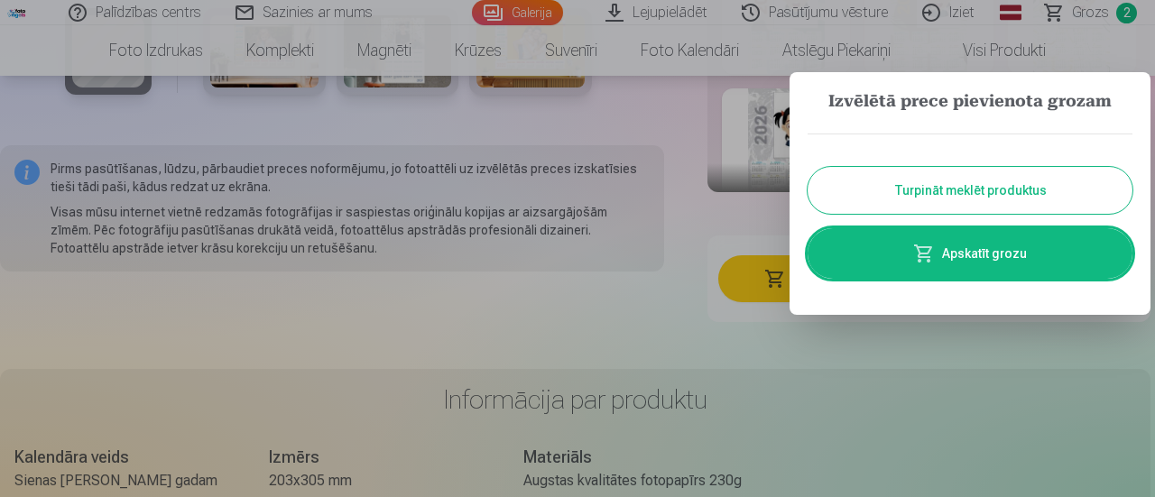
click at [994, 199] on button "Turpināt meklēt produktus" at bounding box center [969, 190] width 325 height 47
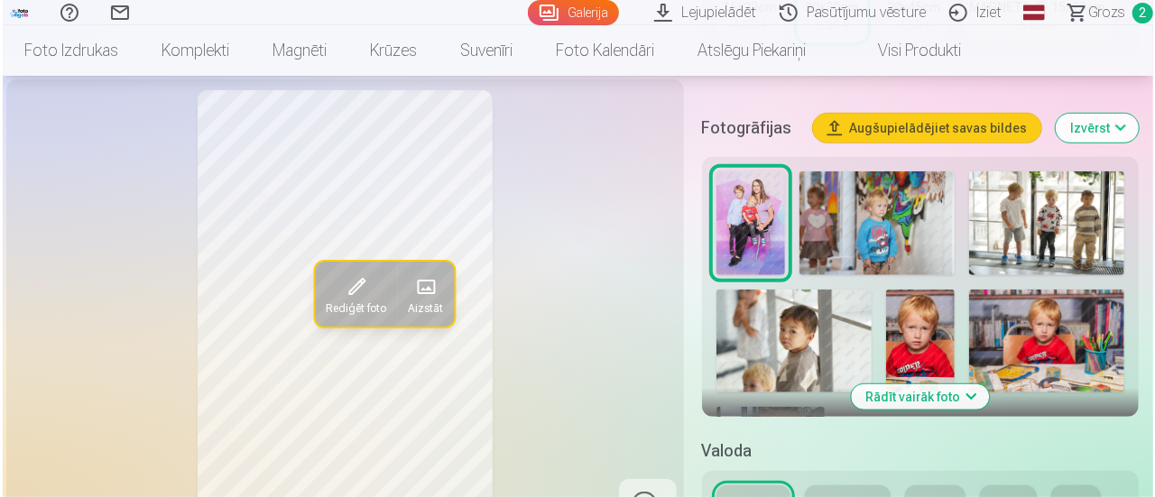
scroll to position [490, 0]
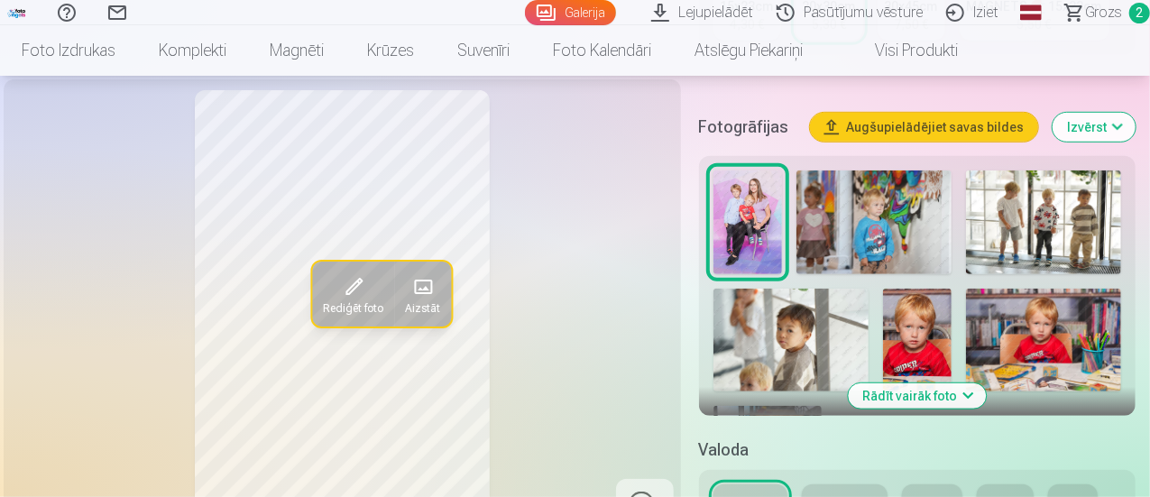
click at [805, 338] on img at bounding box center [791, 341] width 155 height 104
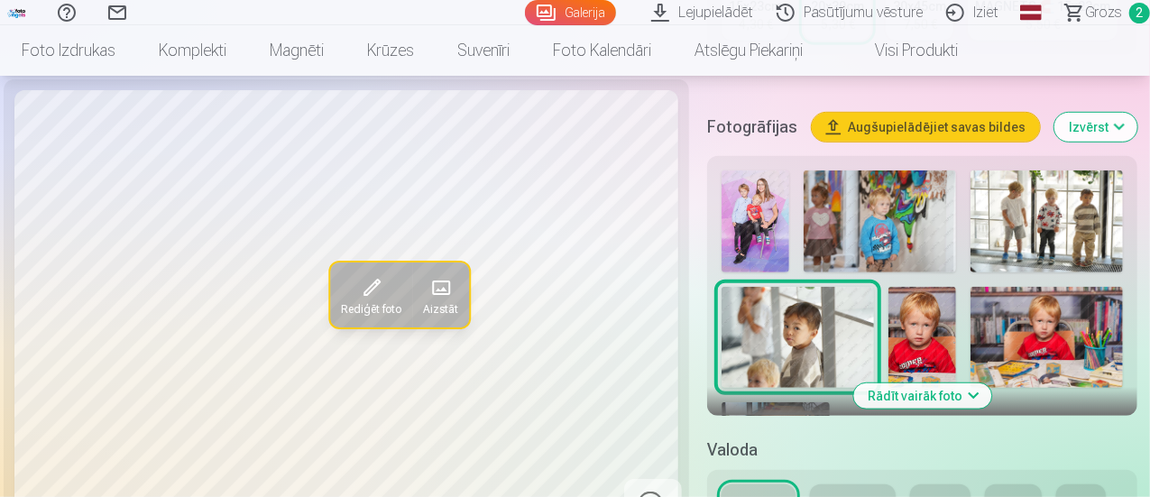
click at [949, 217] on img at bounding box center [880, 221] width 152 height 102
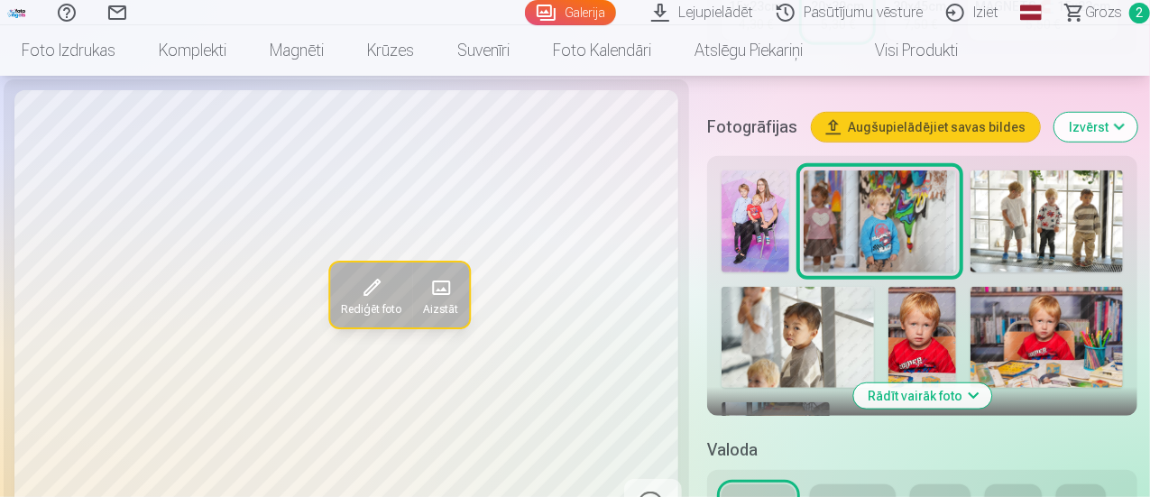
click at [1054, 205] on img at bounding box center [1047, 221] width 152 height 102
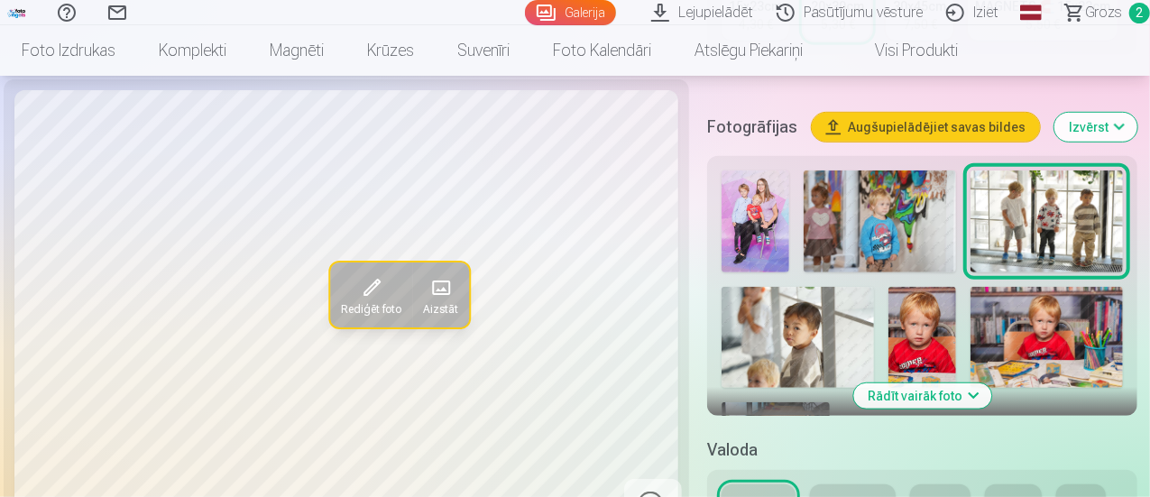
click at [1095, 364] on img at bounding box center [1047, 338] width 152 height 102
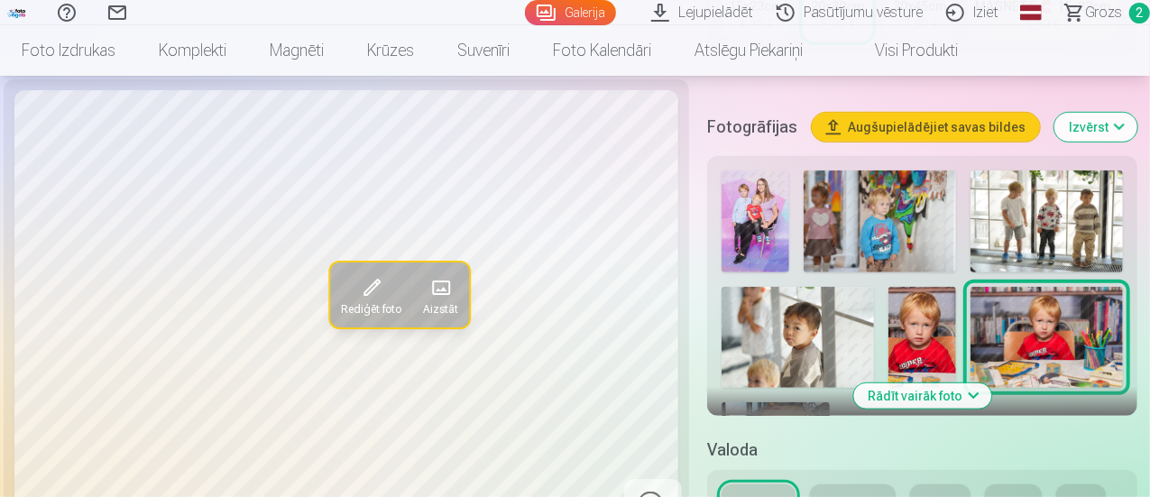
click at [934, 234] on img at bounding box center [880, 221] width 152 height 102
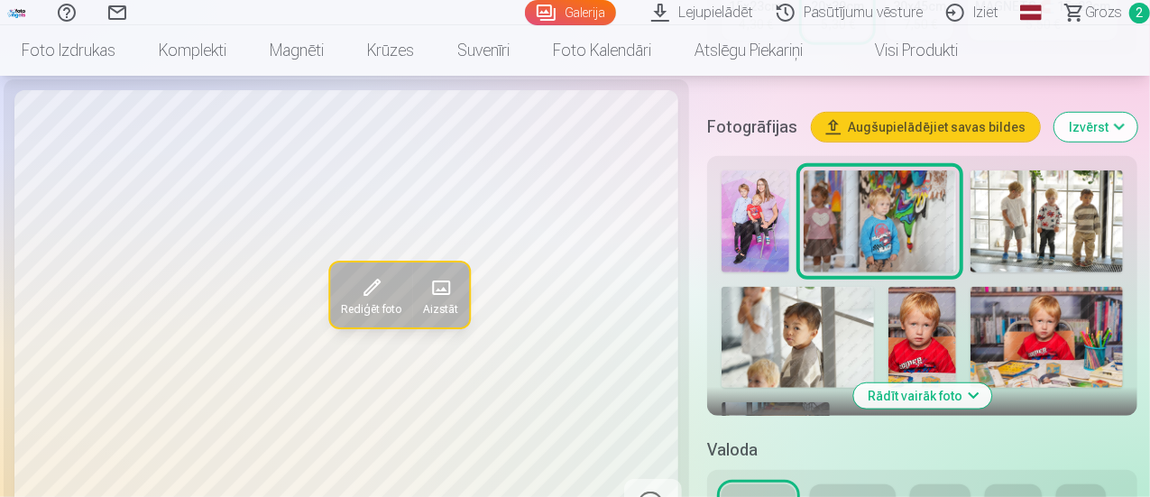
click at [357, 302] on span at bounding box center [371, 287] width 29 height 29
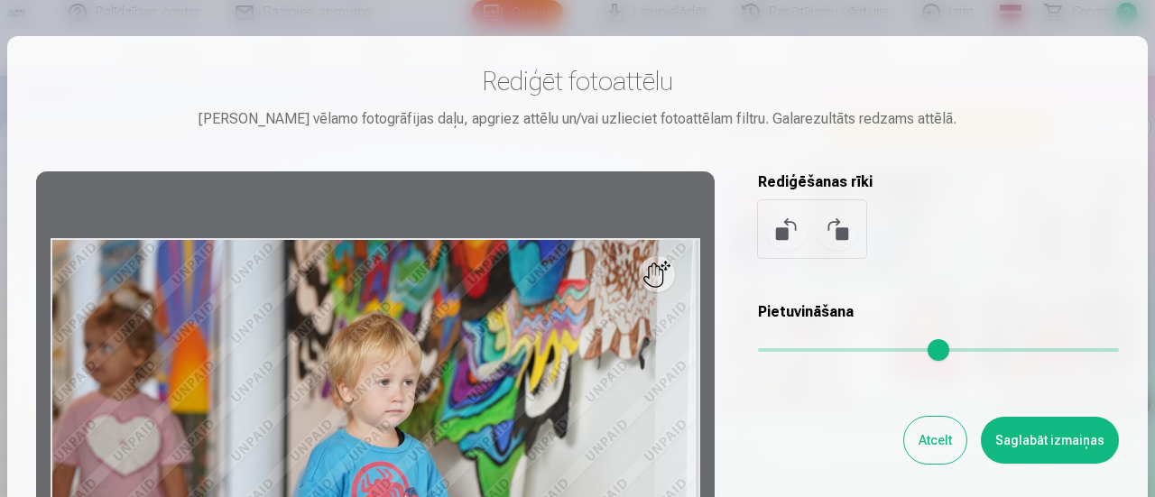
click at [639, 437] on div at bounding box center [375, 454] width 678 height 566
click at [952, 428] on button "Atcelt" at bounding box center [935, 440] width 62 height 47
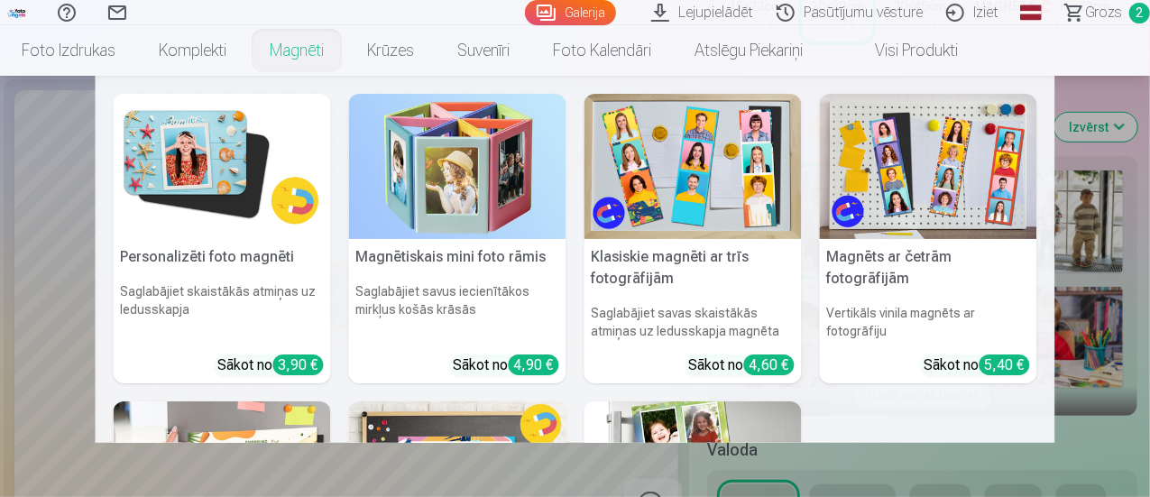
click at [450, 276] on h6 "Saglabājiet savus iecienītākos mirkļus košās krāsās" at bounding box center [457, 311] width 217 height 72
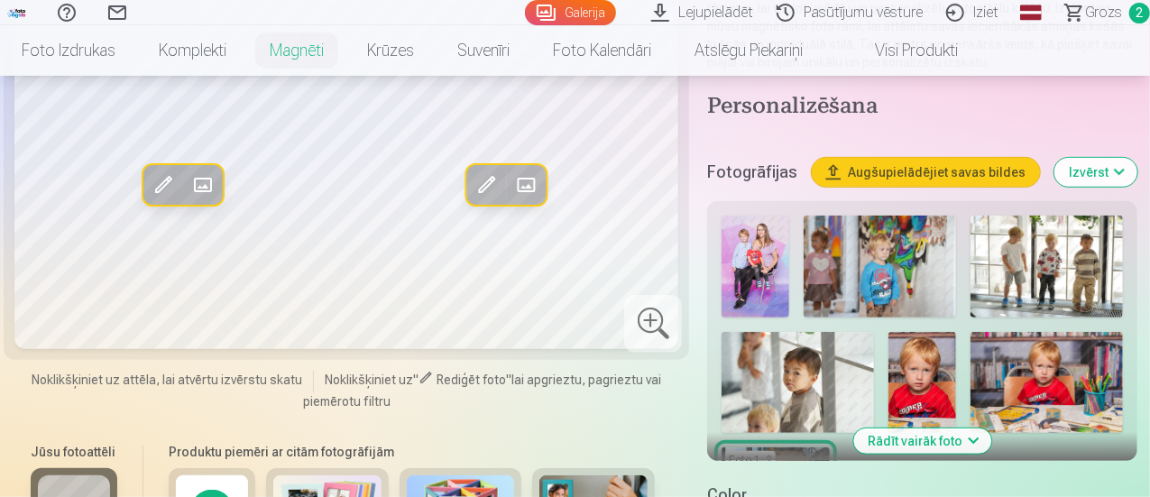
scroll to position [375, 0]
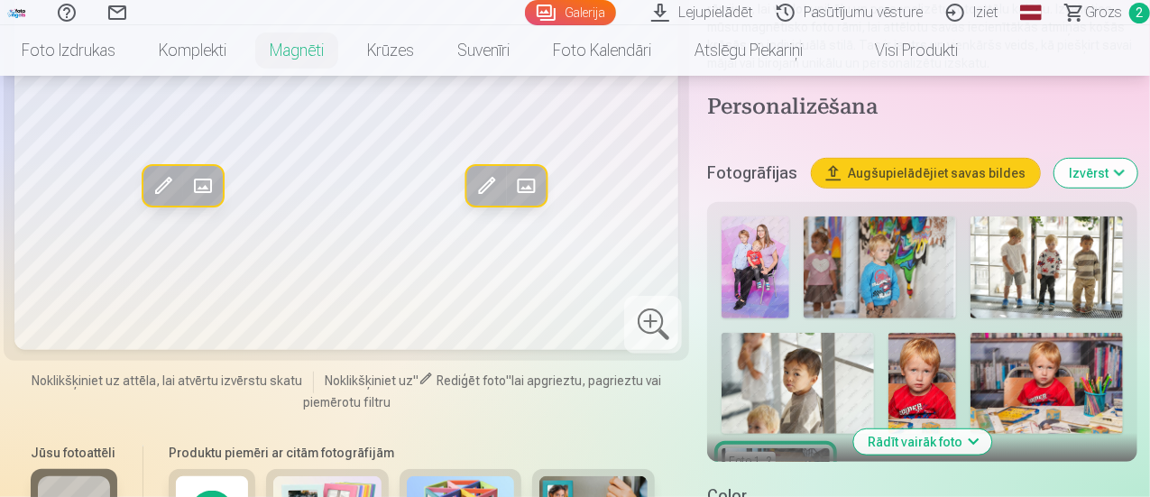
click at [907, 246] on img at bounding box center [880, 267] width 152 height 102
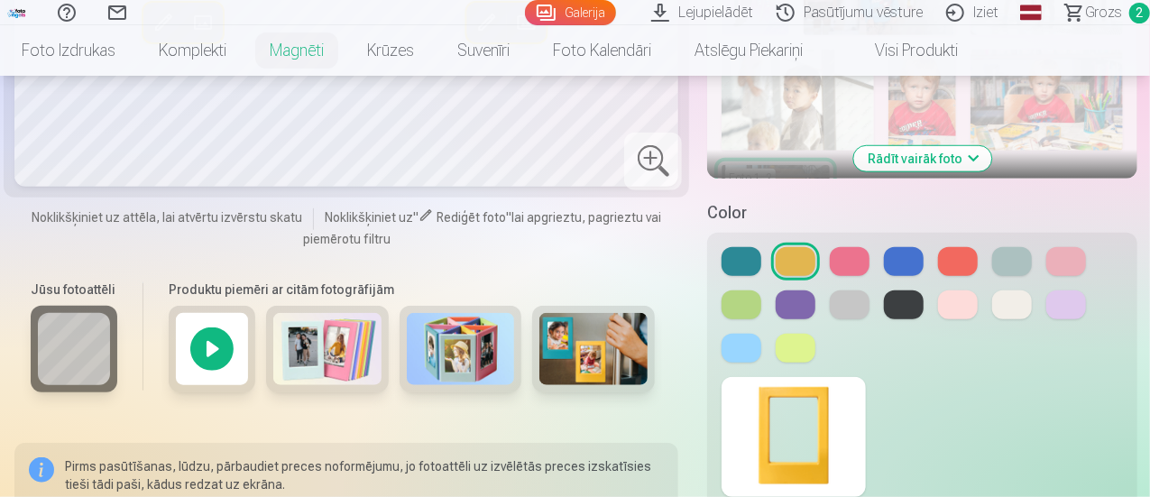
scroll to position [684, 0]
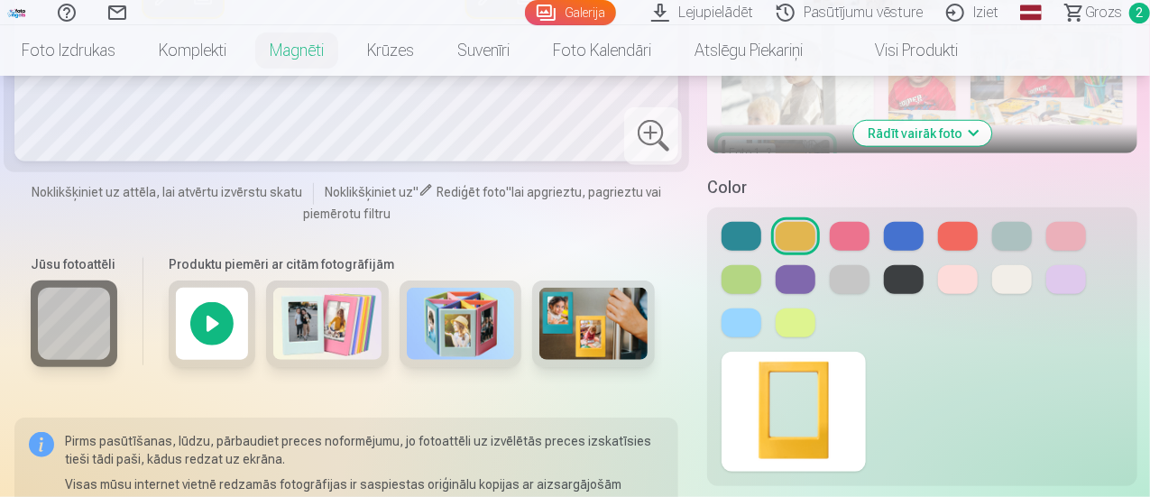
click at [960, 222] on button at bounding box center [958, 236] width 40 height 29
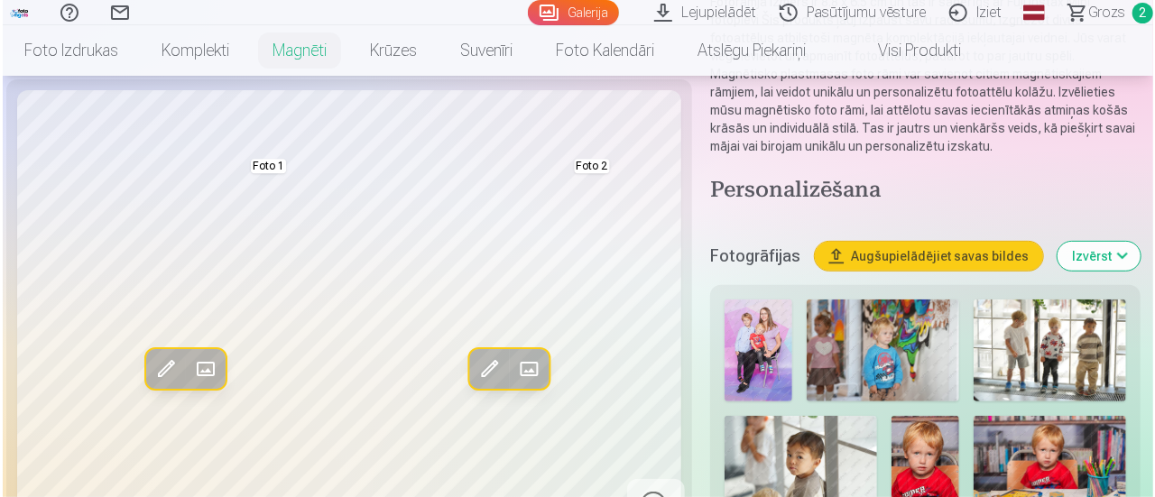
scroll to position [291, 0]
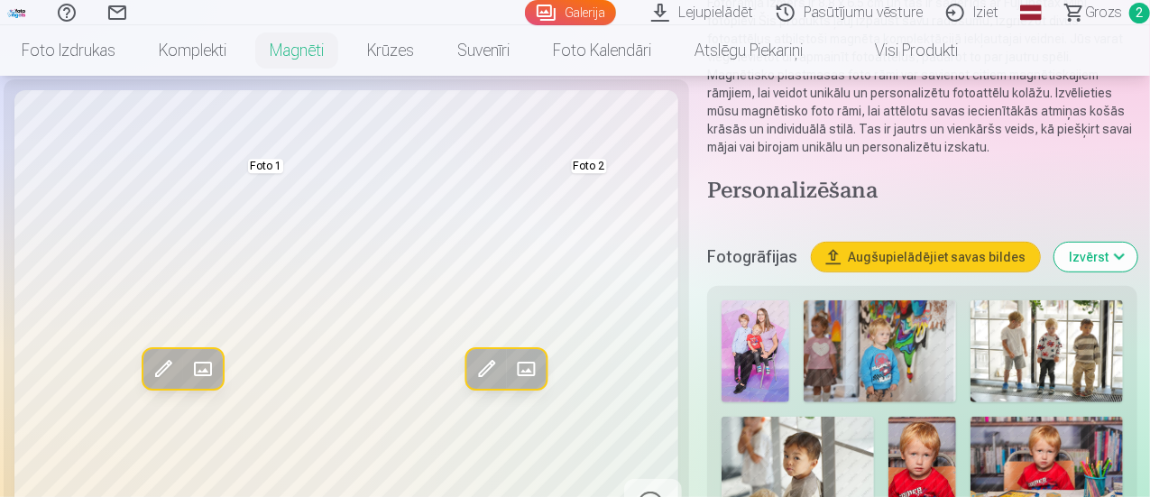
click at [888, 354] on img at bounding box center [880, 351] width 152 height 102
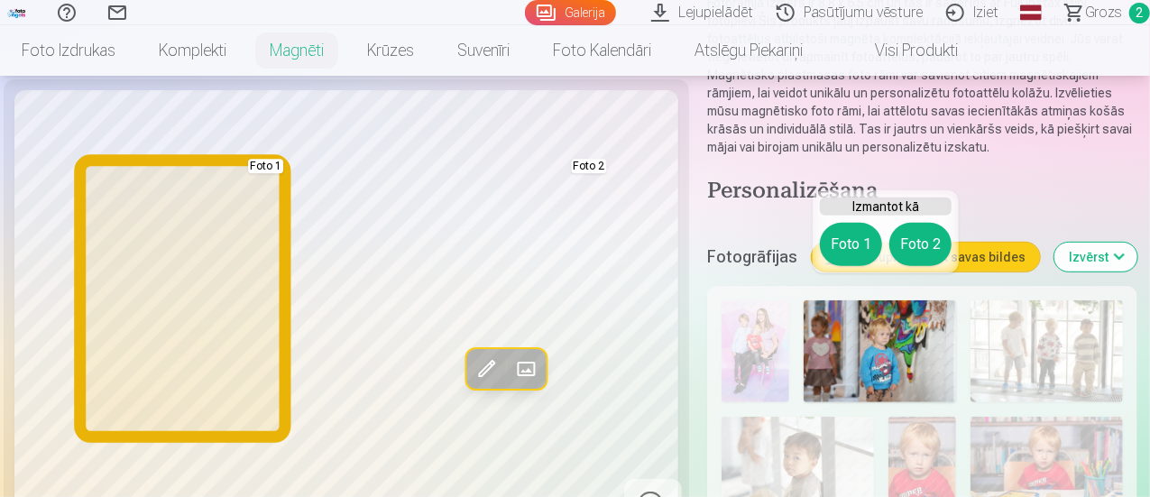
click at [856, 245] on button "Foto 1" at bounding box center [851, 244] width 62 height 43
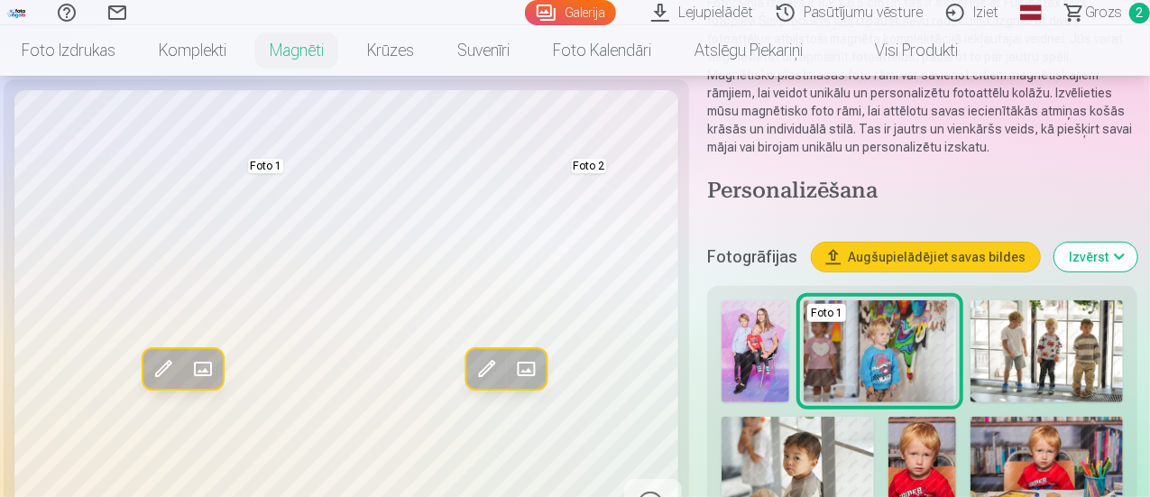
click at [149, 375] on span at bounding box center [163, 368] width 29 height 29
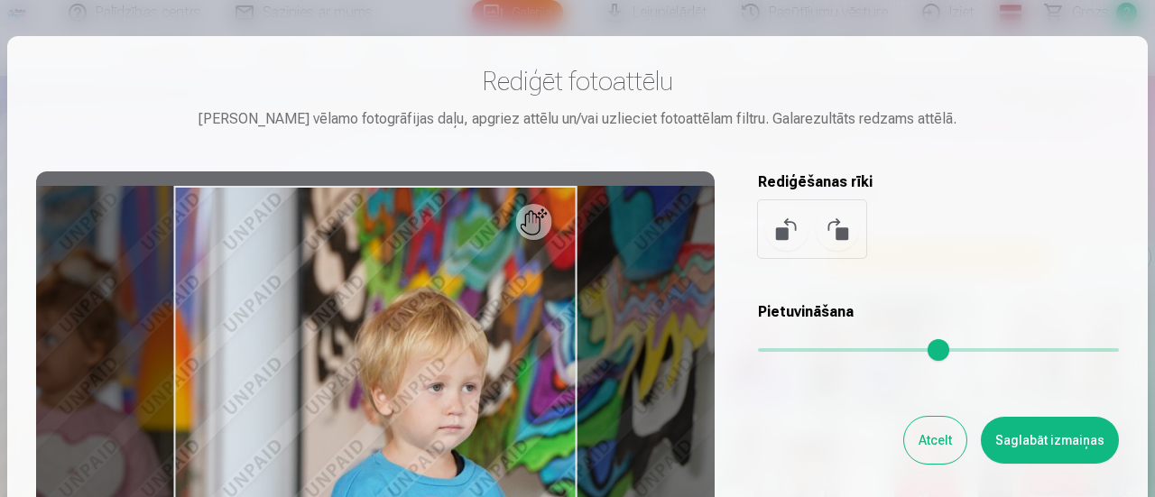
drag, startPoint x: 763, startPoint y: 356, endPoint x: 776, endPoint y: 356, distance: 12.6
click at [776, 352] on input "range" at bounding box center [938, 350] width 361 height 4
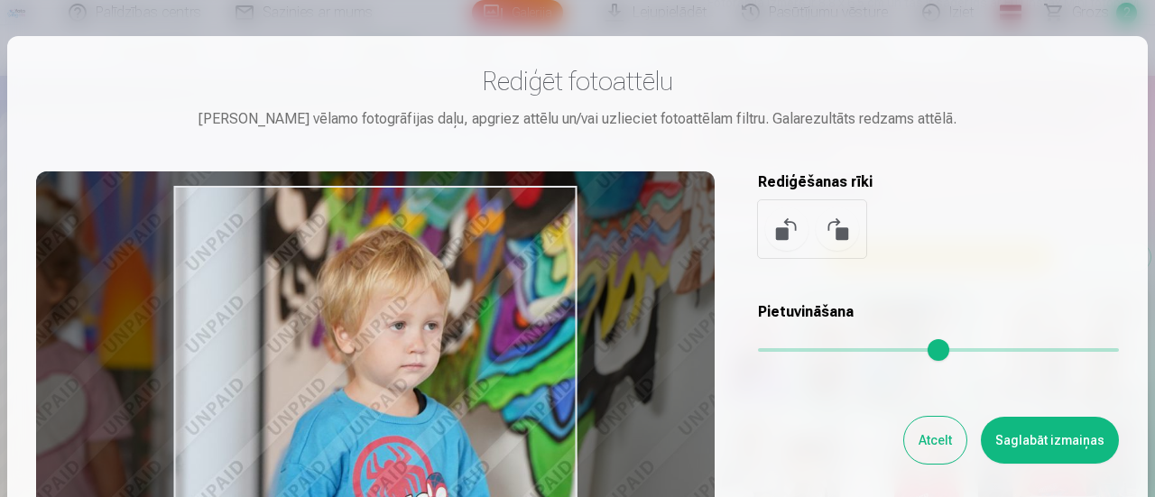
drag, startPoint x: 509, startPoint y: 387, endPoint x: 471, endPoint y: 295, distance: 99.5
click at [471, 295] on div at bounding box center [375, 454] width 678 height 566
type input "****"
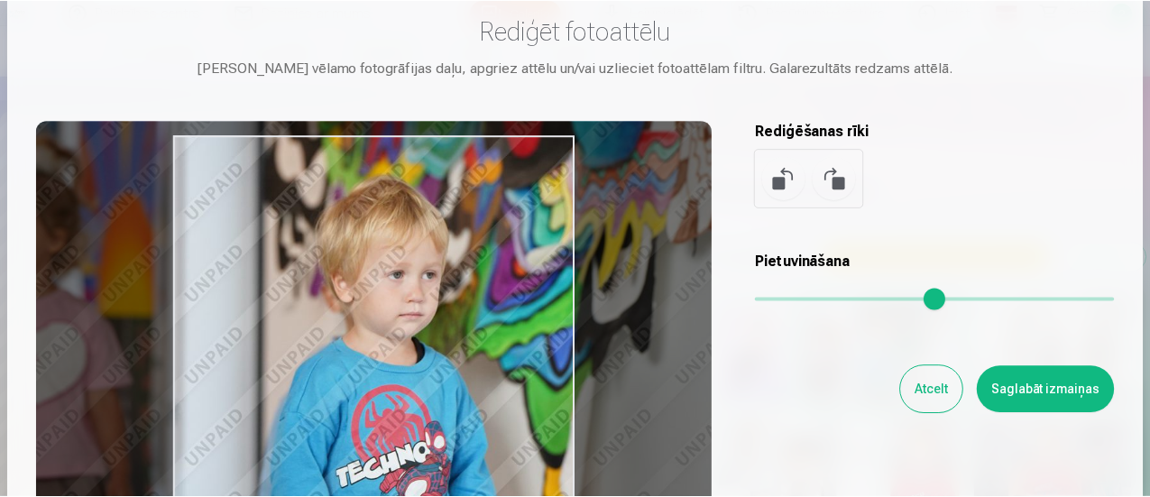
scroll to position [51, 0]
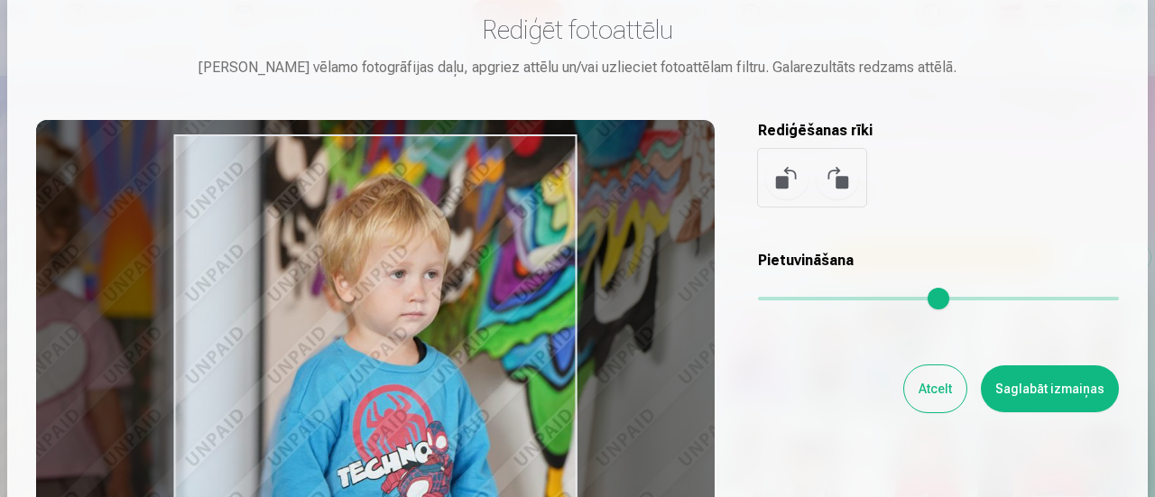
click at [1049, 387] on button "Saglabāt izmaiņas" at bounding box center [1050, 388] width 138 height 47
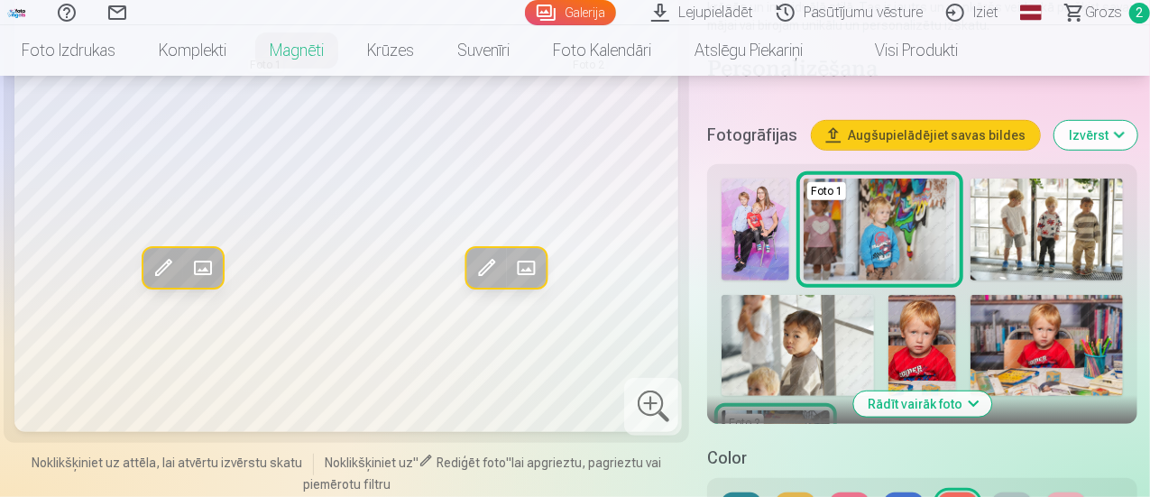
scroll to position [420, 0]
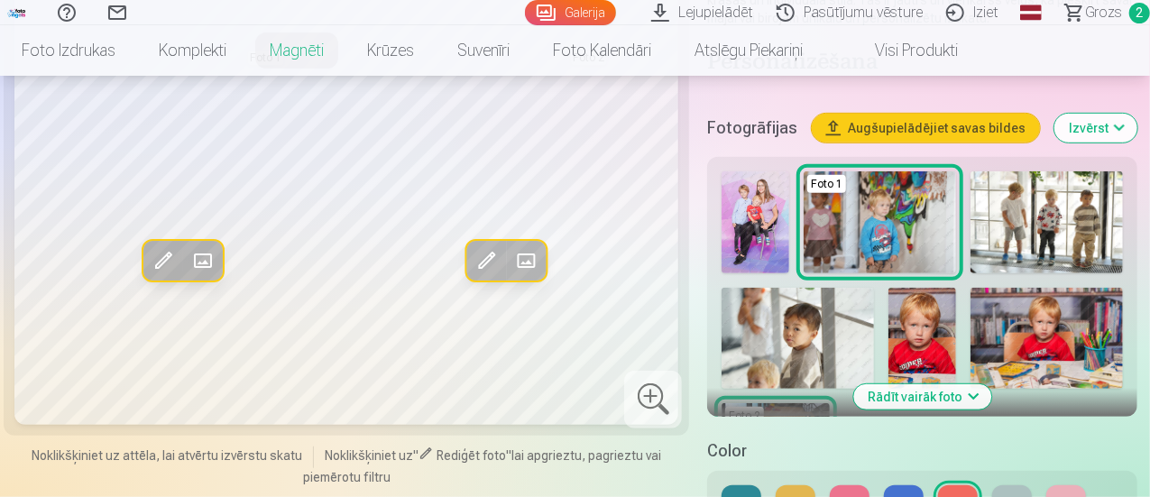
click at [1054, 204] on img at bounding box center [1047, 222] width 152 height 102
click at [738, 207] on img at bounding box center [756, 222] width 68 height 102
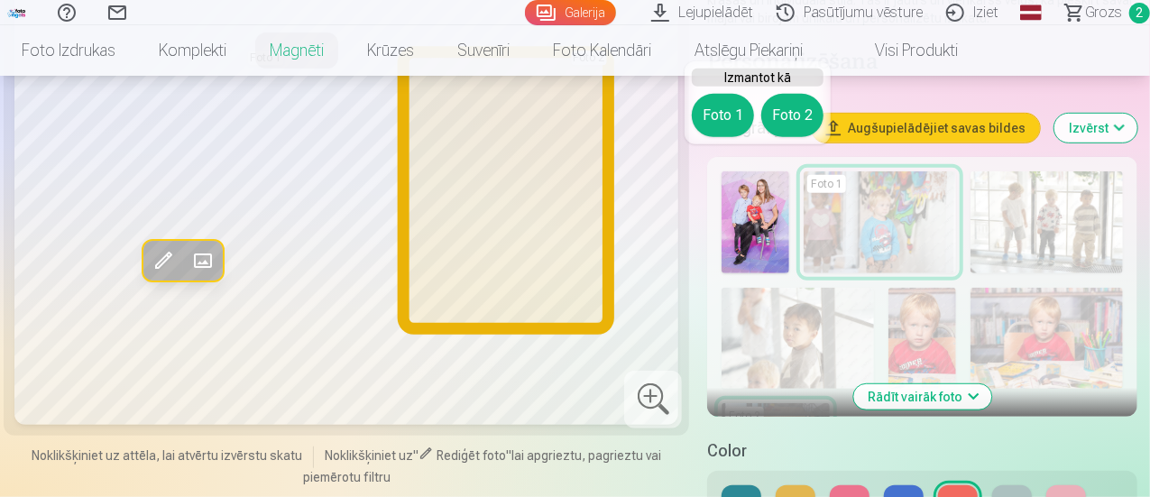
click at [799, 115] on button "Foto 2" at bounding box center [792, 115] width 62 height 43
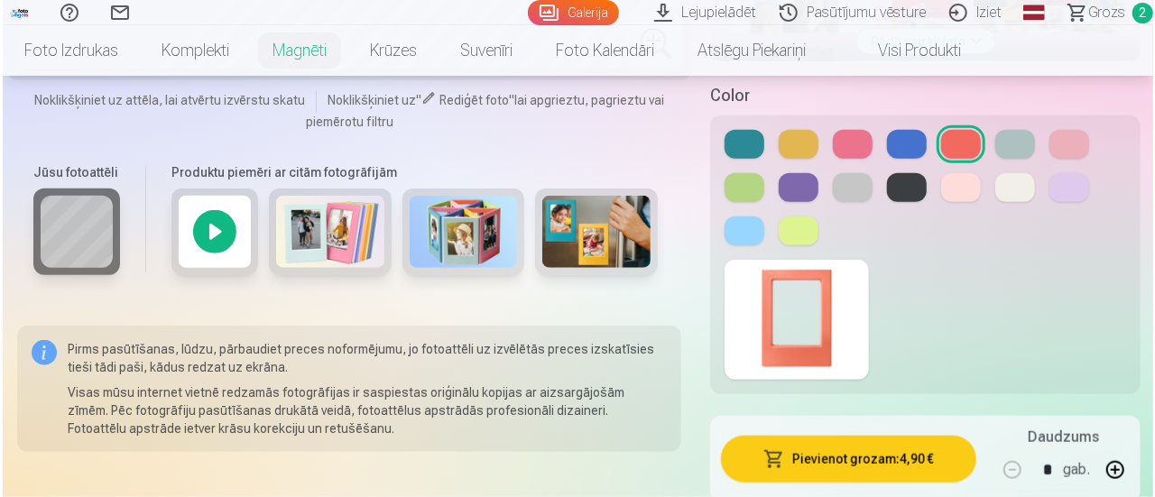
scroll to position [777, 0]
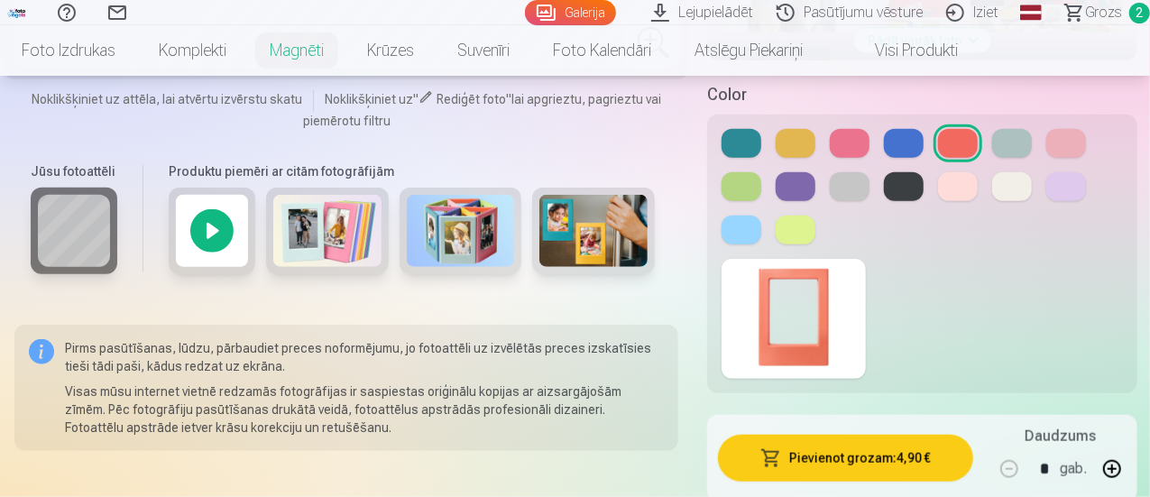
click at [200, 210] on div at bounding box center [212, 231] width 87 height 87
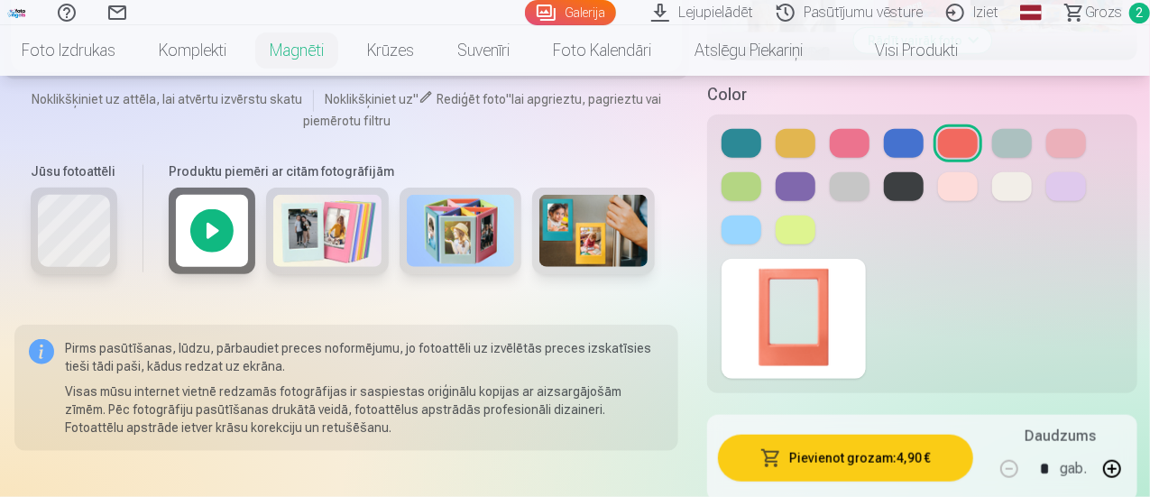
click at [554, 214] on img at bounding box center [593, 231] width 108 height 72
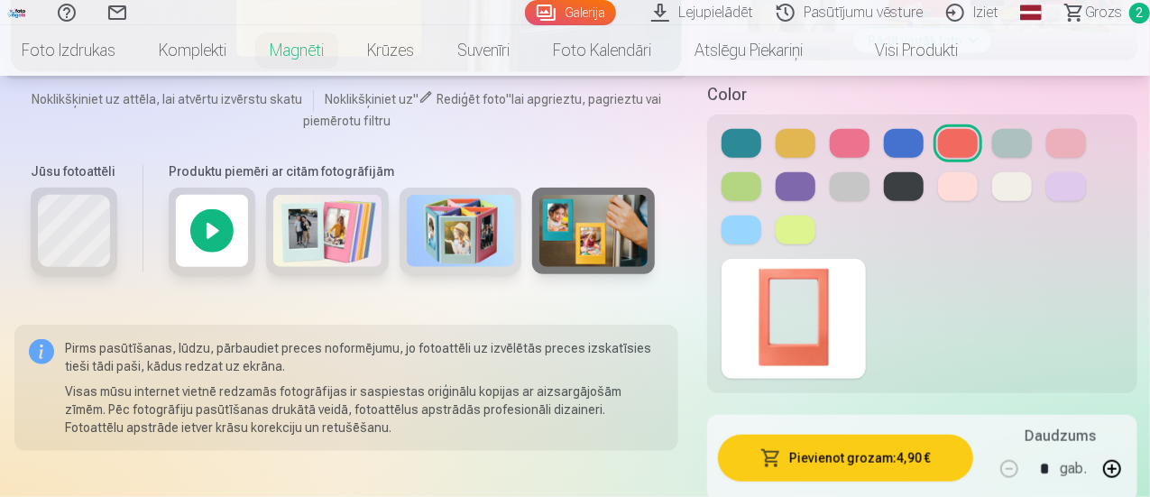
click at [303, 208] on img at bounding box center [327, 231] width 108 height 72
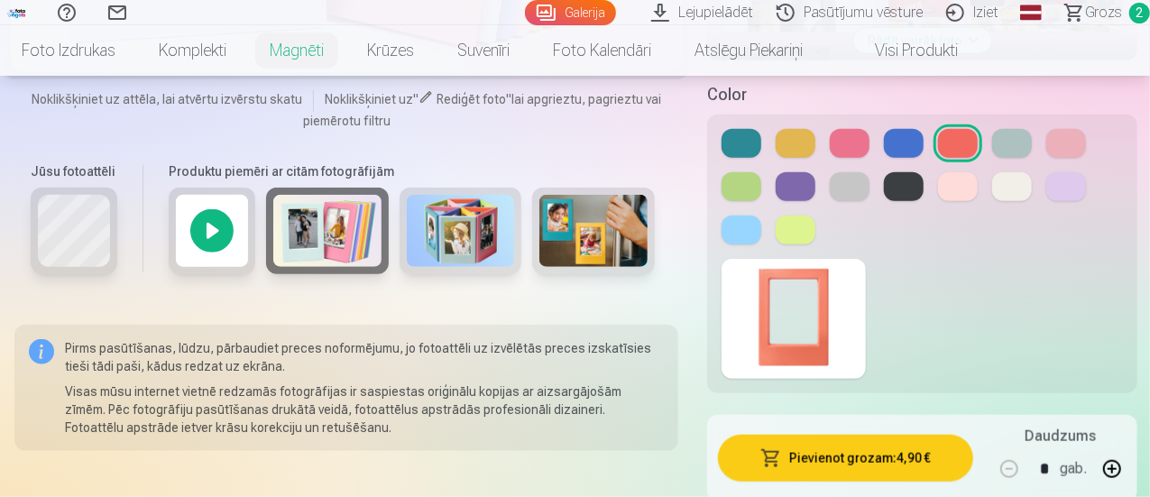
click at [900, 437] on button "Pievienot grozam : 4,90 €" at bounding box center [845, 458] width 254 height 47
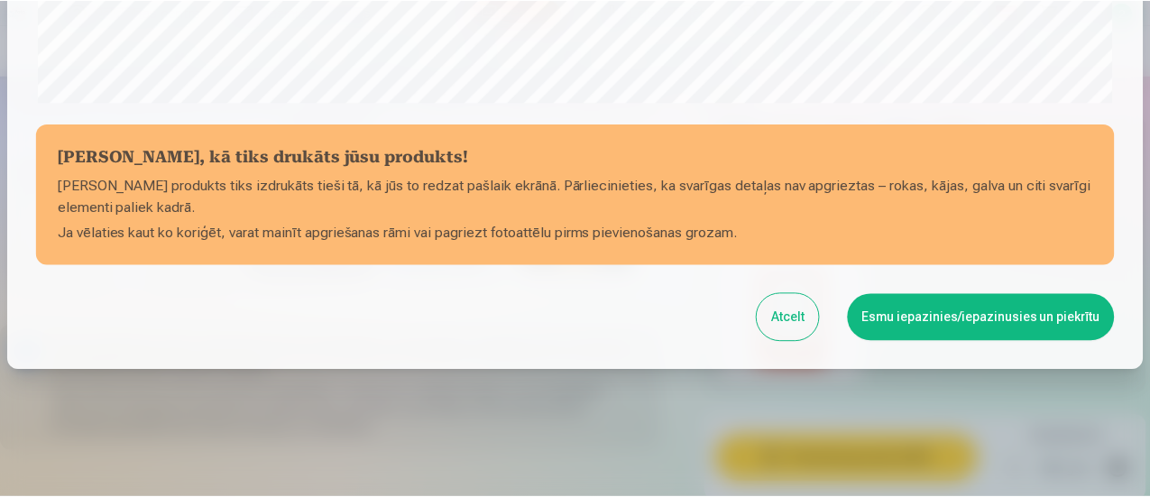
scroll to position [787, 0]
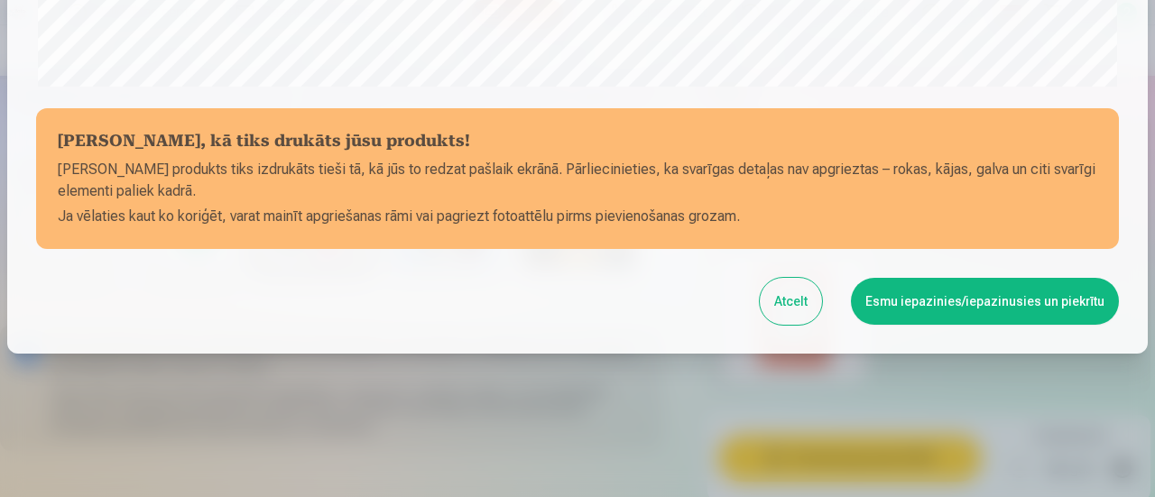
click at [958, 304] on button "Esmu iepazinies/iepazinusies un piekrītu" at bounding box center [985, 301] width 268 height 47
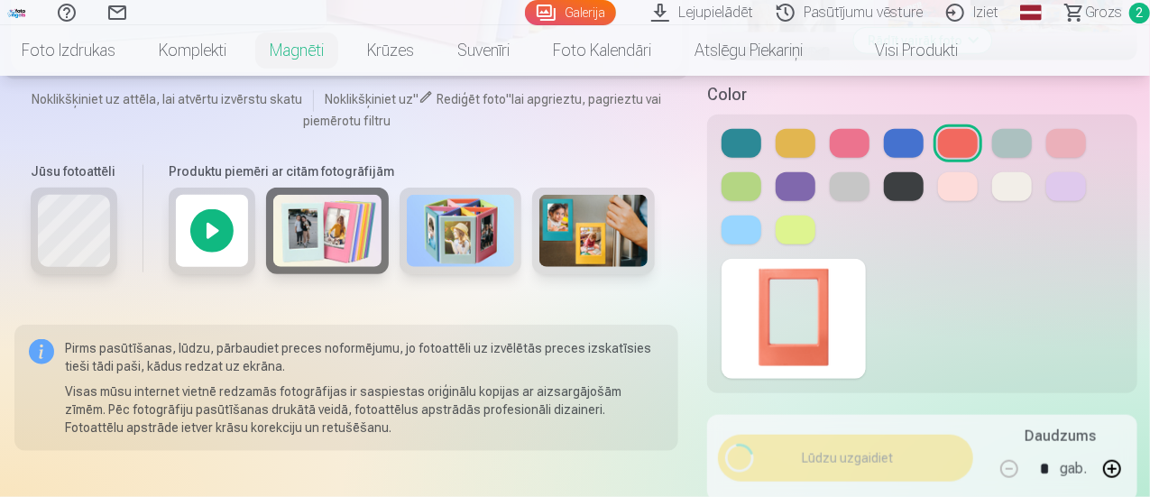
scroll to position [785, 0]
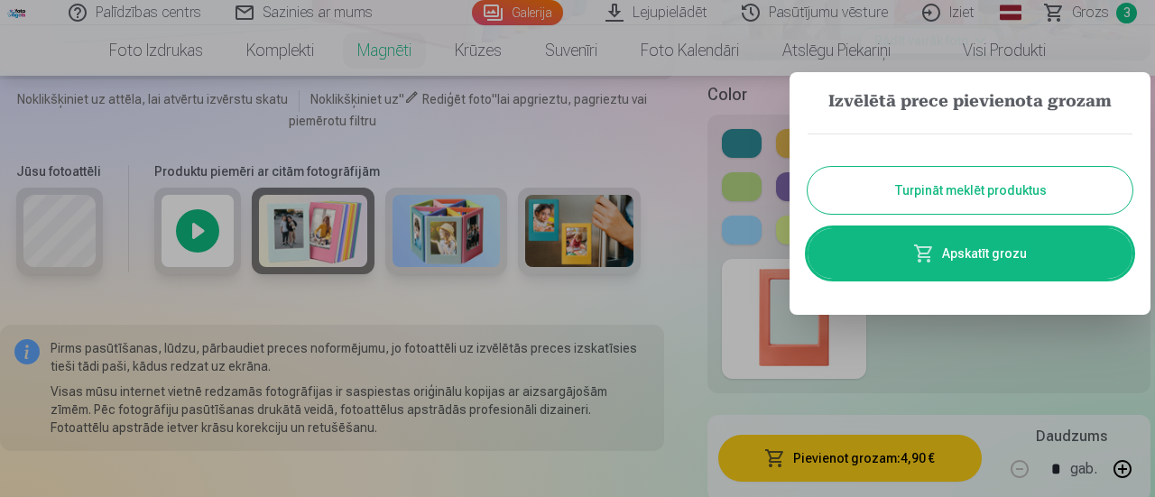
click at [951, 196] on button "Turpināt meklēt produktus" at bounding box center [969, 190] width 325 height 47
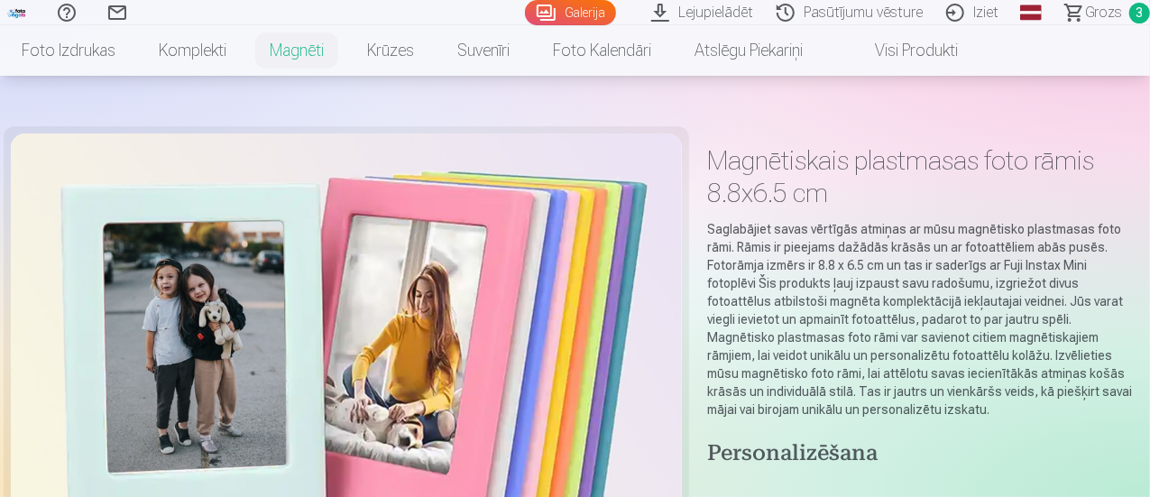
scroll to position [0, 0]
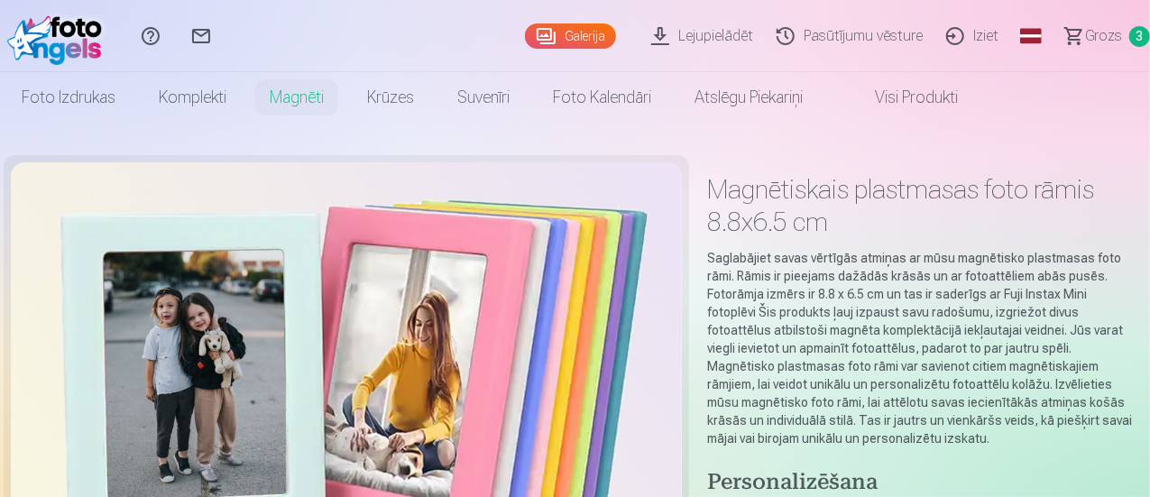
click at [1085, 31] on span "Grozs" at bounding box center [1103, 36] width 37 height 22
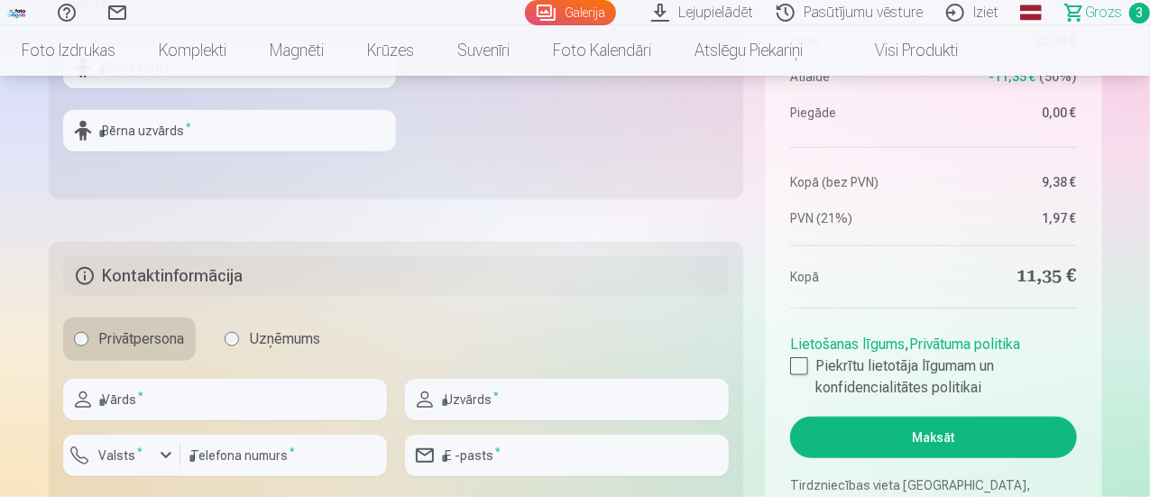
scroll to position [744, 0]
click at [796, 369] on div at bounding box center [799, 365] width 18 height 18
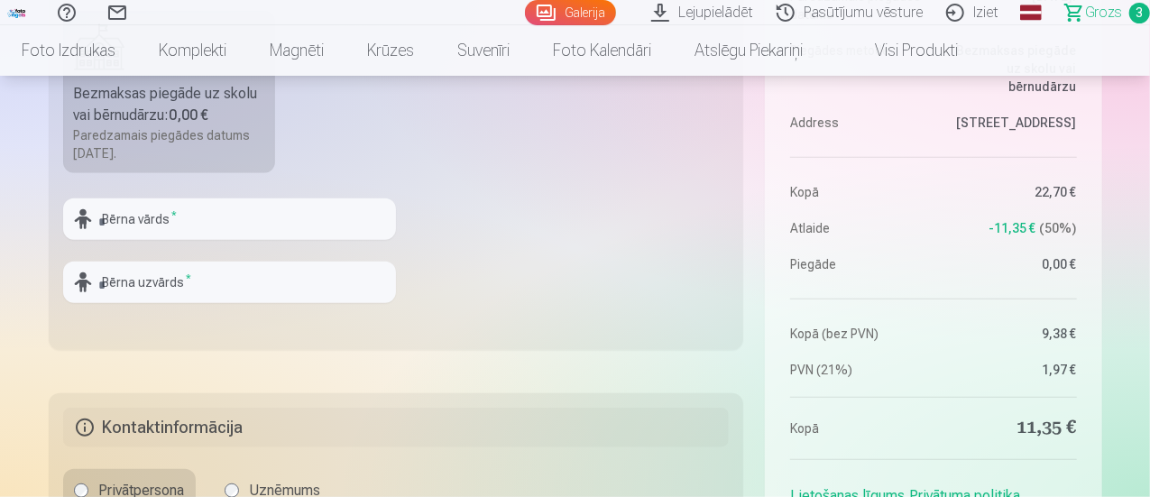
scroll to position [594, 0]
click at [244, 230] on input "text" at bounding box center [229, 217] width 333 height 41
type input "*"
type input "*******"
type input "*********"
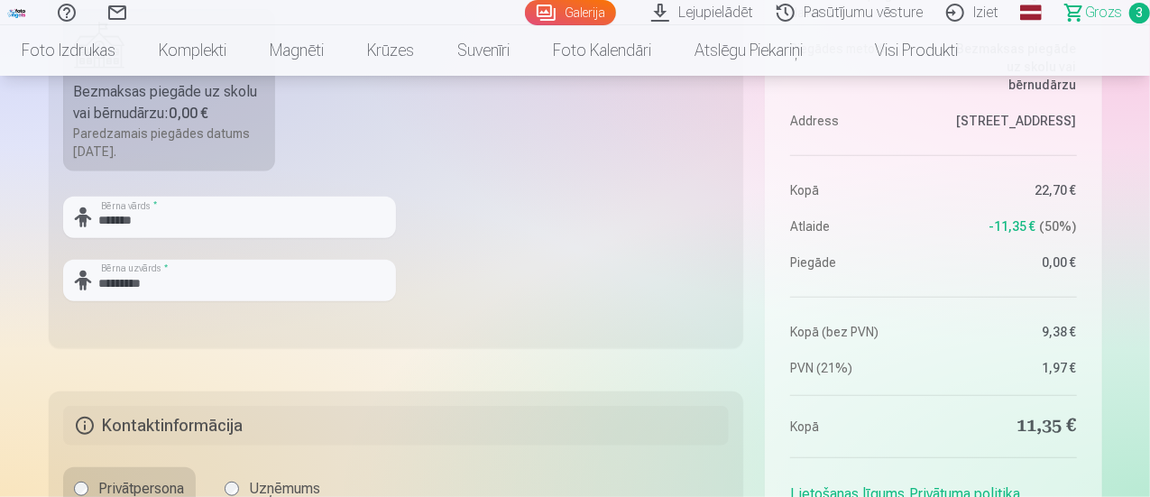
click at [639, 238] on fieldset "Piegādes metode Bezmaksas piegāde uz skolu vai bērnudārzu : 0,00 € Paredzamais …" at bounding box center [396, 133] width 695 height 429
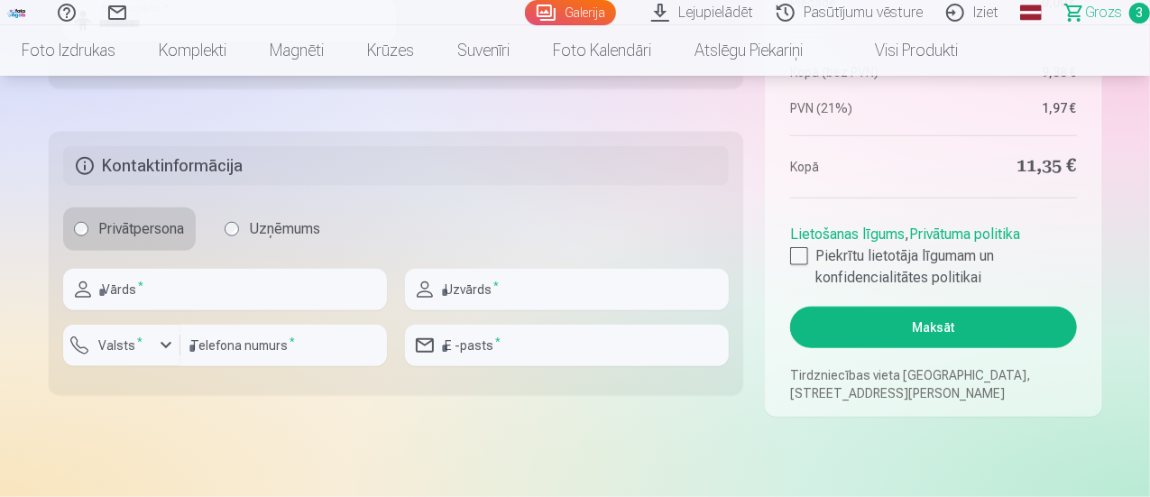
scroll to position [854, 0]
click at [217, 297] on input "text" at bounding box center [225, 288] width 324 height 41
type input "*****"
type input "*********"
type input "********"
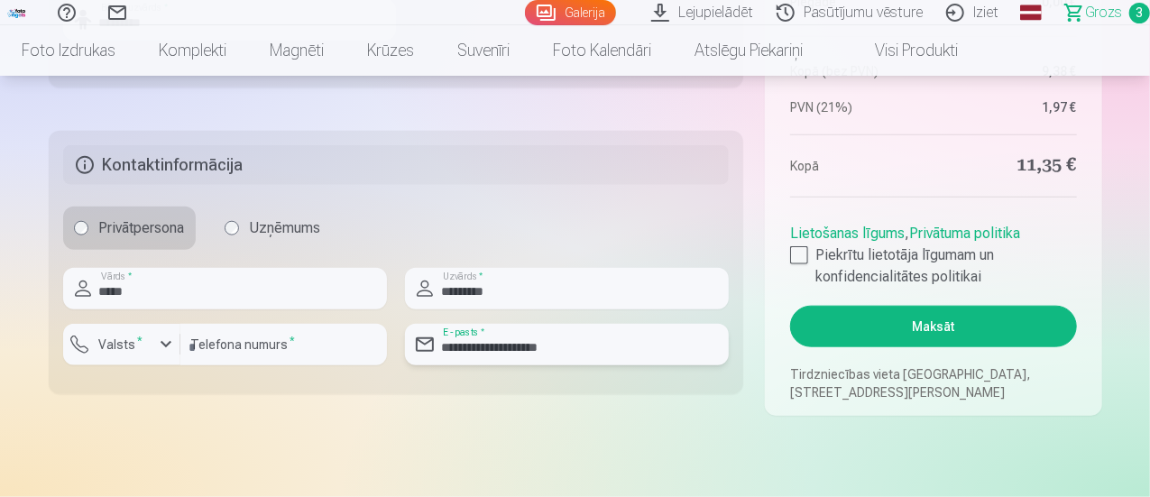
drag, startPoint x: 615, startPoint y: 352, endPoint x: 401, endPoint y: 375, distance: 216.0
click at [401, 375] on div "**********" at bounding box center [396, 324] width 667 height 112
type input "**********"
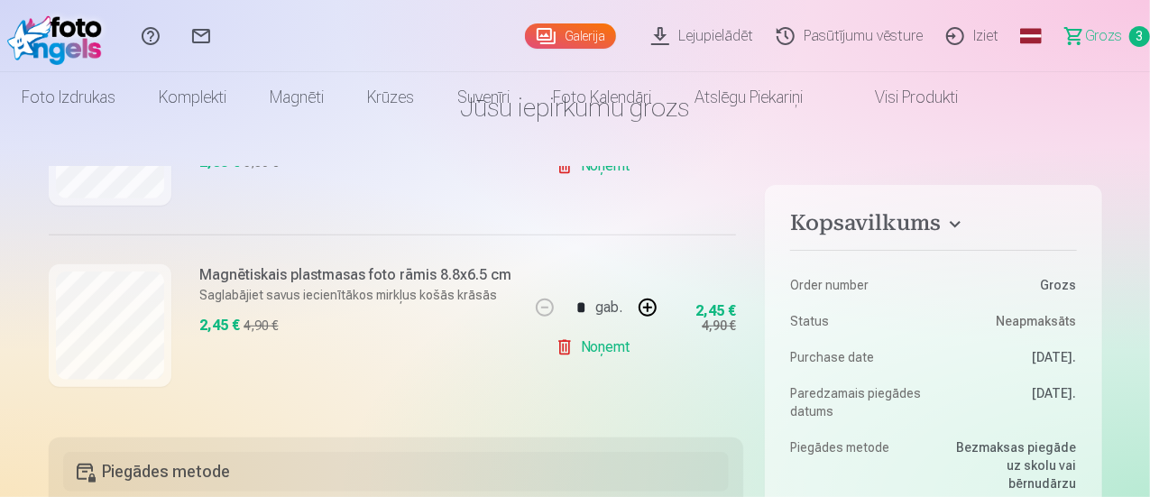
scroll to position [0, 0]
